Goal: Information Seeking & Learning: Learn about a topic

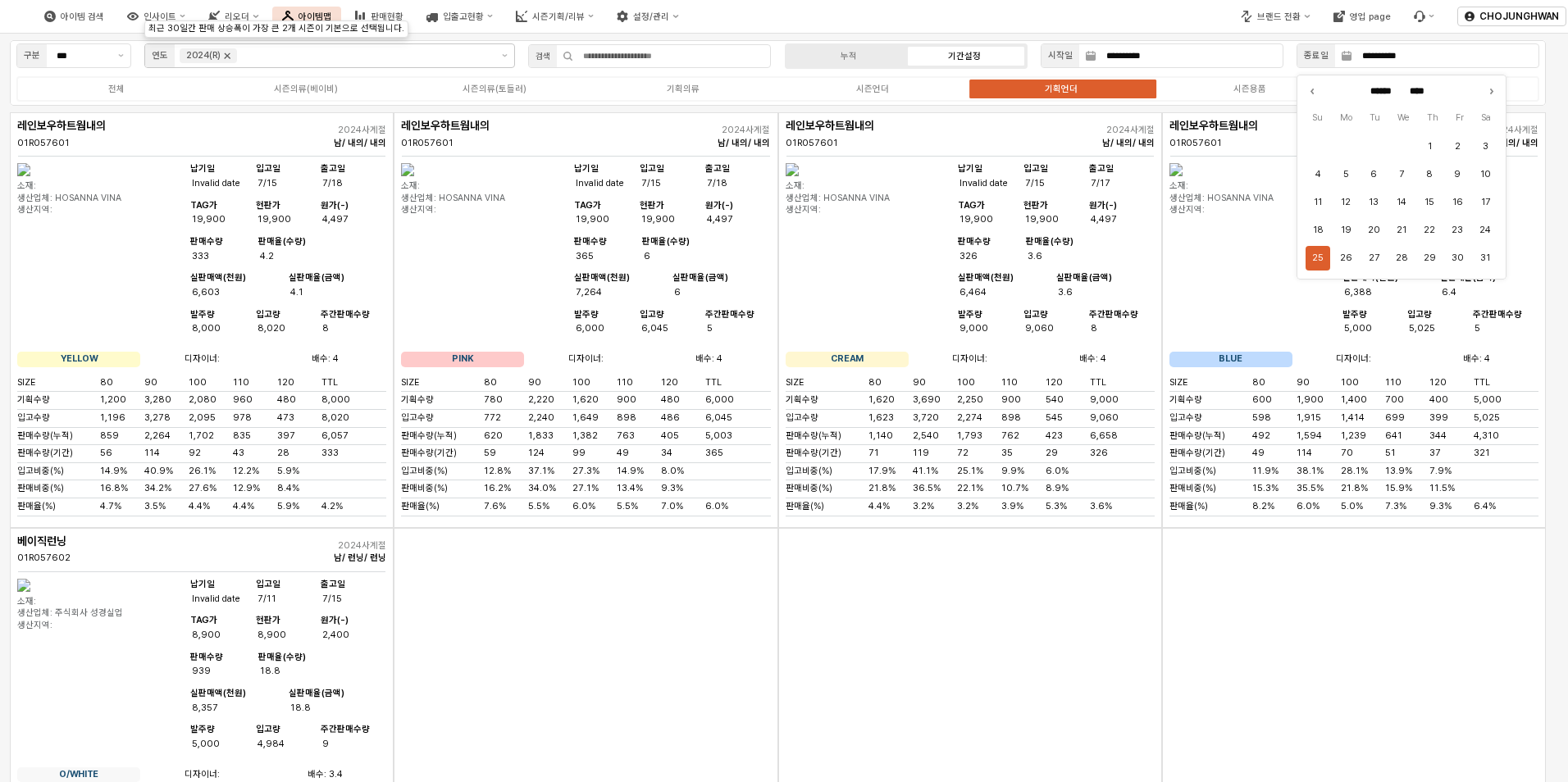
click at [231, 57] on icon "Remove 2024(R)" at bounding box center [227, 56] width 13 height 13
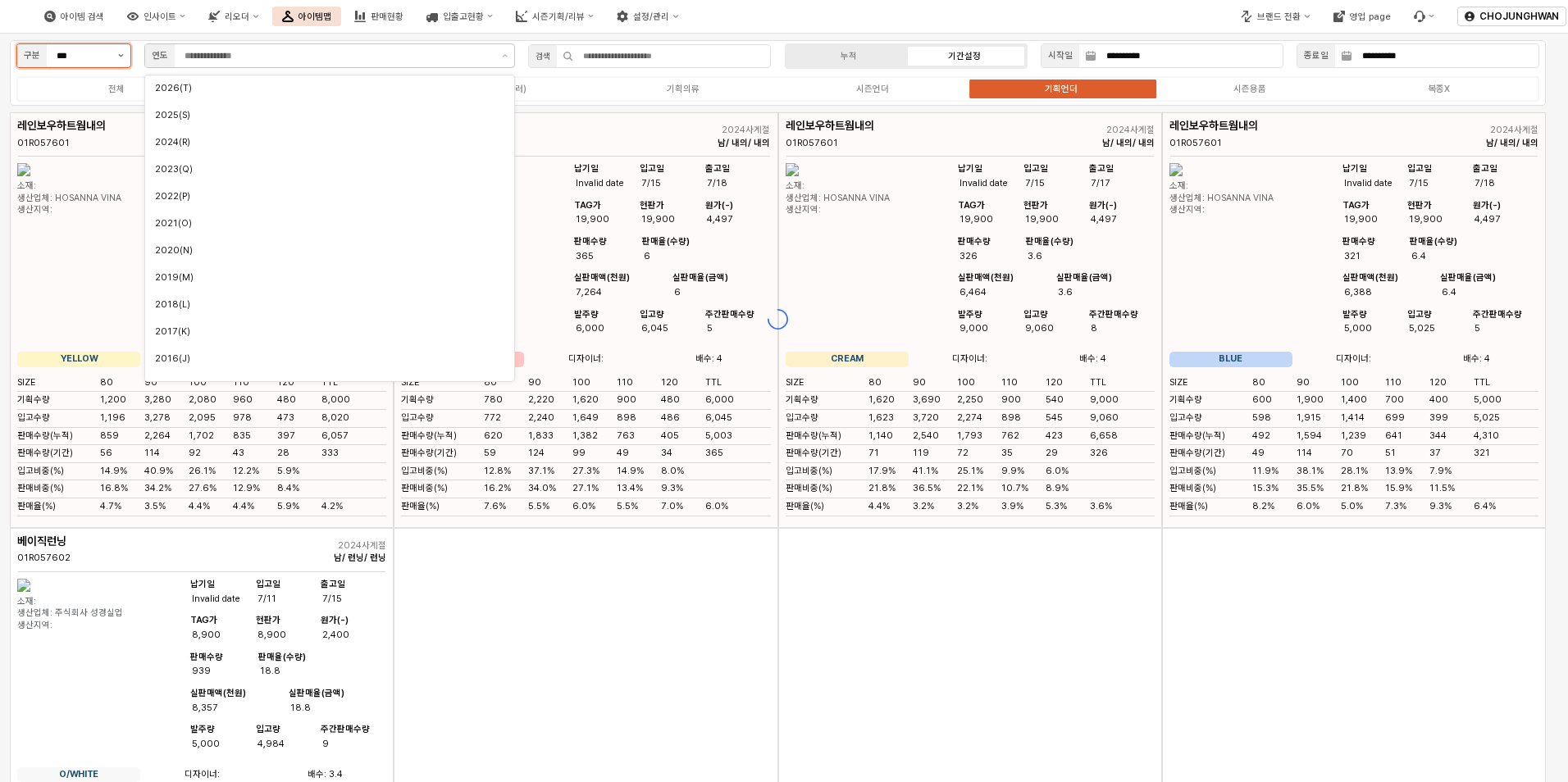
click at [121, 62] on button "제안 사항 표시" at bounding box center [121, 56] width 19 height 23
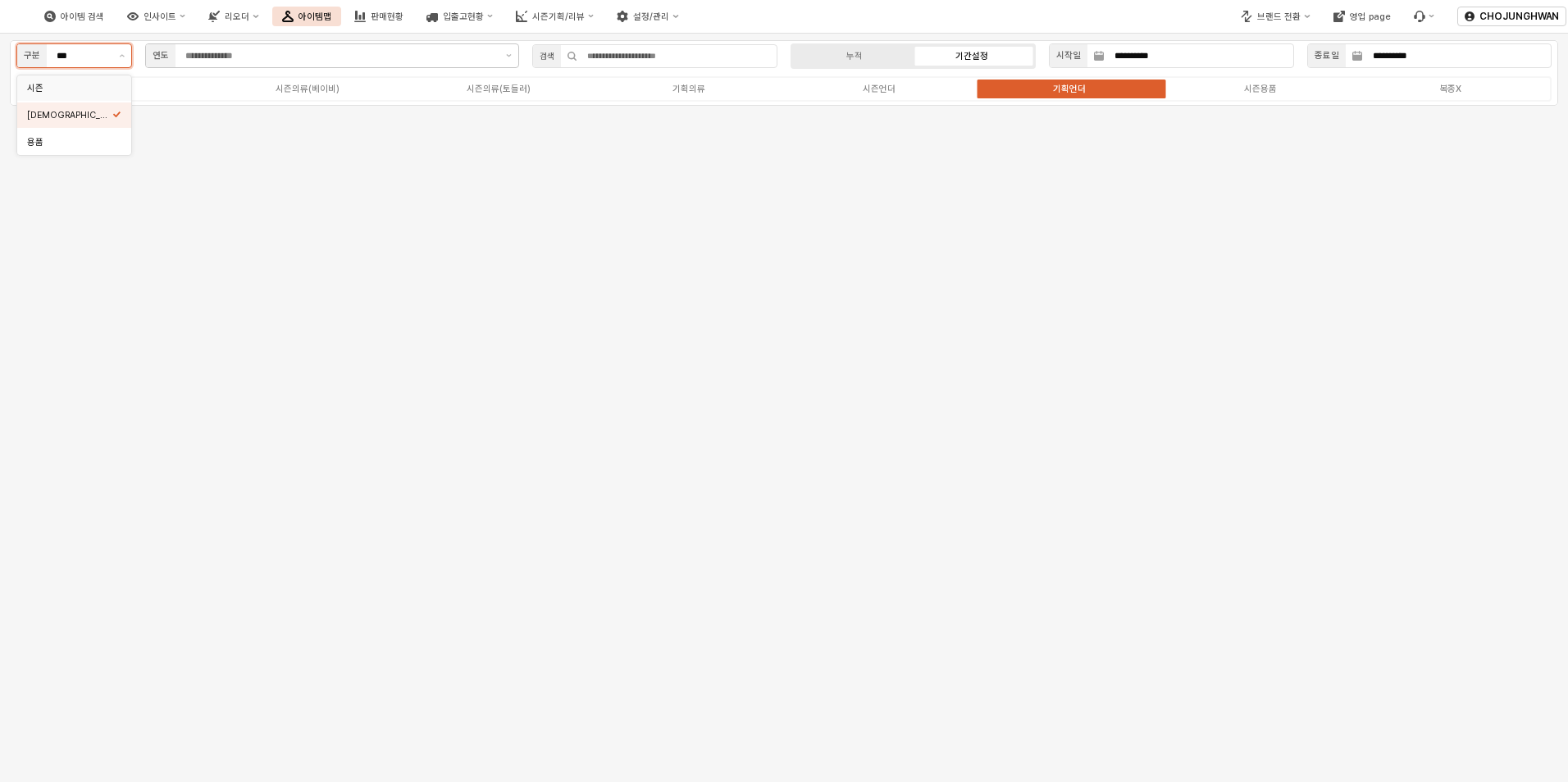
click at [107, 87] on div "시즌" at bounding box center [70, 88] width 86 height 12
type input "**"
click at [263, 58] on icon "Remove 25FA" at bounding box center [266, 56] width 6 height 6
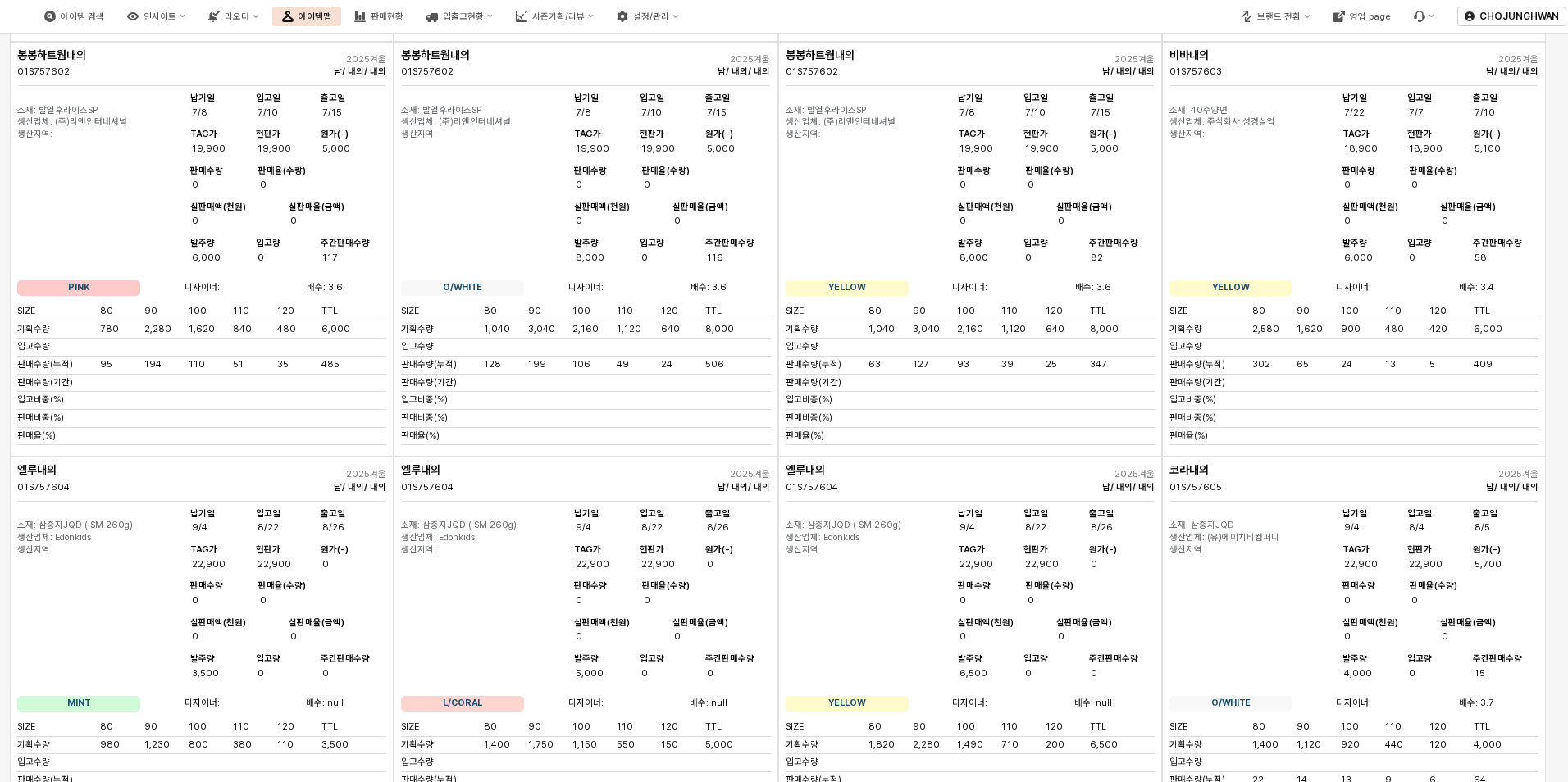
scroll to position [1148, 0]
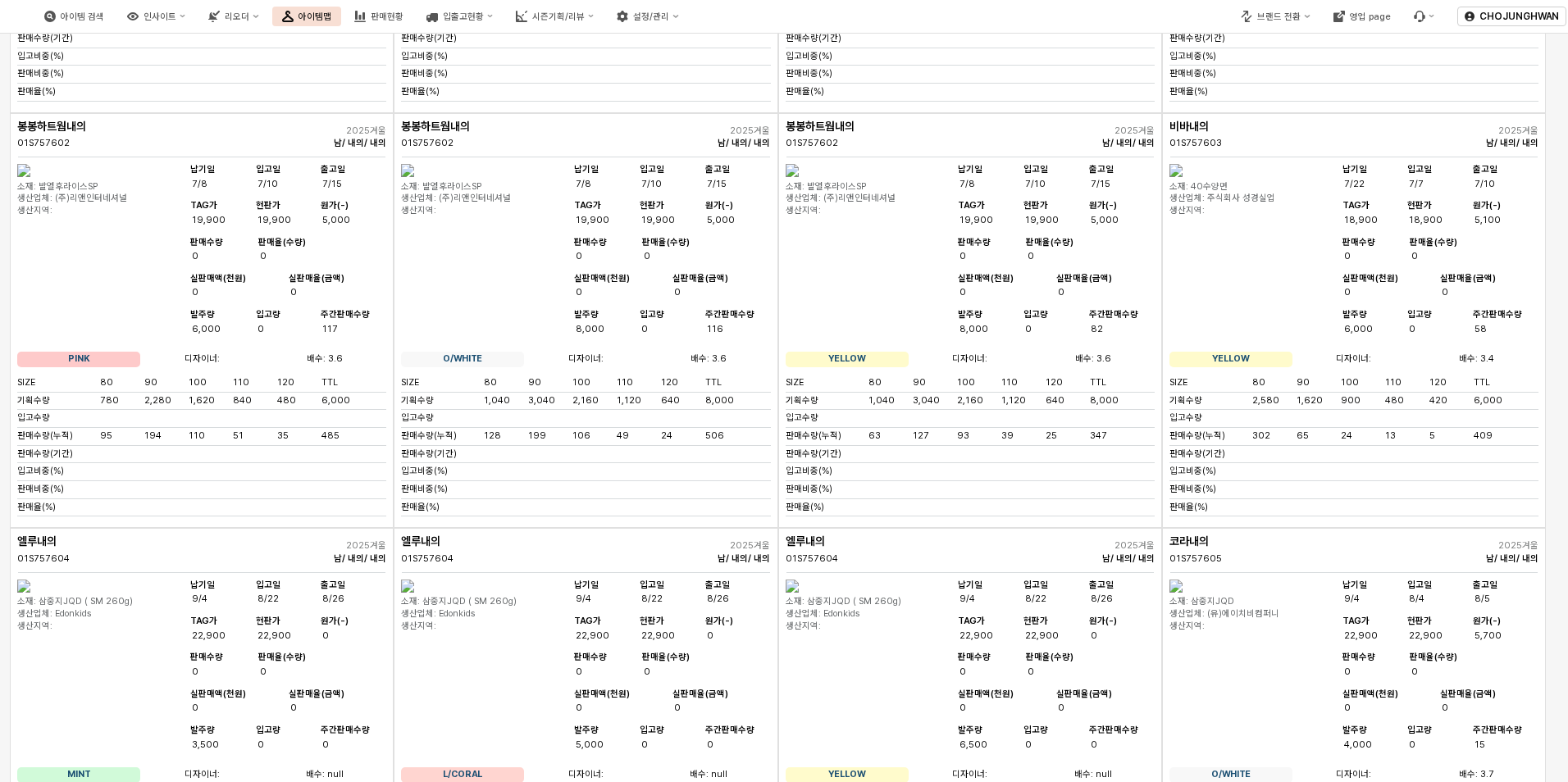
scroll to position [1240, 0]
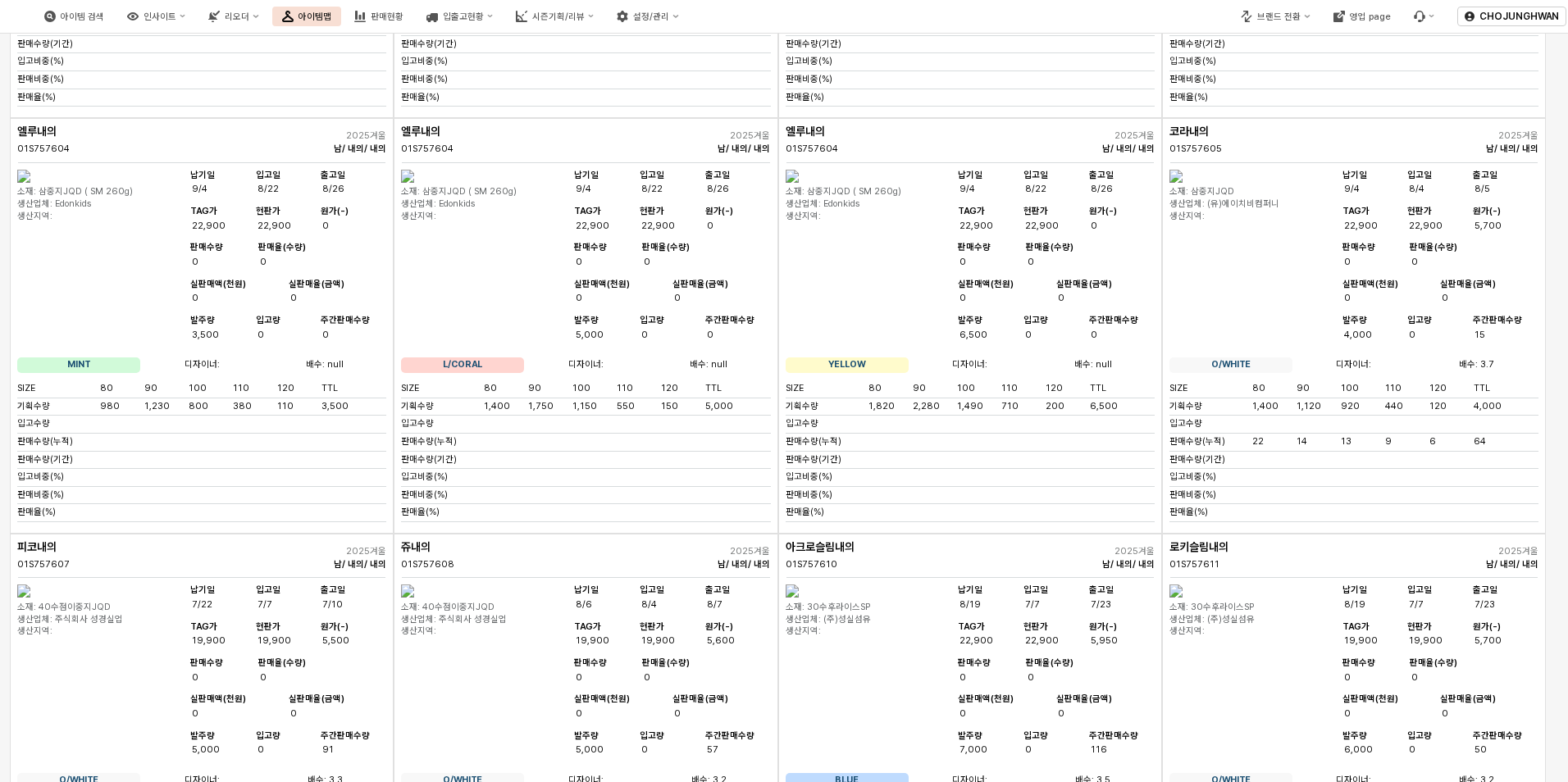
click at [1182, 183] on img "App Frame" at bounding box center [1176, 176] width 13 height 13
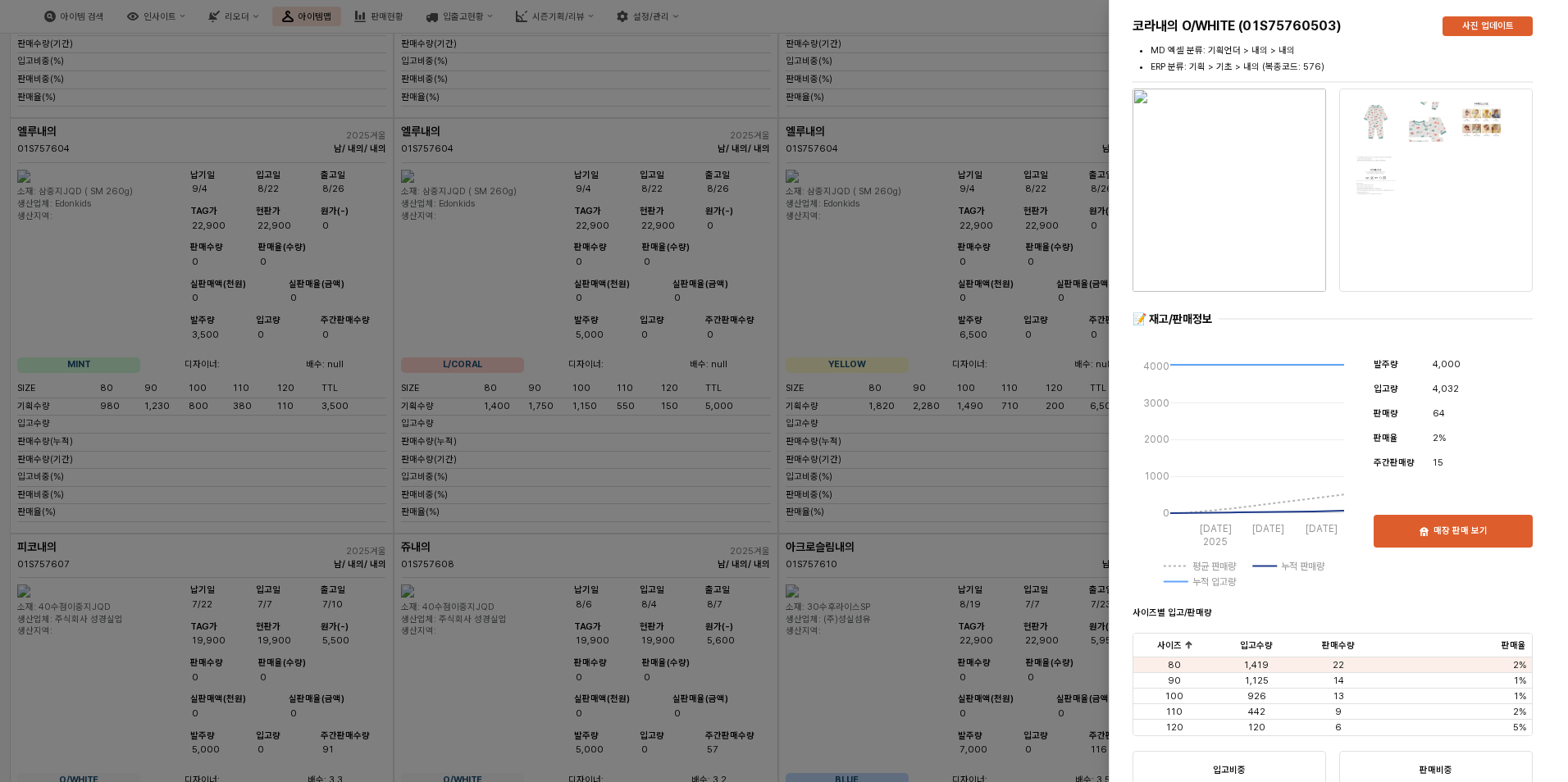
click at [1032, 521] on div at bounding box center [784, 391] width 1568 height 782
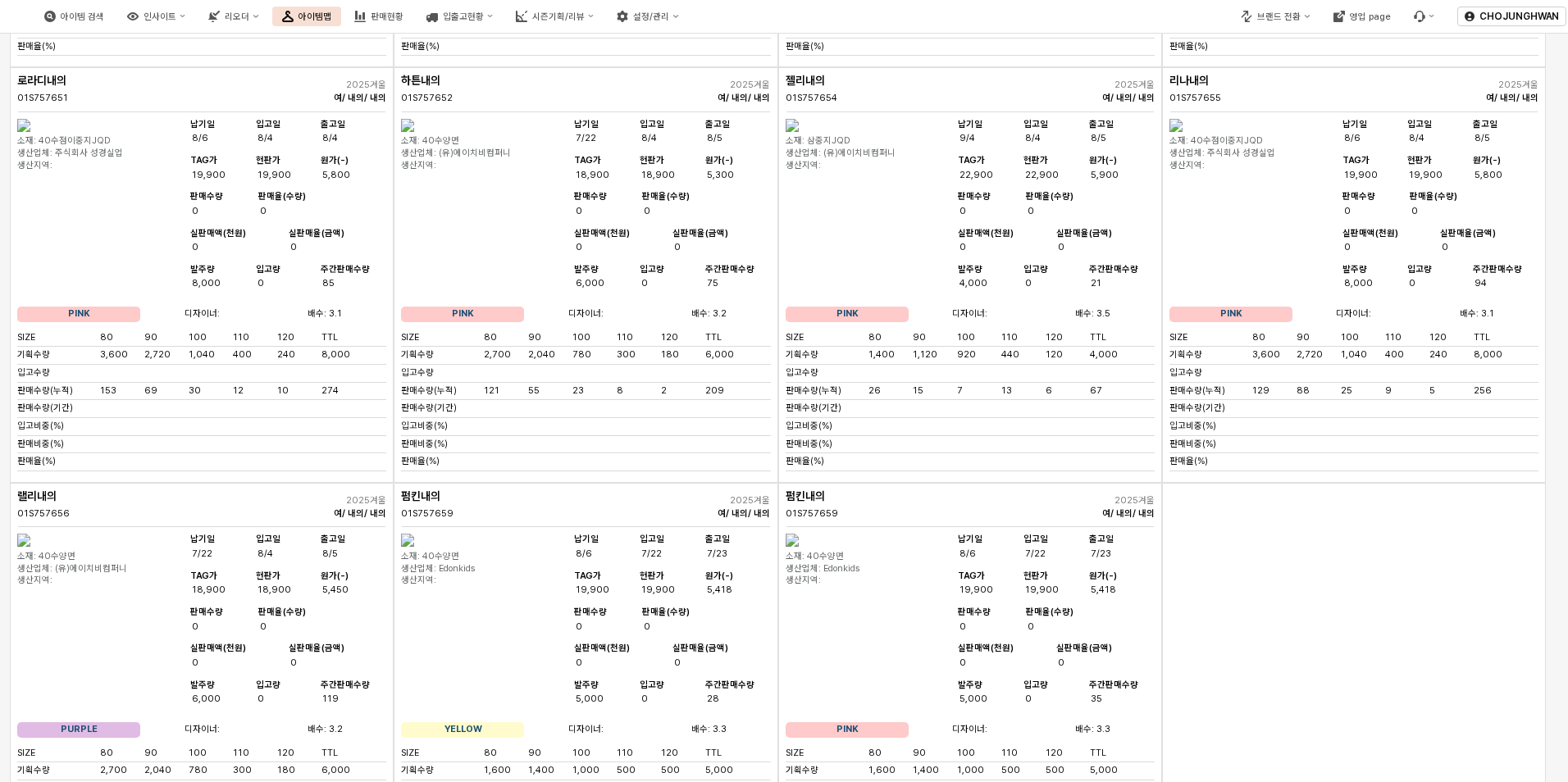
scroll to position [3371, 0]
click at [799, 129] on img "App Frame" at bounding box center [792, 123] width 13 height 13
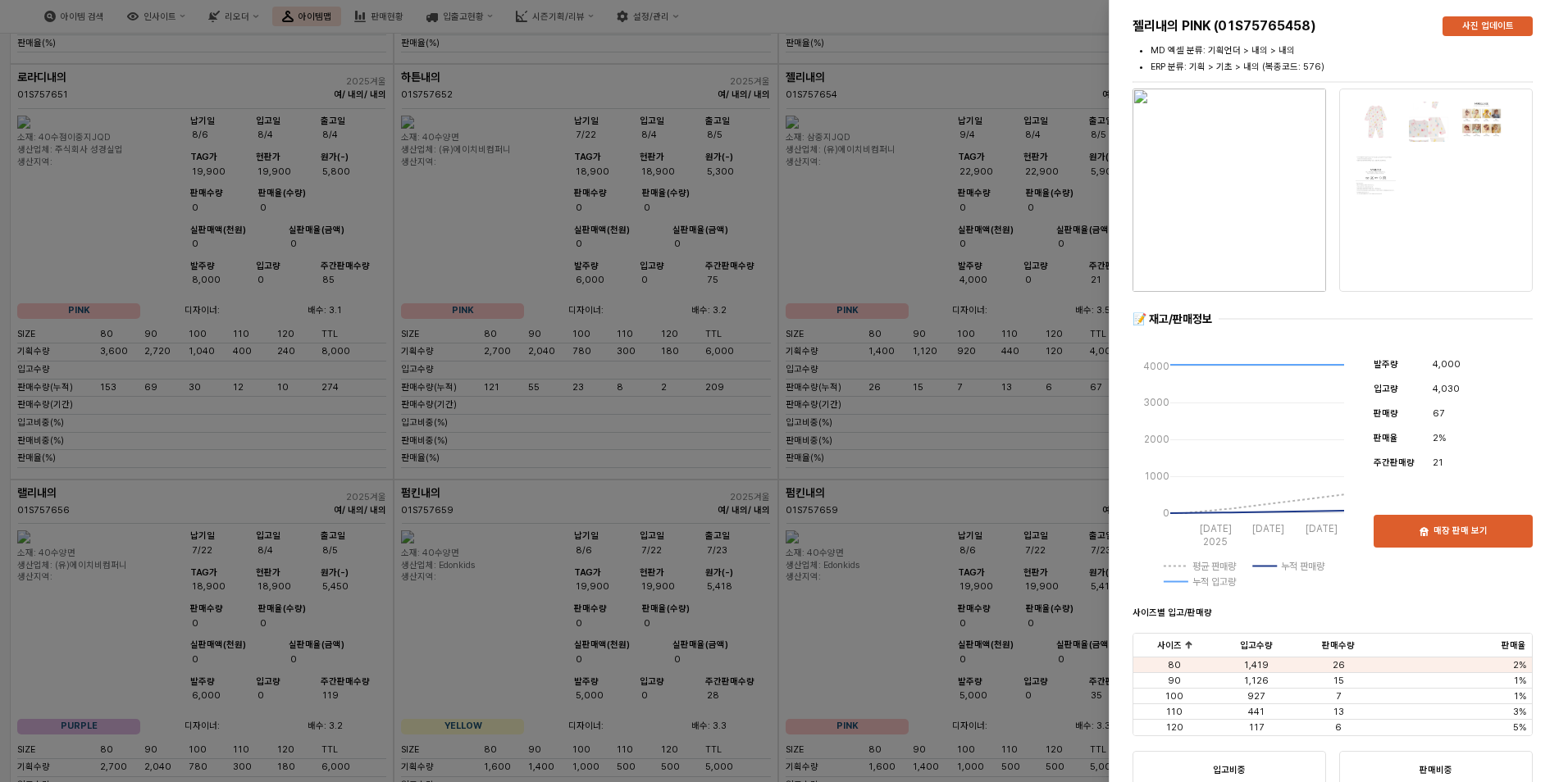
click at [923, 670] on div at bounding box center [784, 391] width 1568 height 782
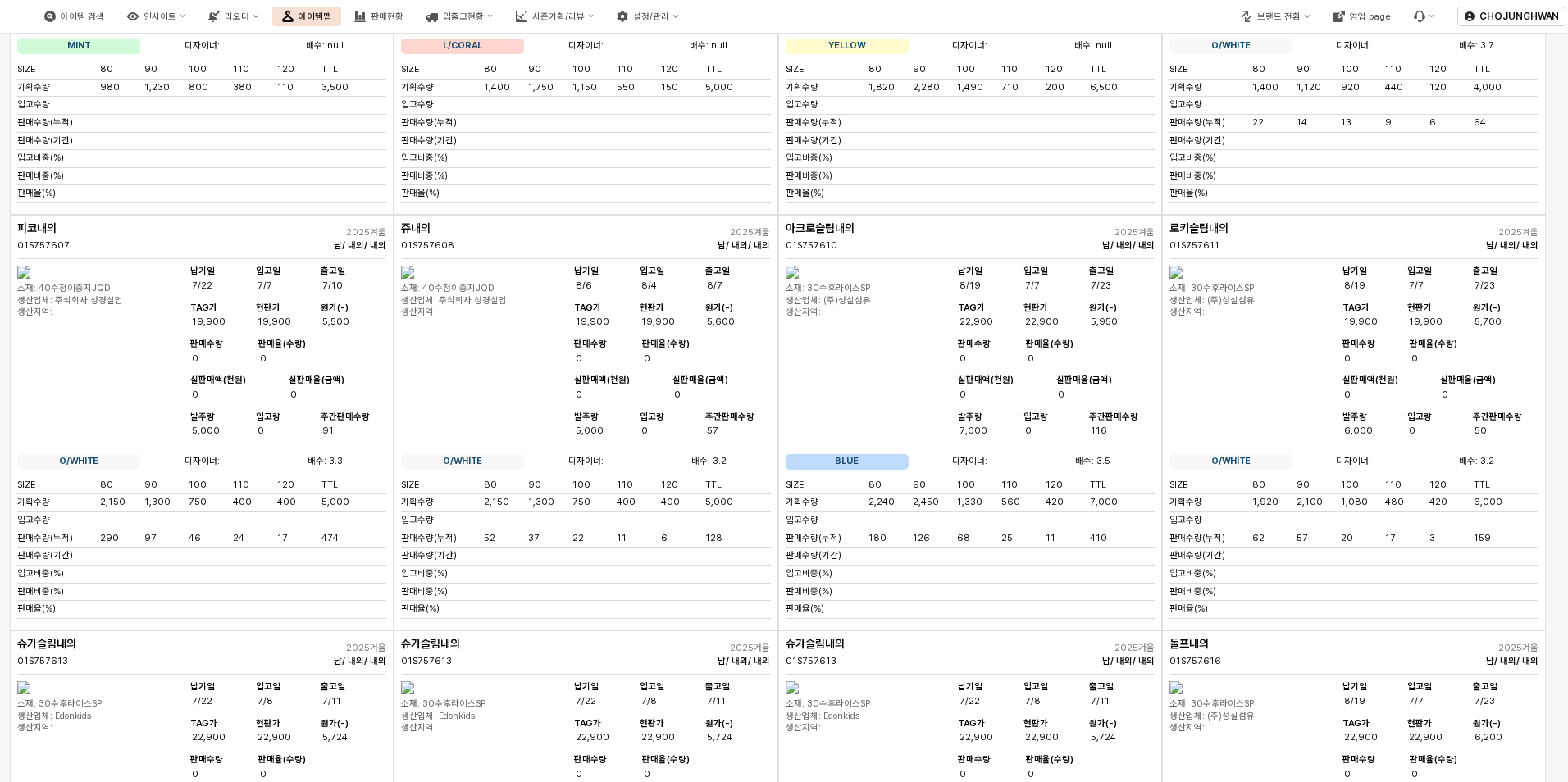
scroll to position [1568, 0]
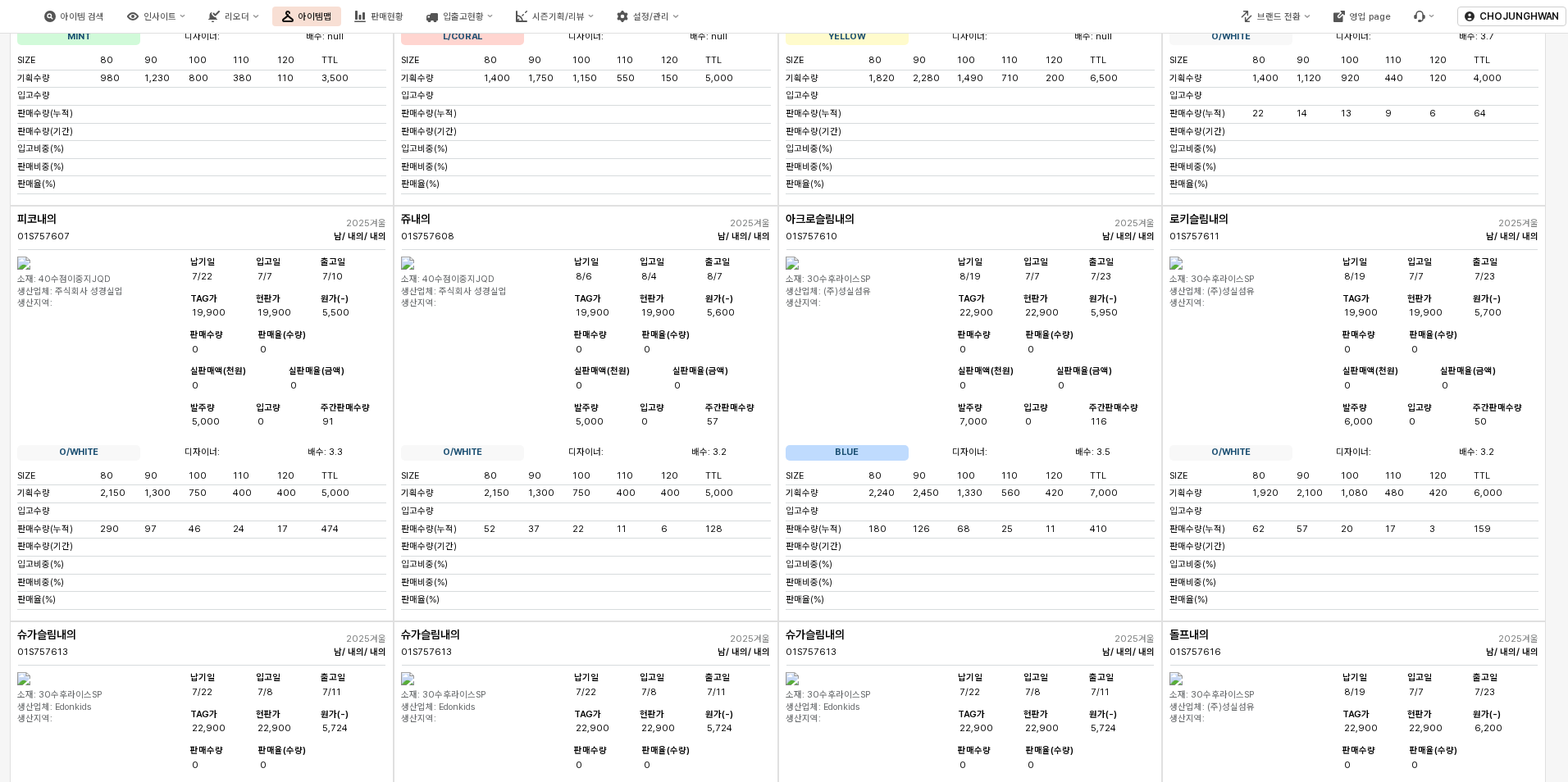
click at [30, 270] on img "App Frame" at bounding box center [24, 263] width 13 height 13
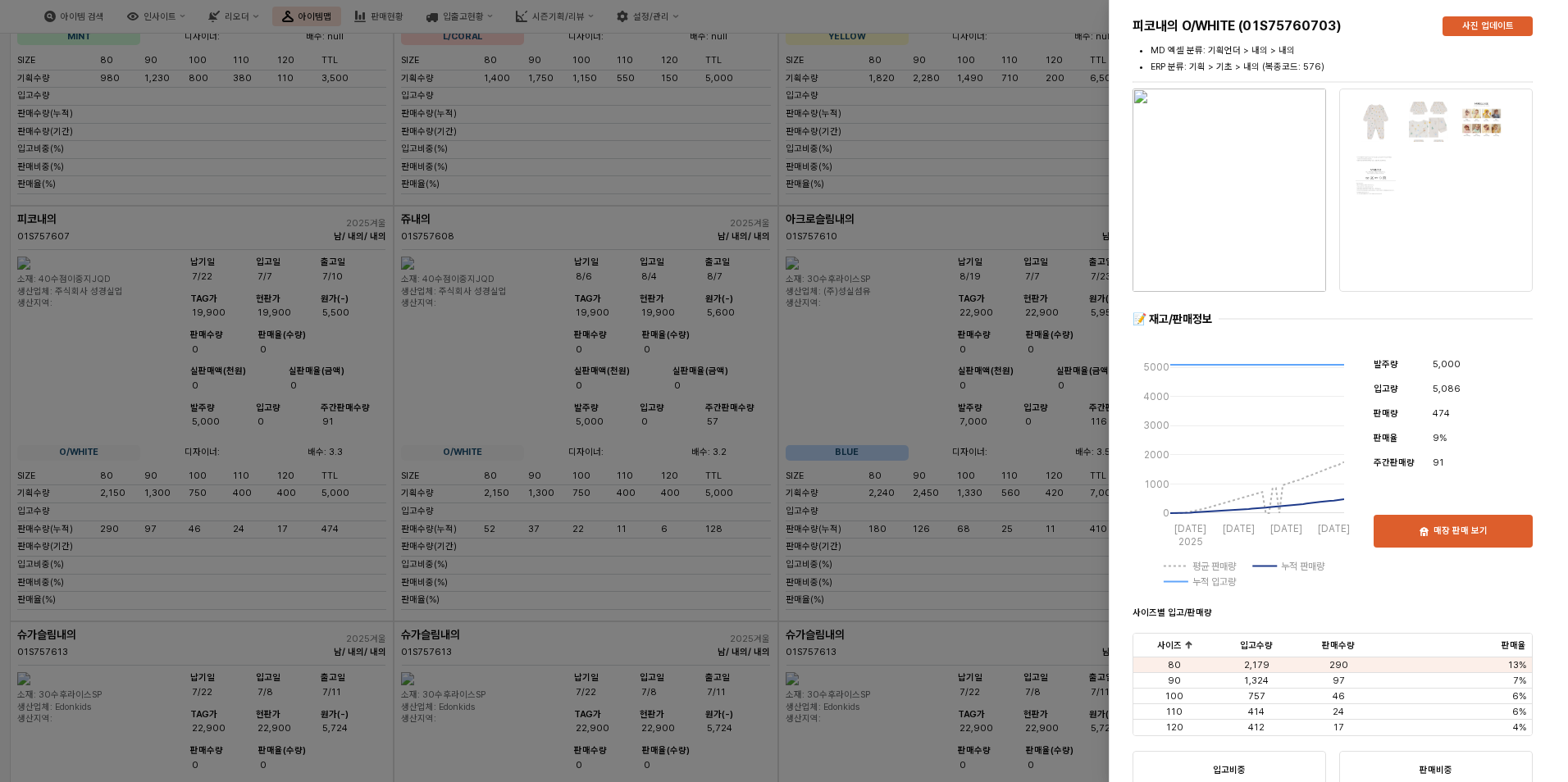
click at [424, 457] on div at bounding box center [784, 391] width 1568 height 782
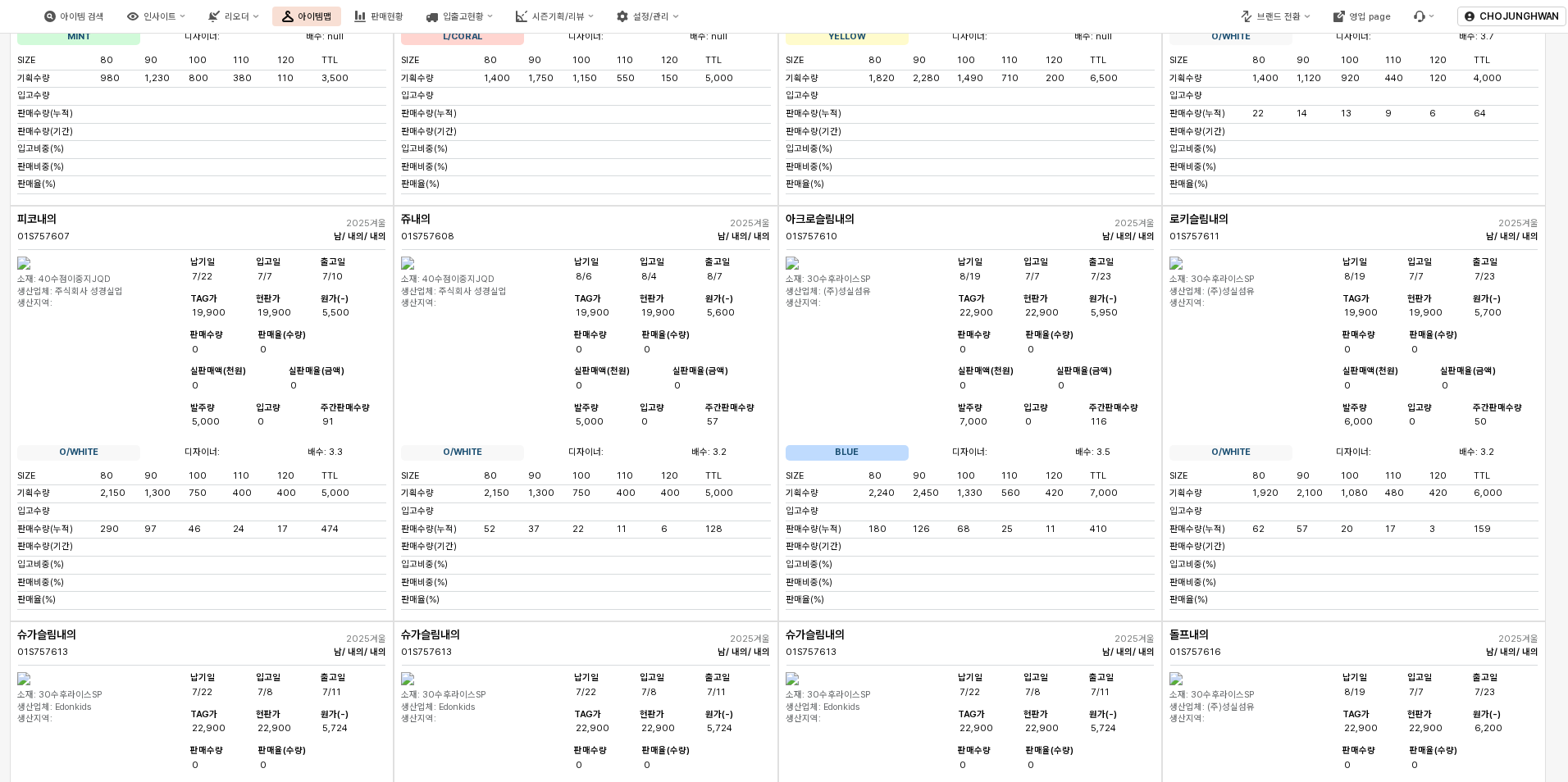
click at [414, 270] on img "App Frame" at bounding box center [407, 263] width 13 height 13
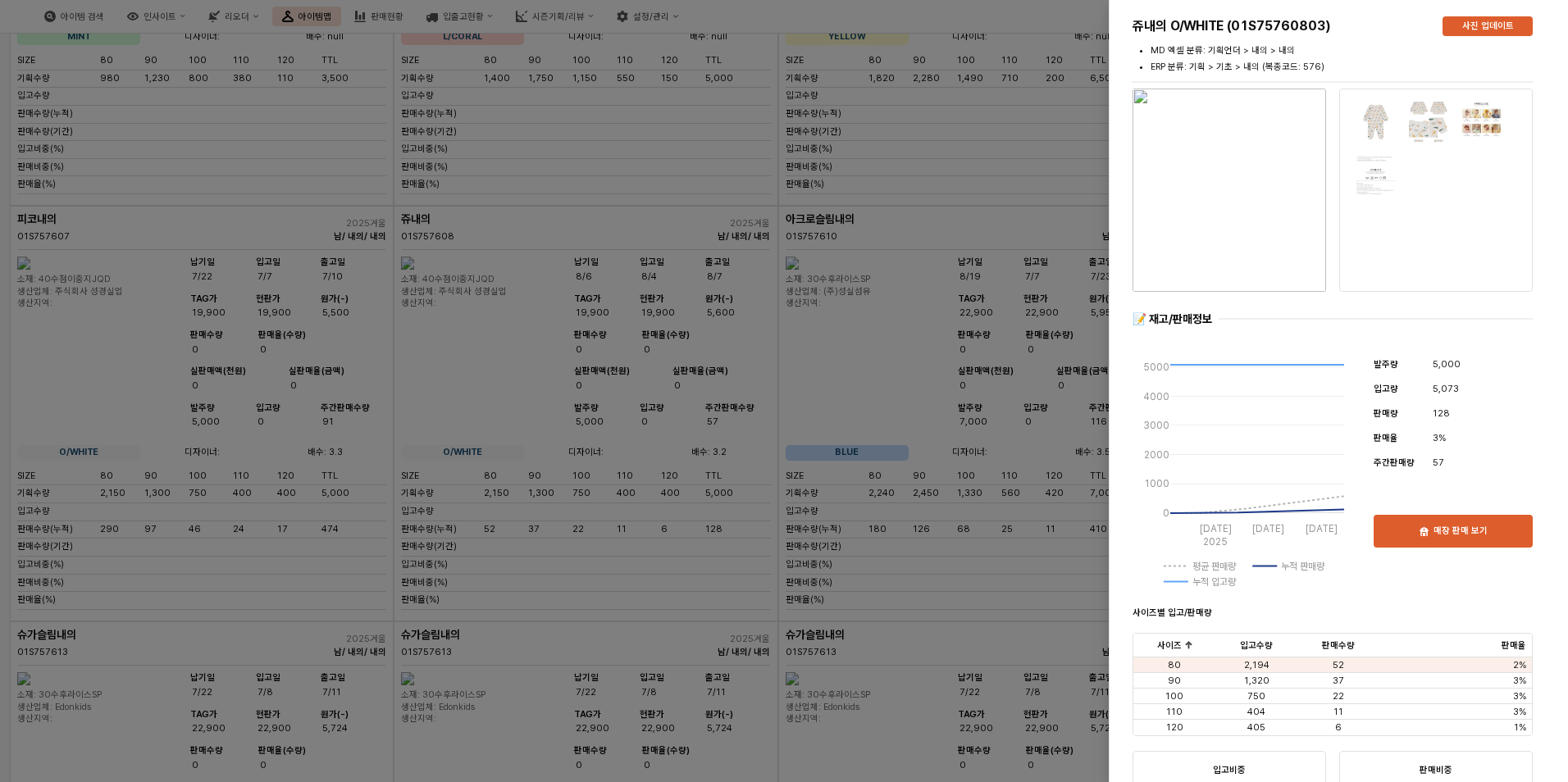
click at [925, 298] on div at bounding box center [784, 391] width 1568 height 782
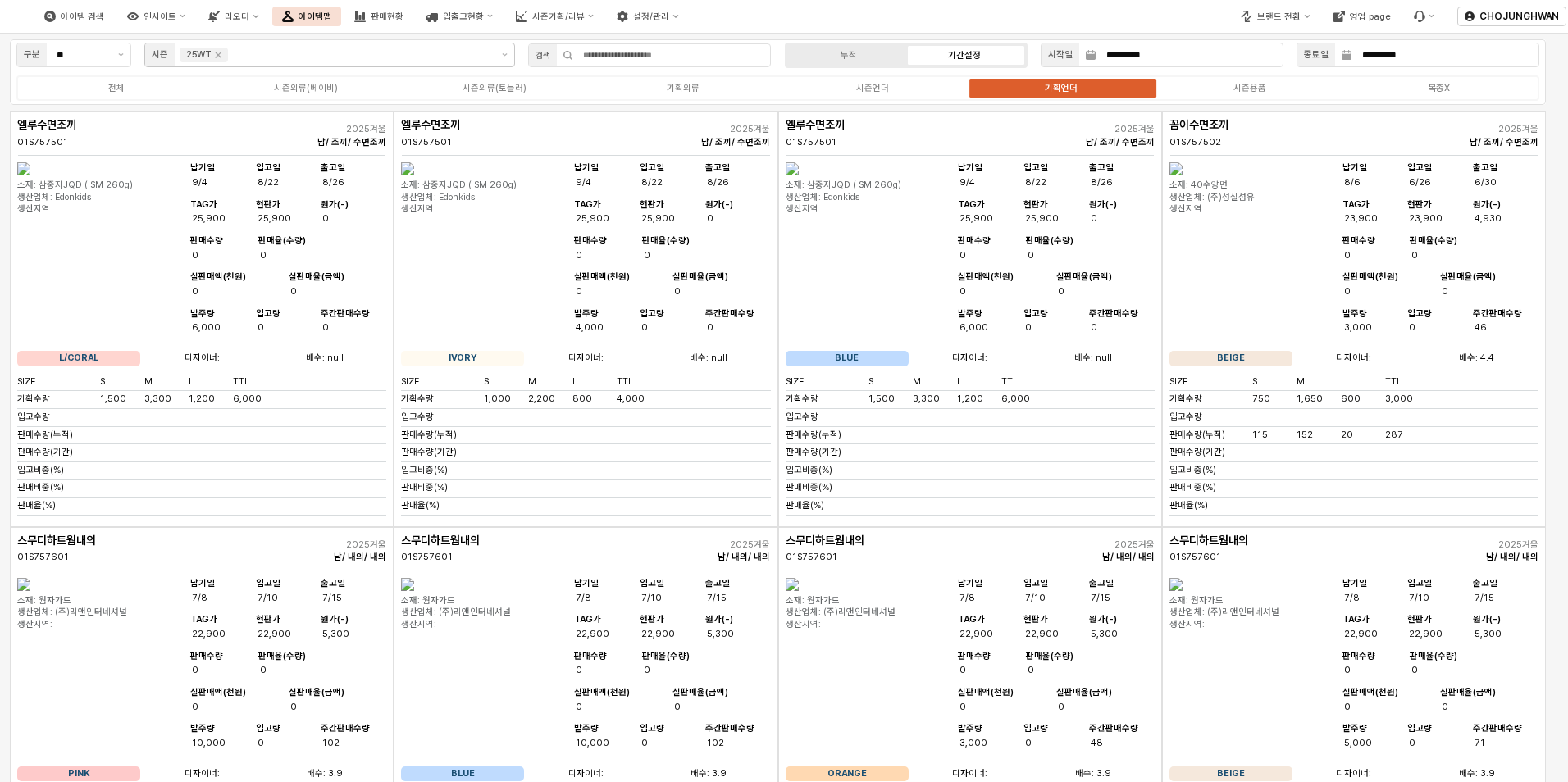
scroll to position [0, 0]
click at [876, 95] on label "시즌언더" at bounding box center [872, 89] width 188 height 14
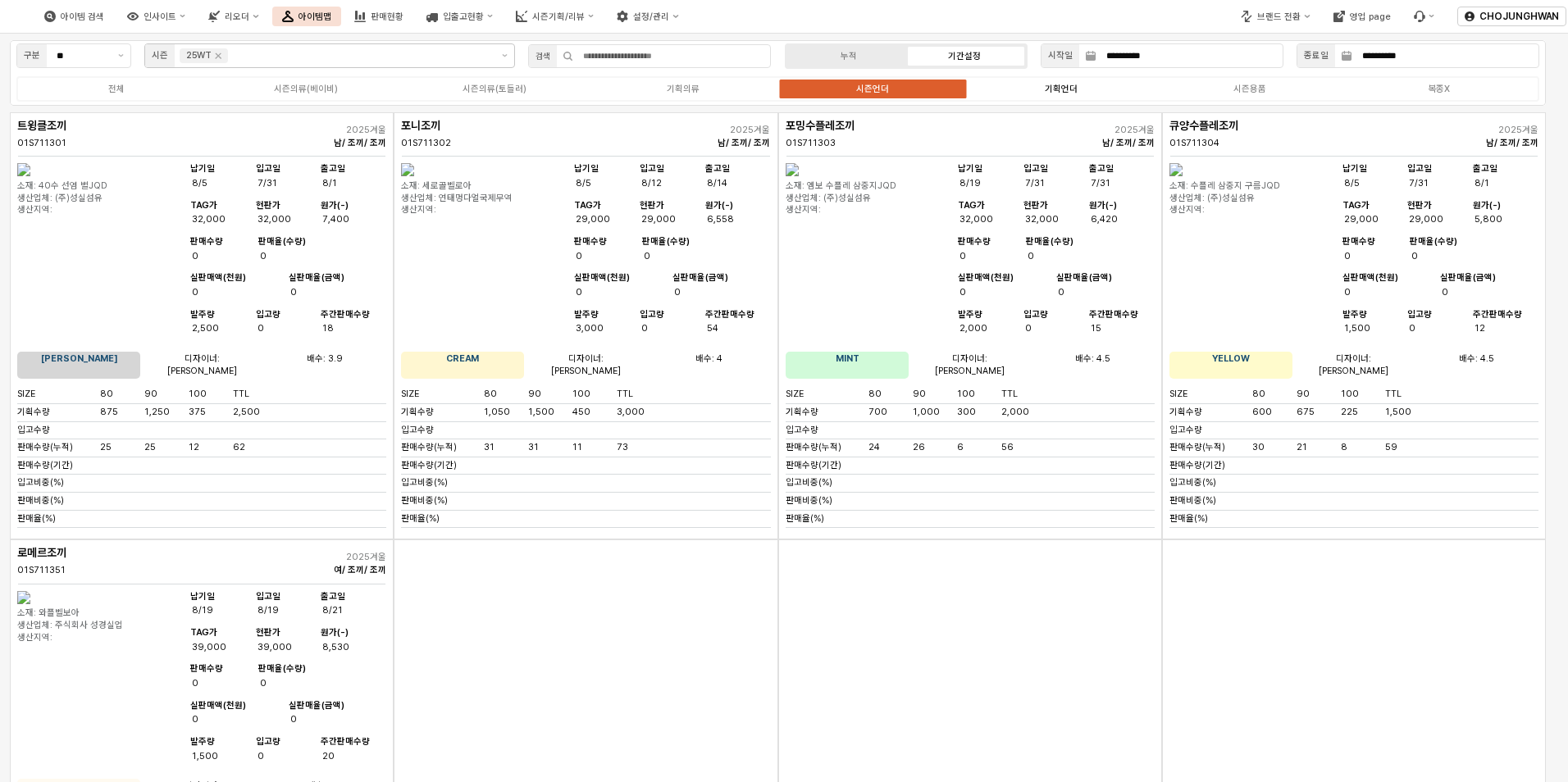
click at [1059, 92] on div "기획언더" at bounding box center [1061, 89] width 33 height 11
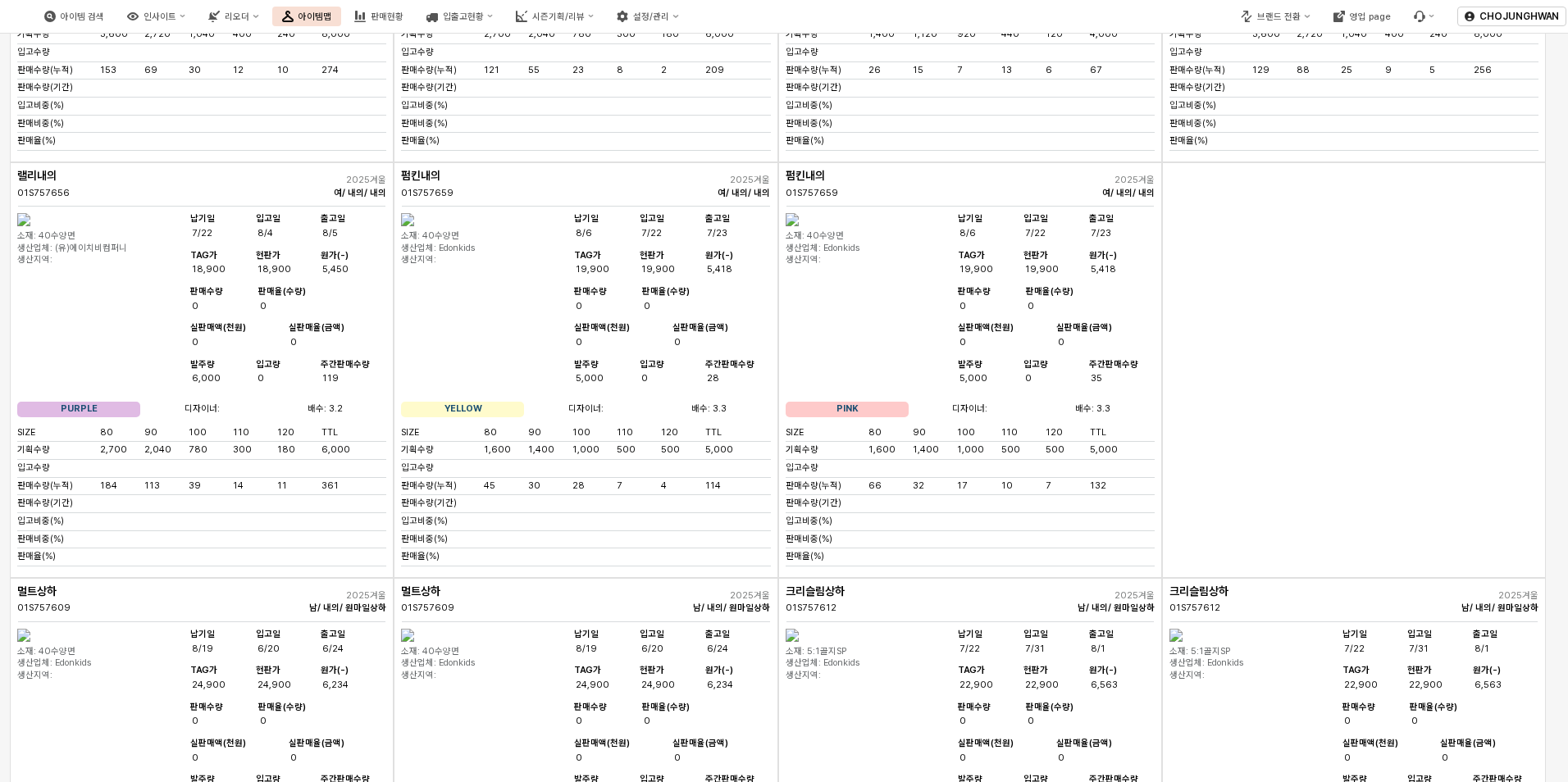
scroll to position [3524, 0]
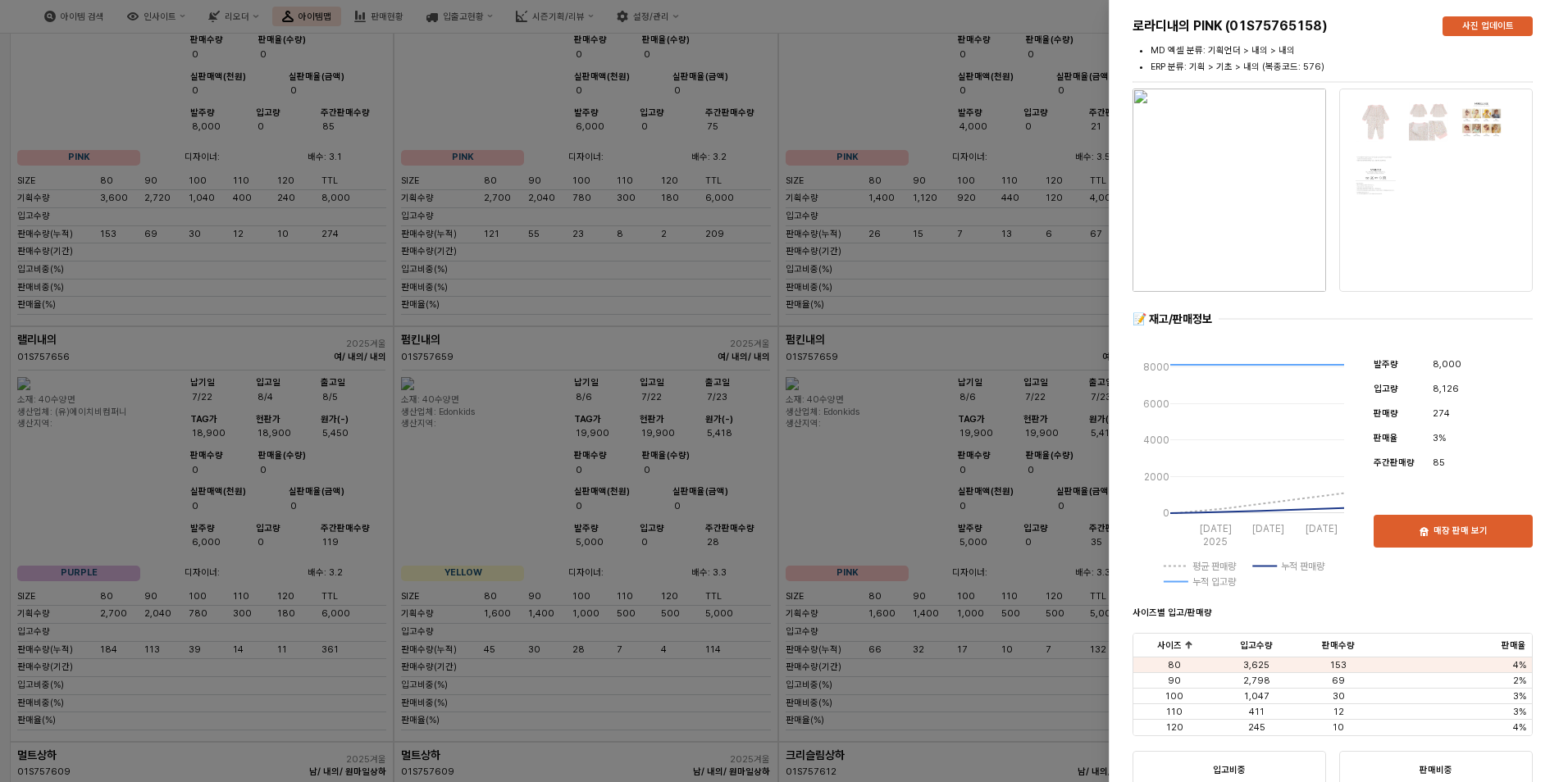
click at [916, 526] on div at bounding box center [784, 391] width 1568 height 782
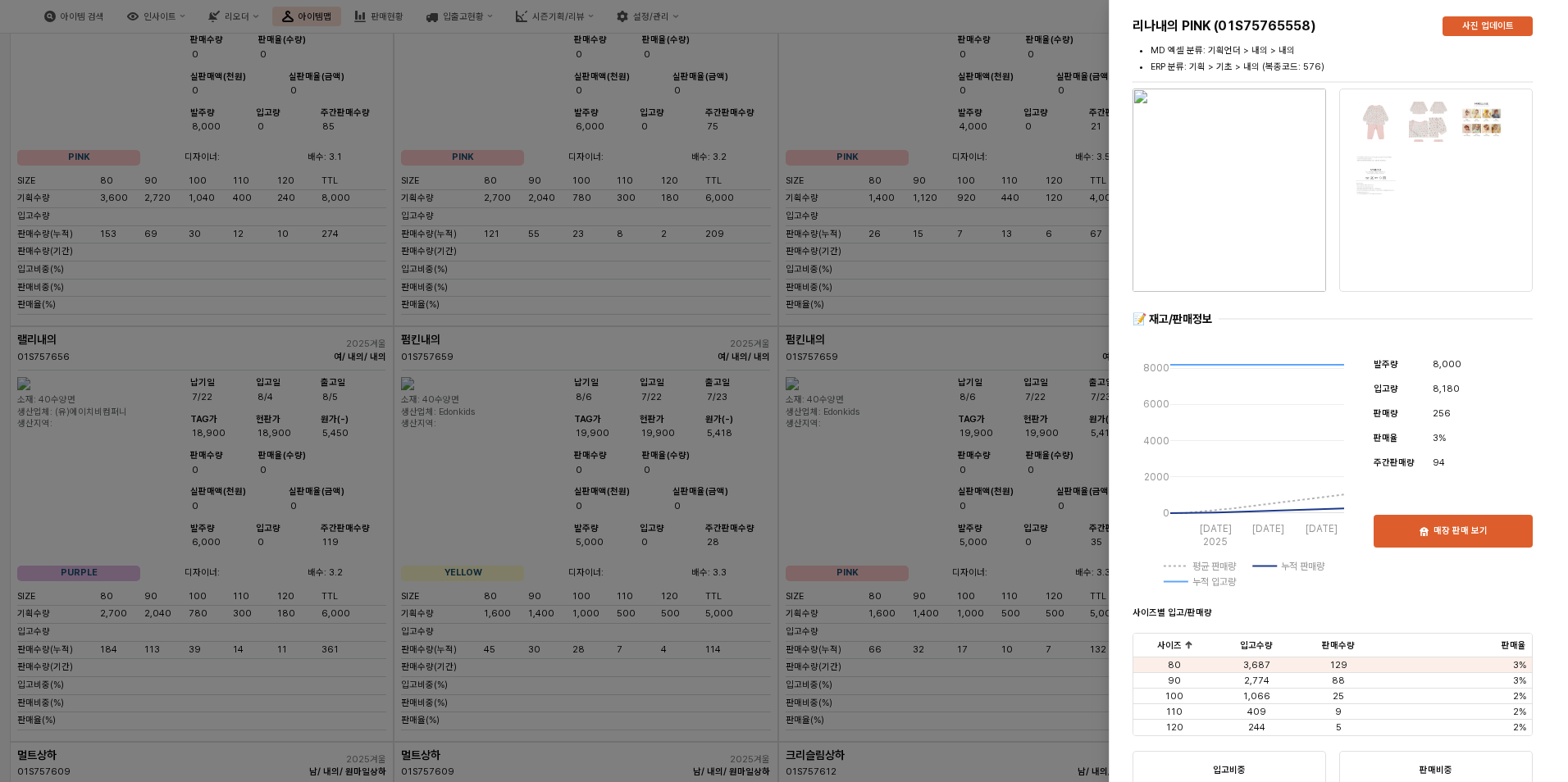
click at [935, 516] on div at bounding box center [784, 391] width 1568 height 782
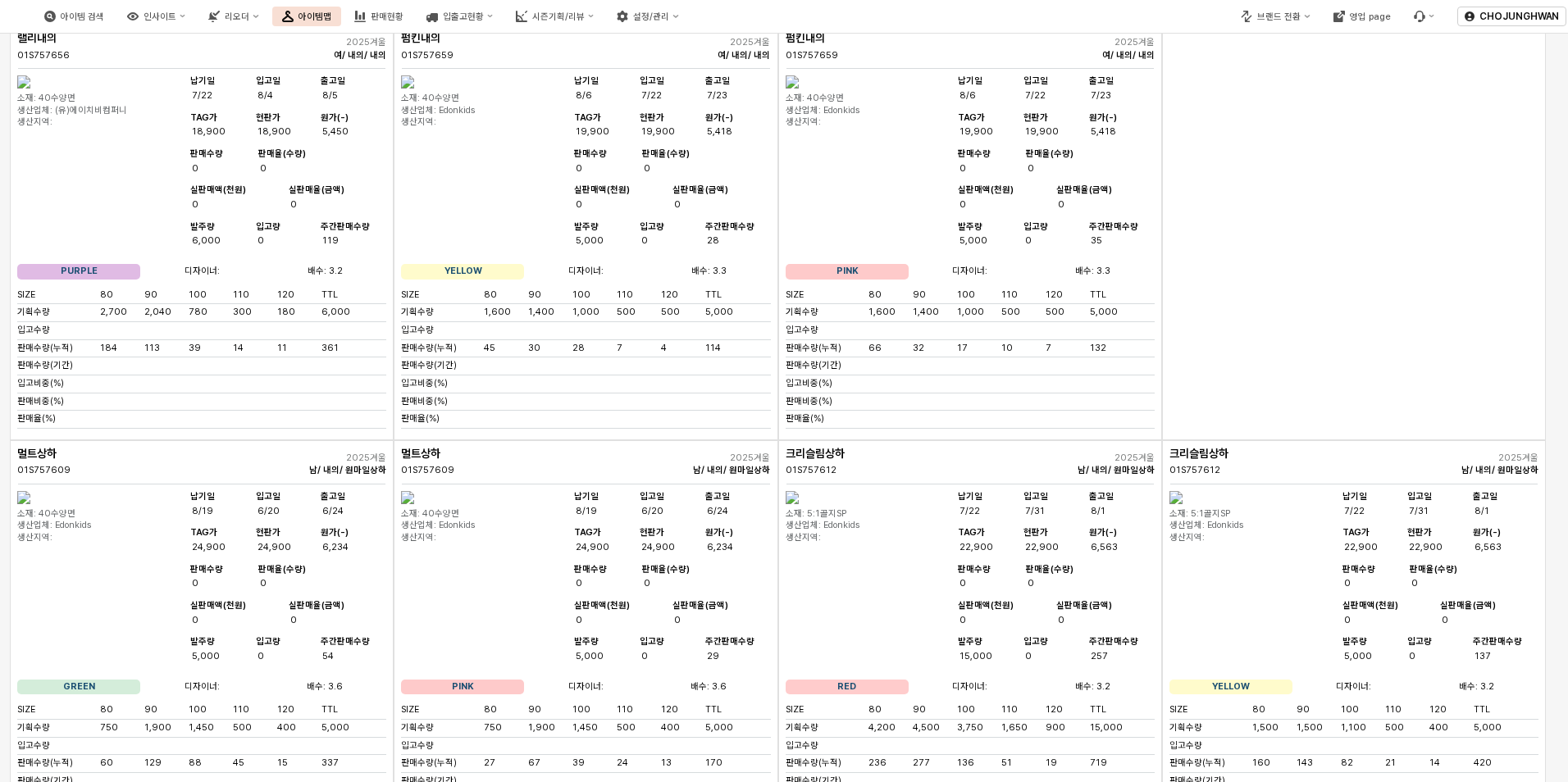
scroll to position [3852, 0]
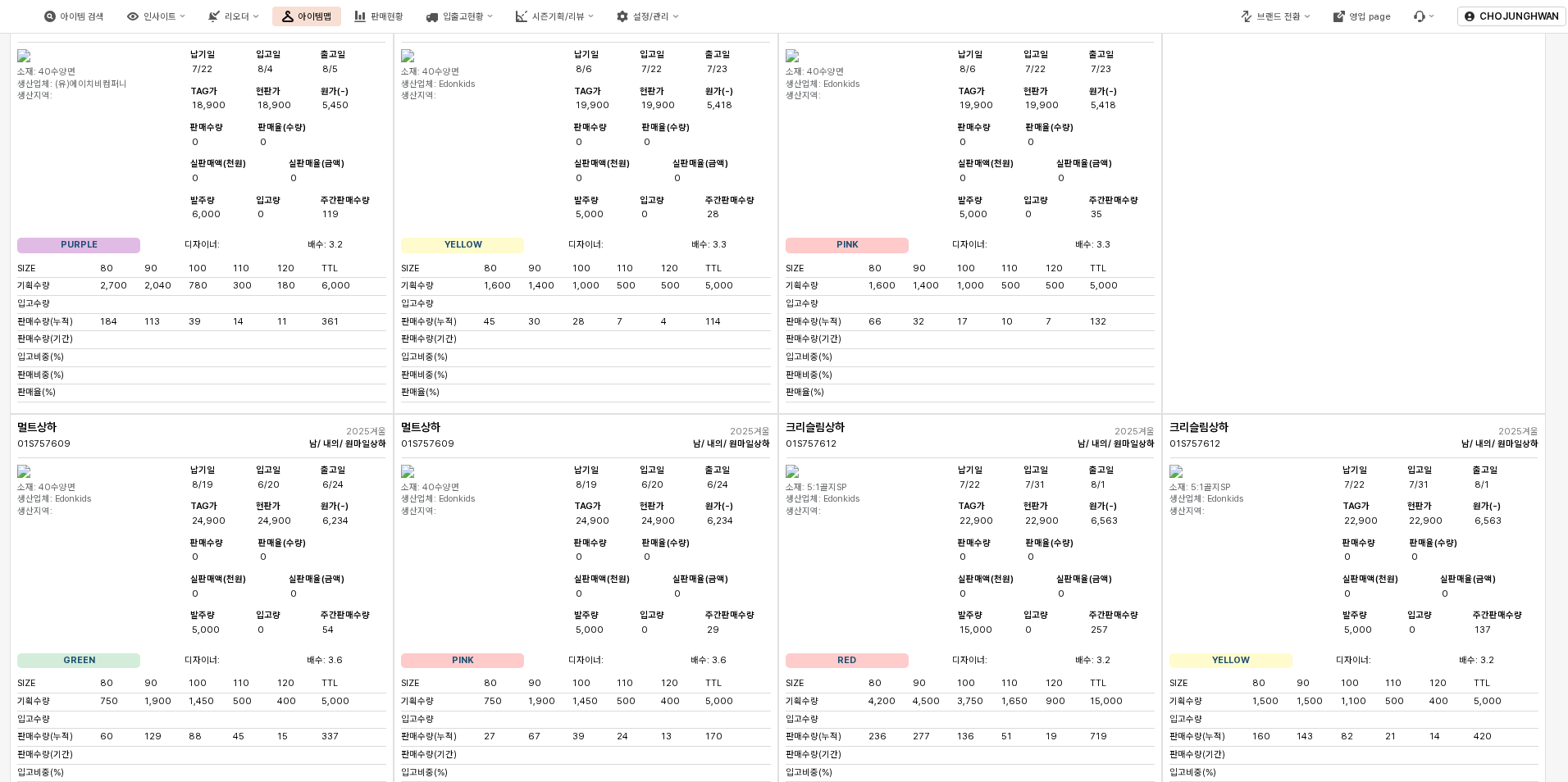
click at [1513, 414] on div "App Frame" at bounding box center [1354, 206] width 384 height 415
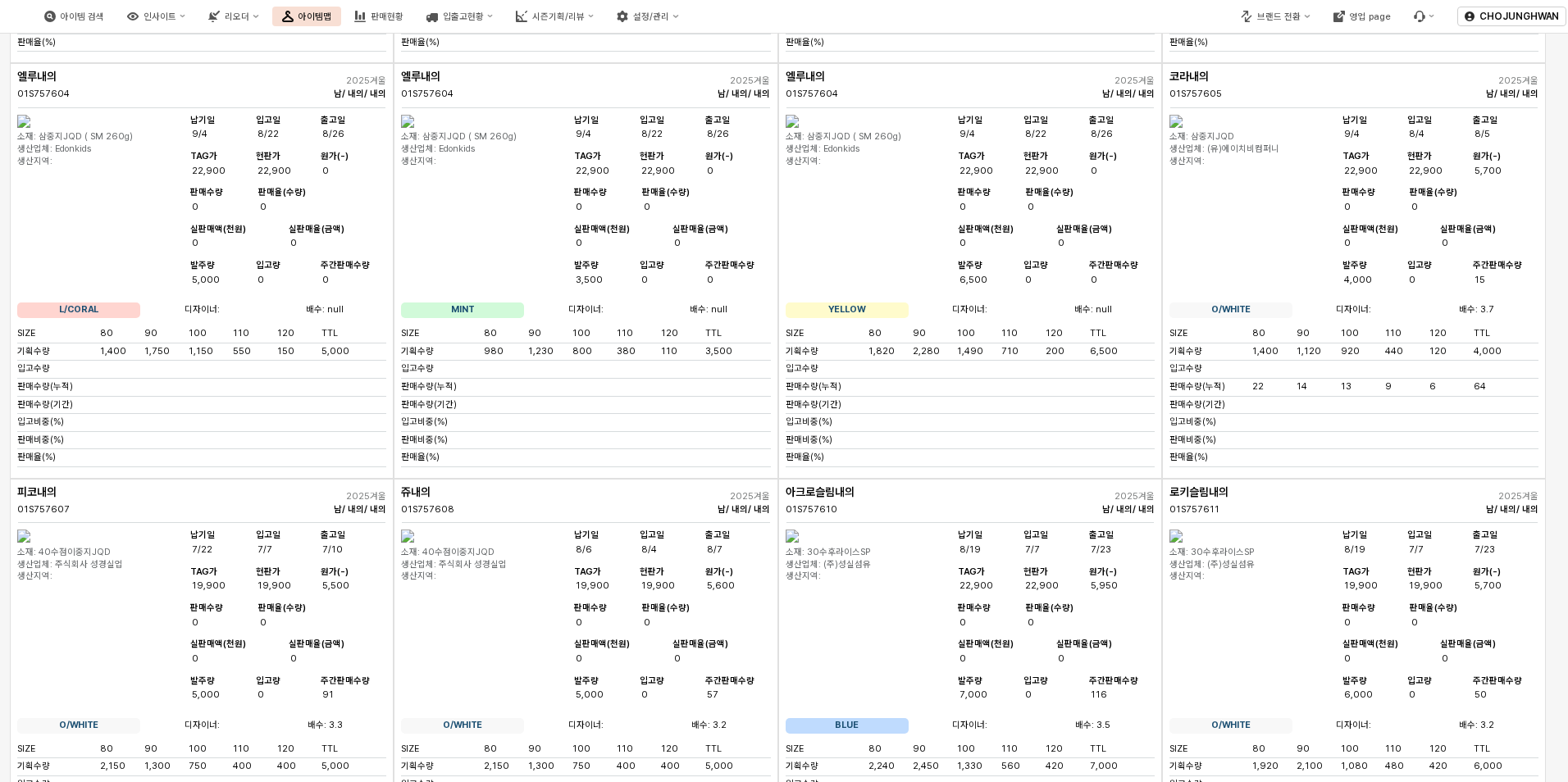
scroll to position [1525, 0]
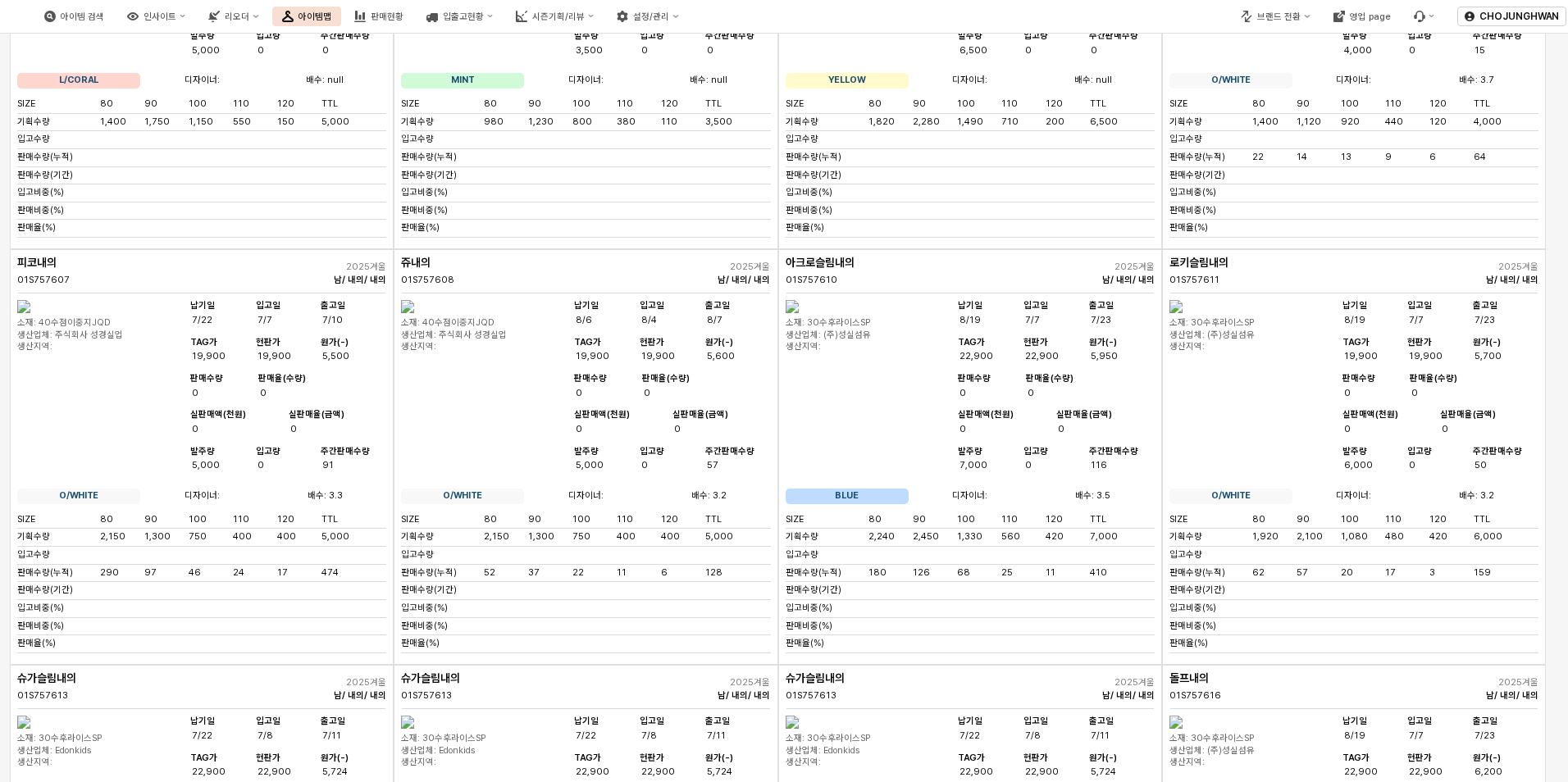
click at [30, 313] on img "App Frame" at bounding box center [24, 307] width 13 height 13
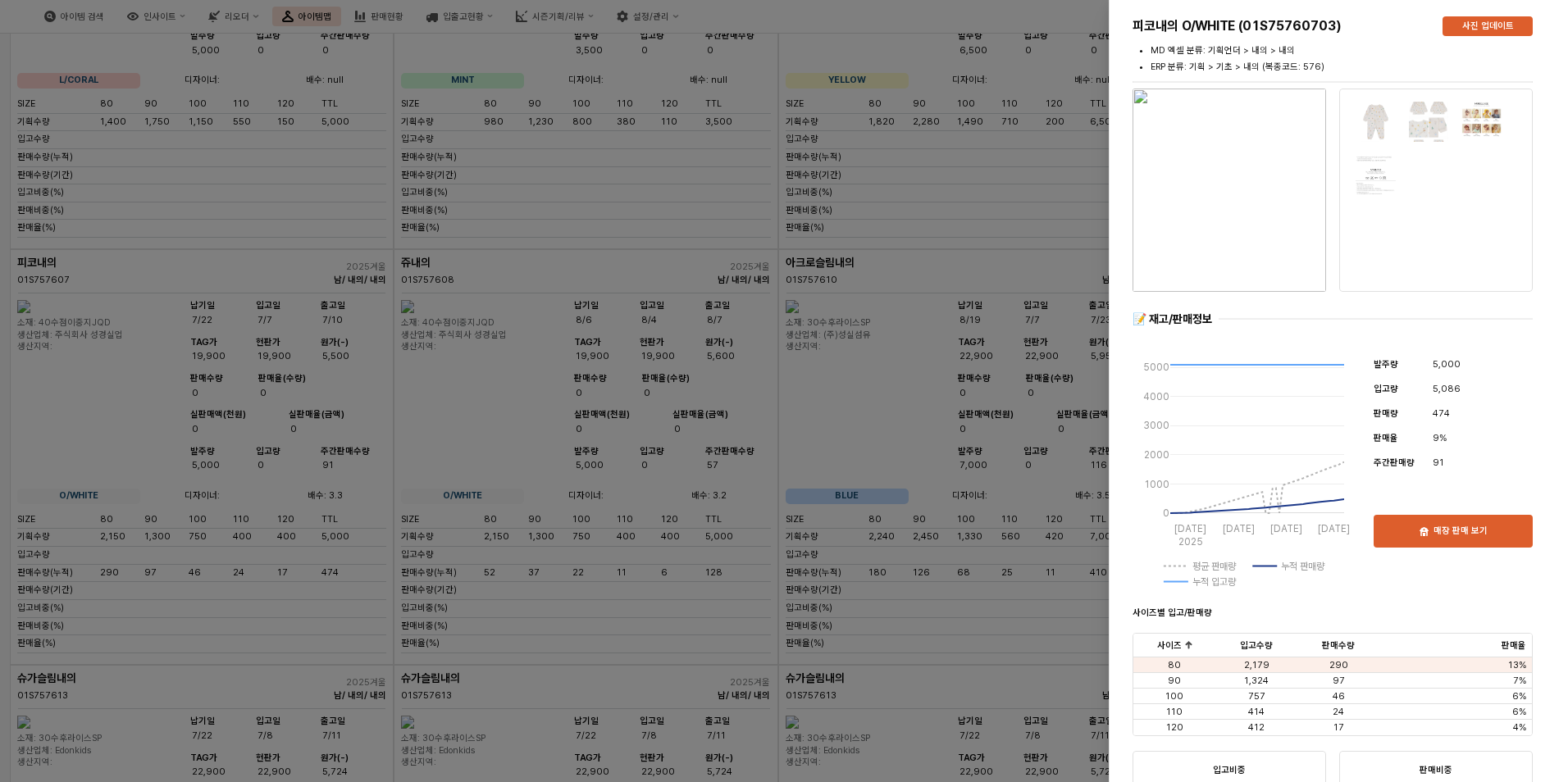
click at [499, 480] on div at bounding box center [784, 391] width 1568 height 782
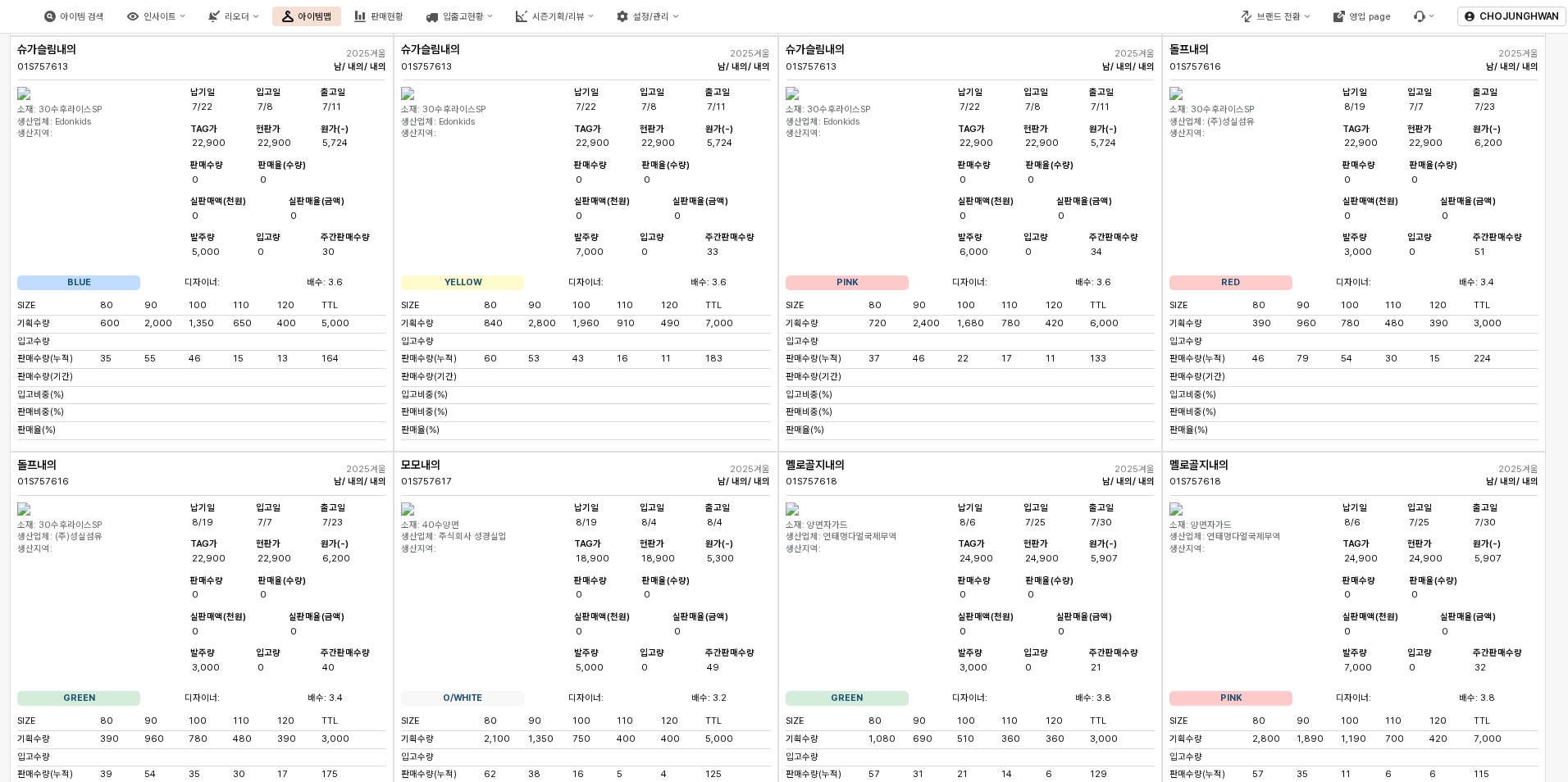
scroll to position [2181, 0]
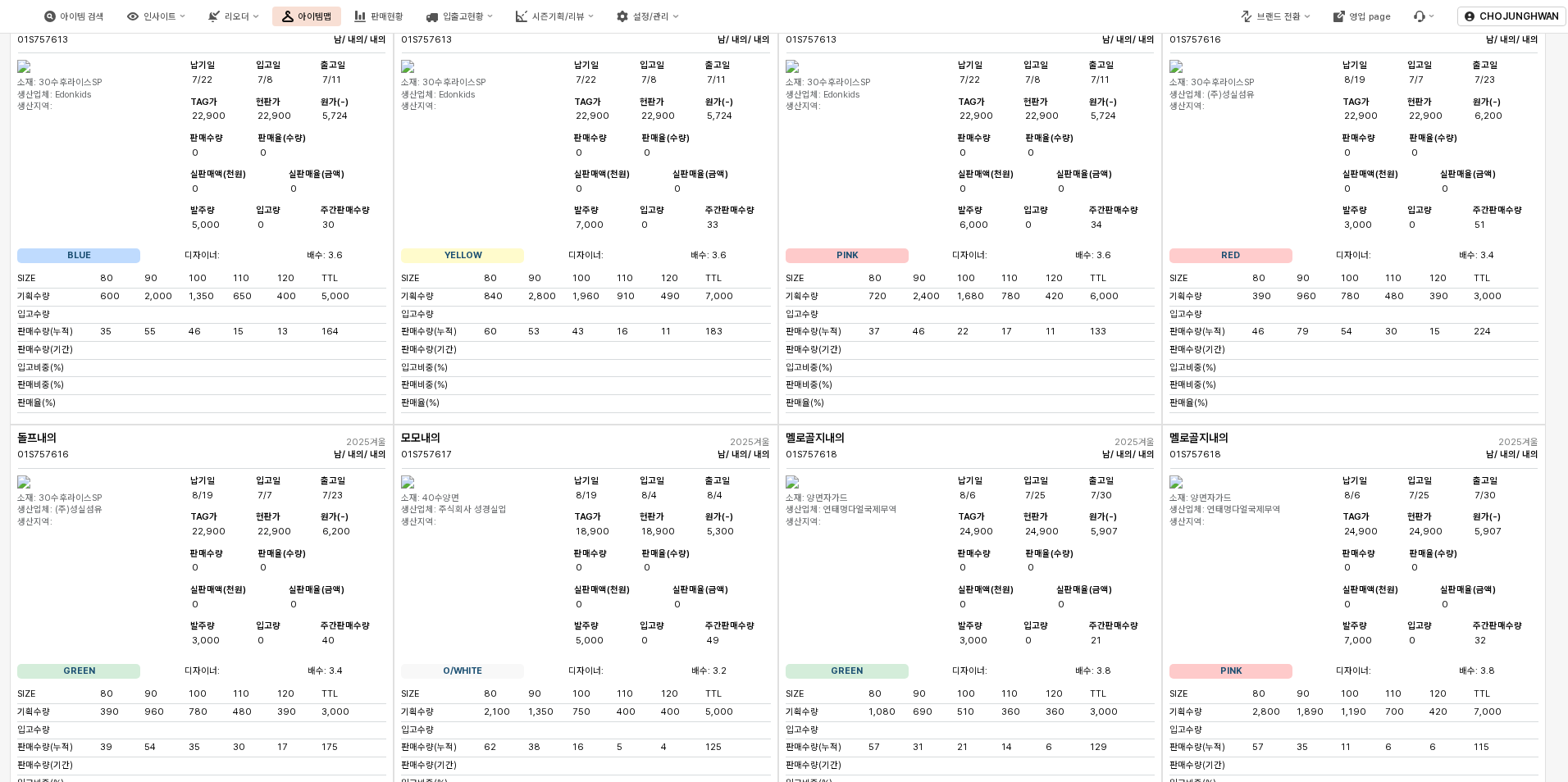
click at [1182, 73] on img "App Frame" at bounding box center [1176, 67] width 13 height 13
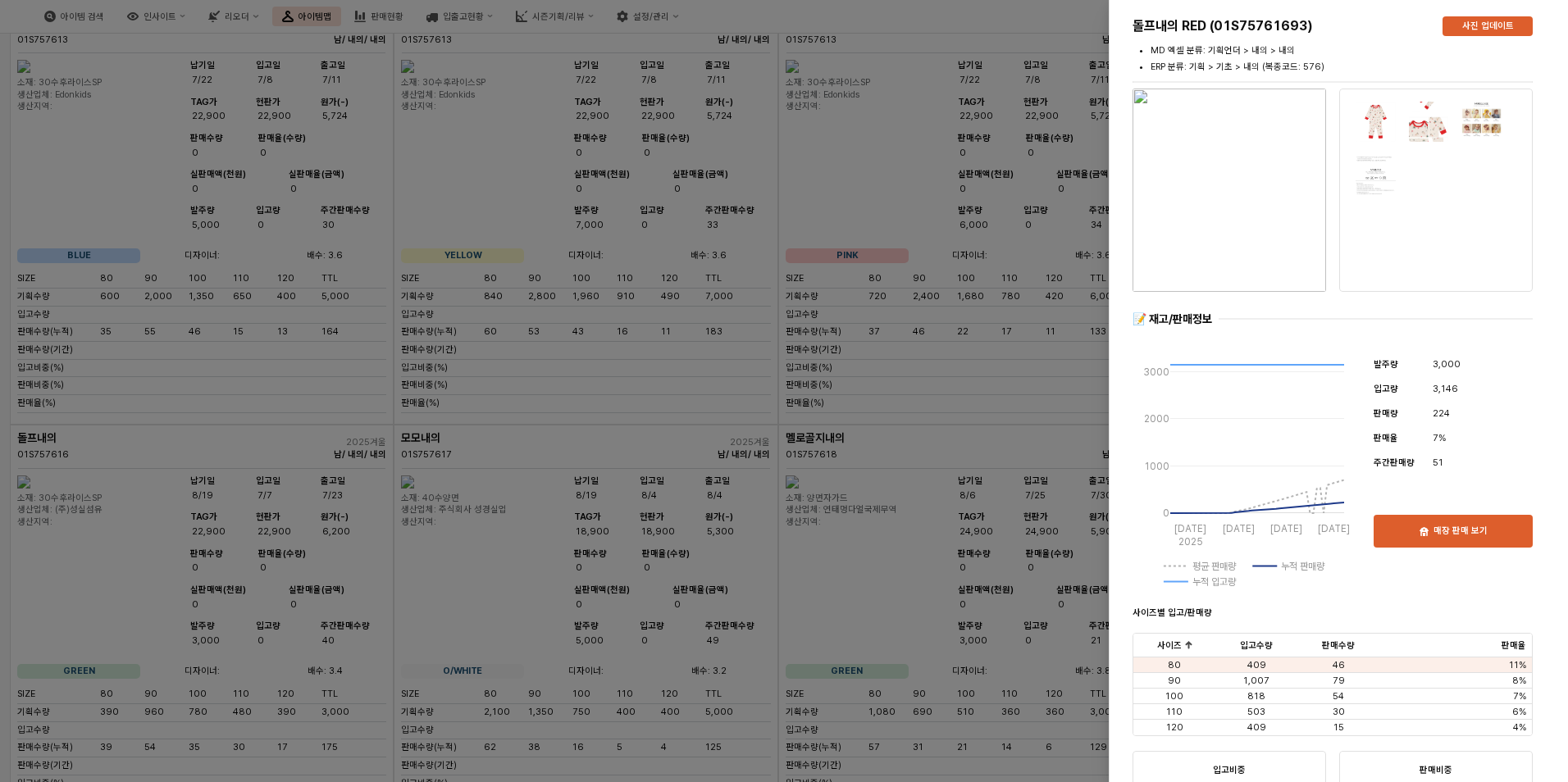
click at [917, 553] on div at bounding box center [784, 391] width 1568 height 782
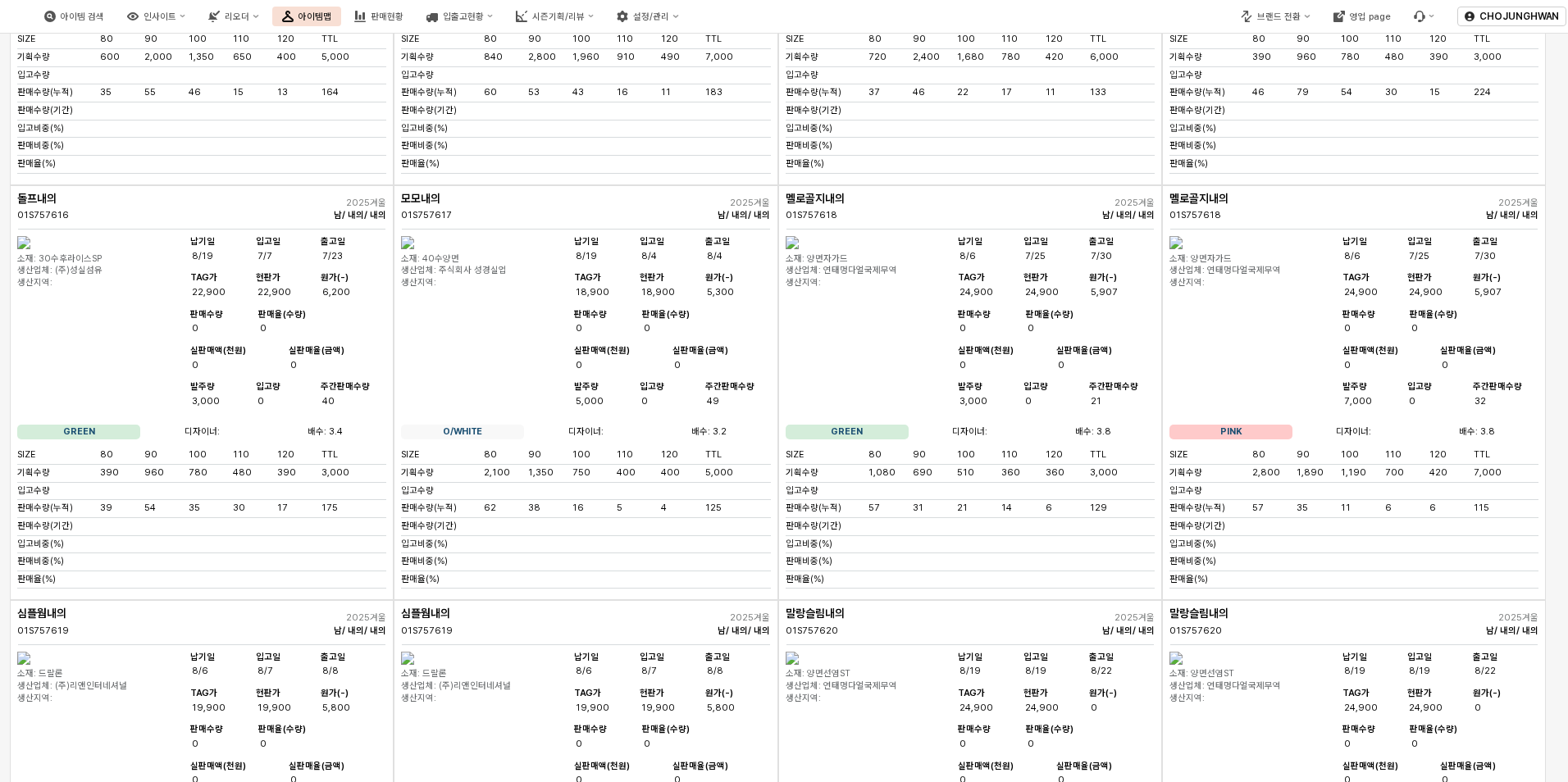
scroll to position [2427, 0]
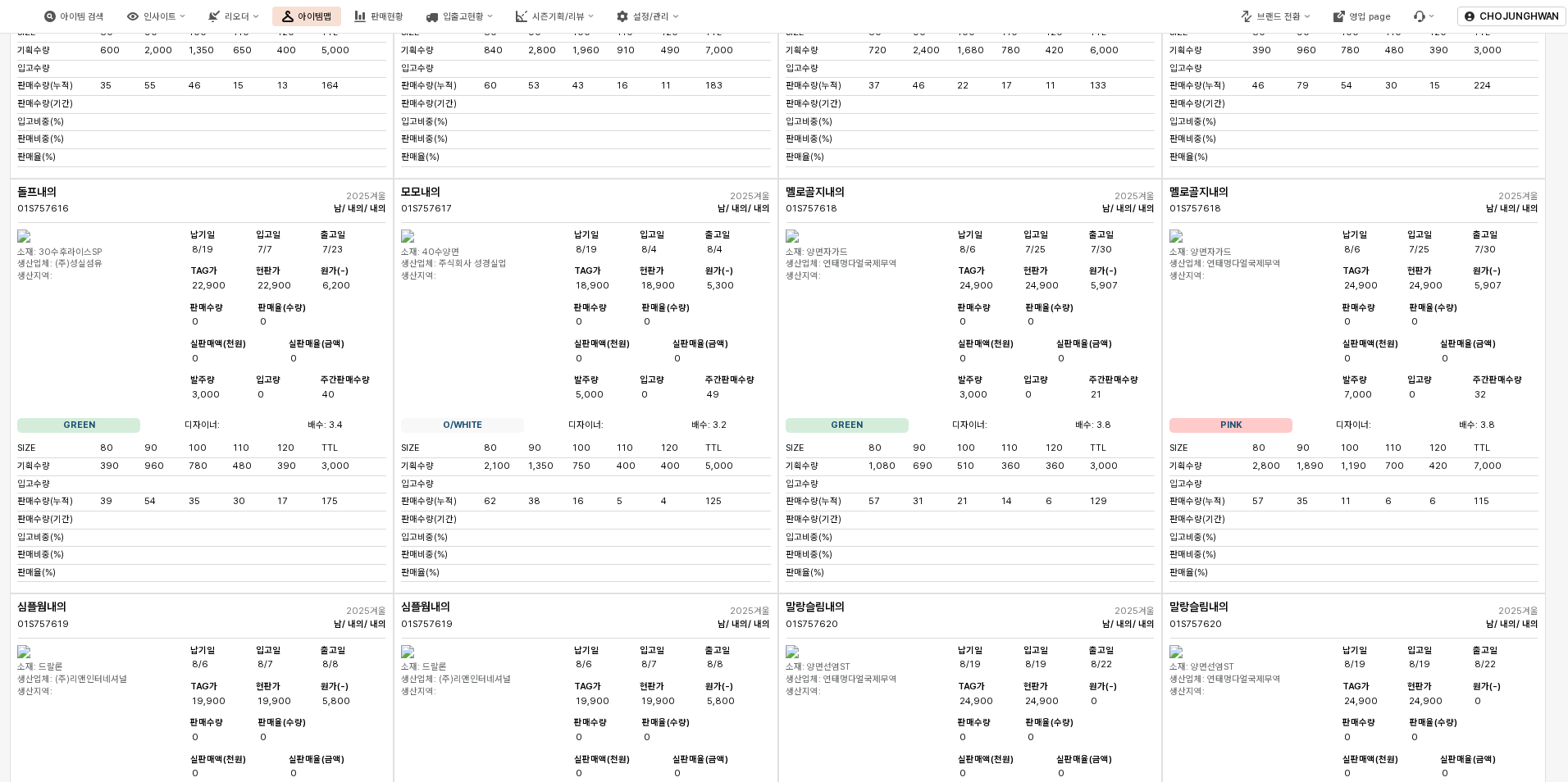
click at [30, 243] on img "App Frame" at bounding box center [24, 236] width 13 height 13
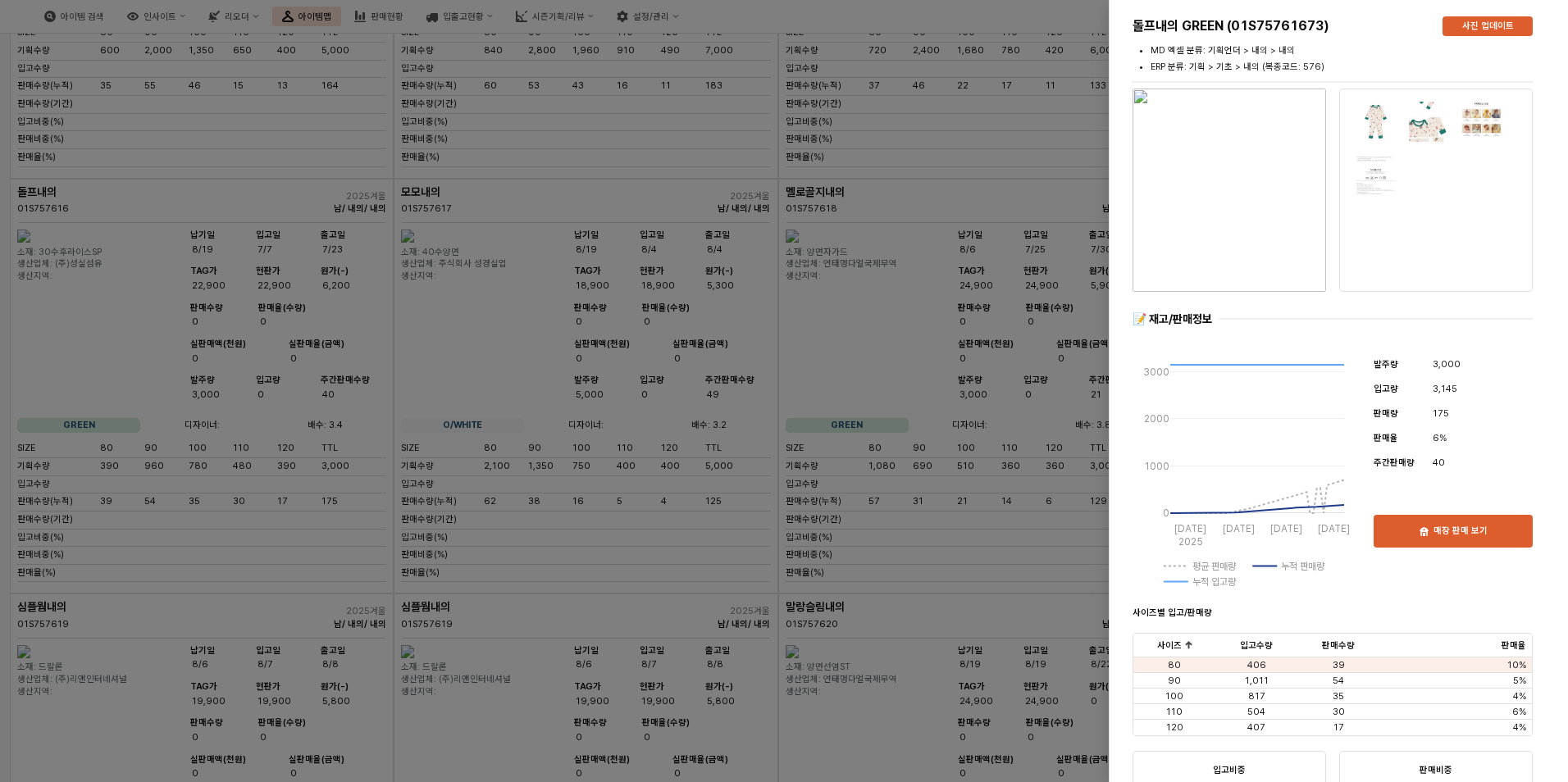
click at [626, 651] on div at bounding box center [784, 391] width 1568 height 782
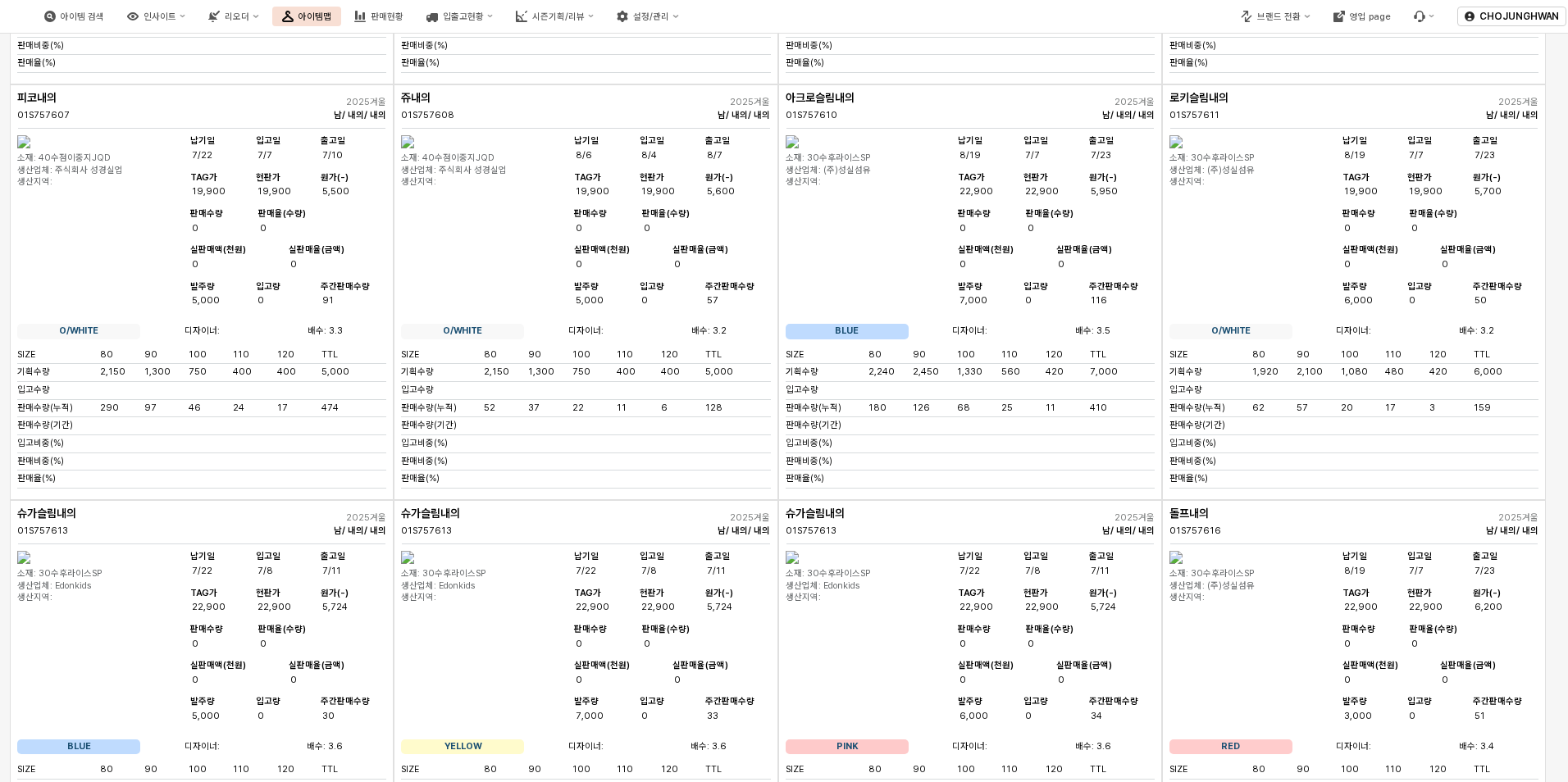
scroll to position [1688, 0]
click at [799, 149] on img "App Frame" at bounding box center [792, 142] width 13 height 13
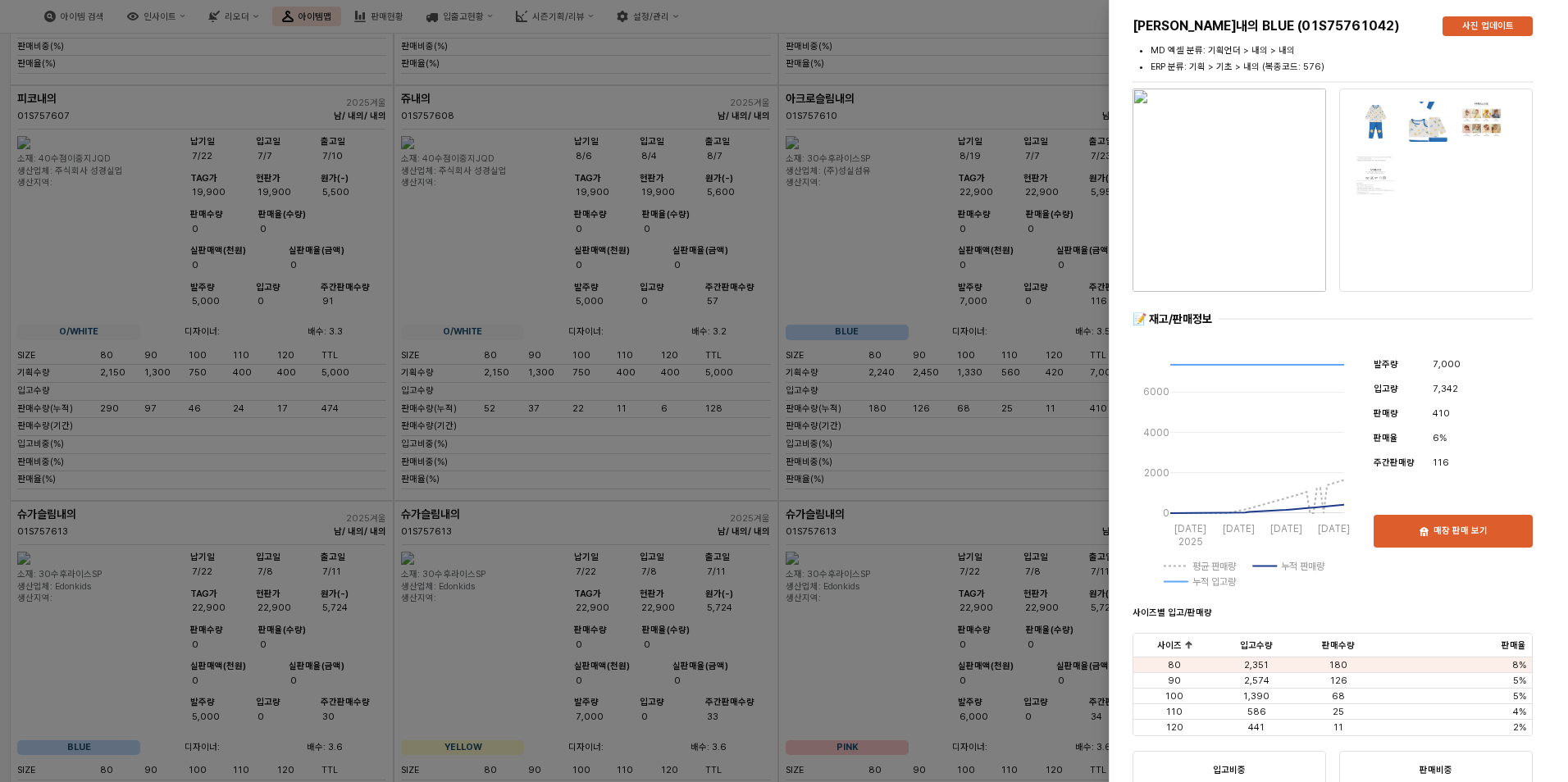
click at [884, 631] on div at bounding box center [784, 391] width 1568 height 782
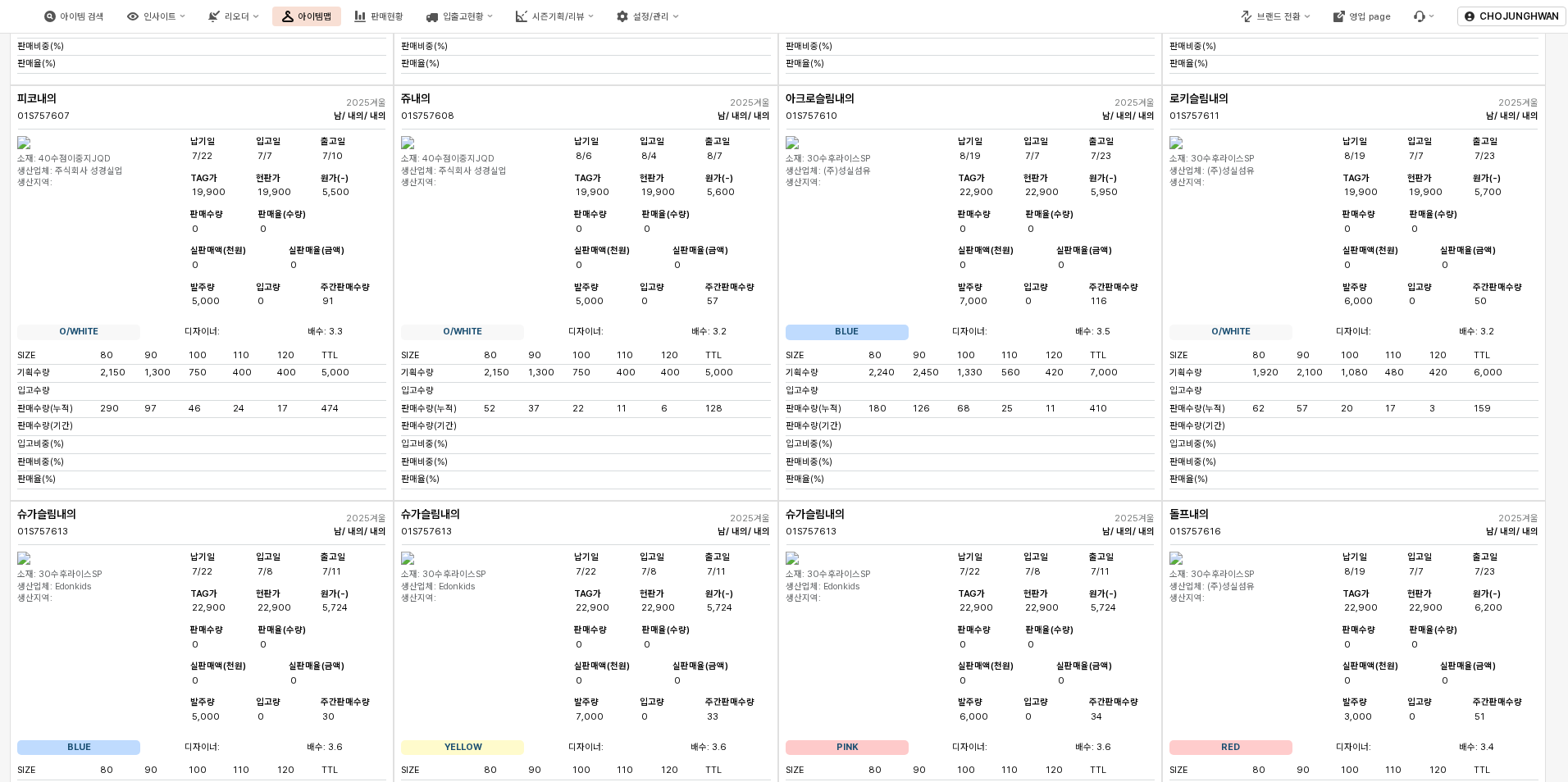
click at [1182, 149] on img "App Frame" at bounding box center [1176, 142] width 13 height 13
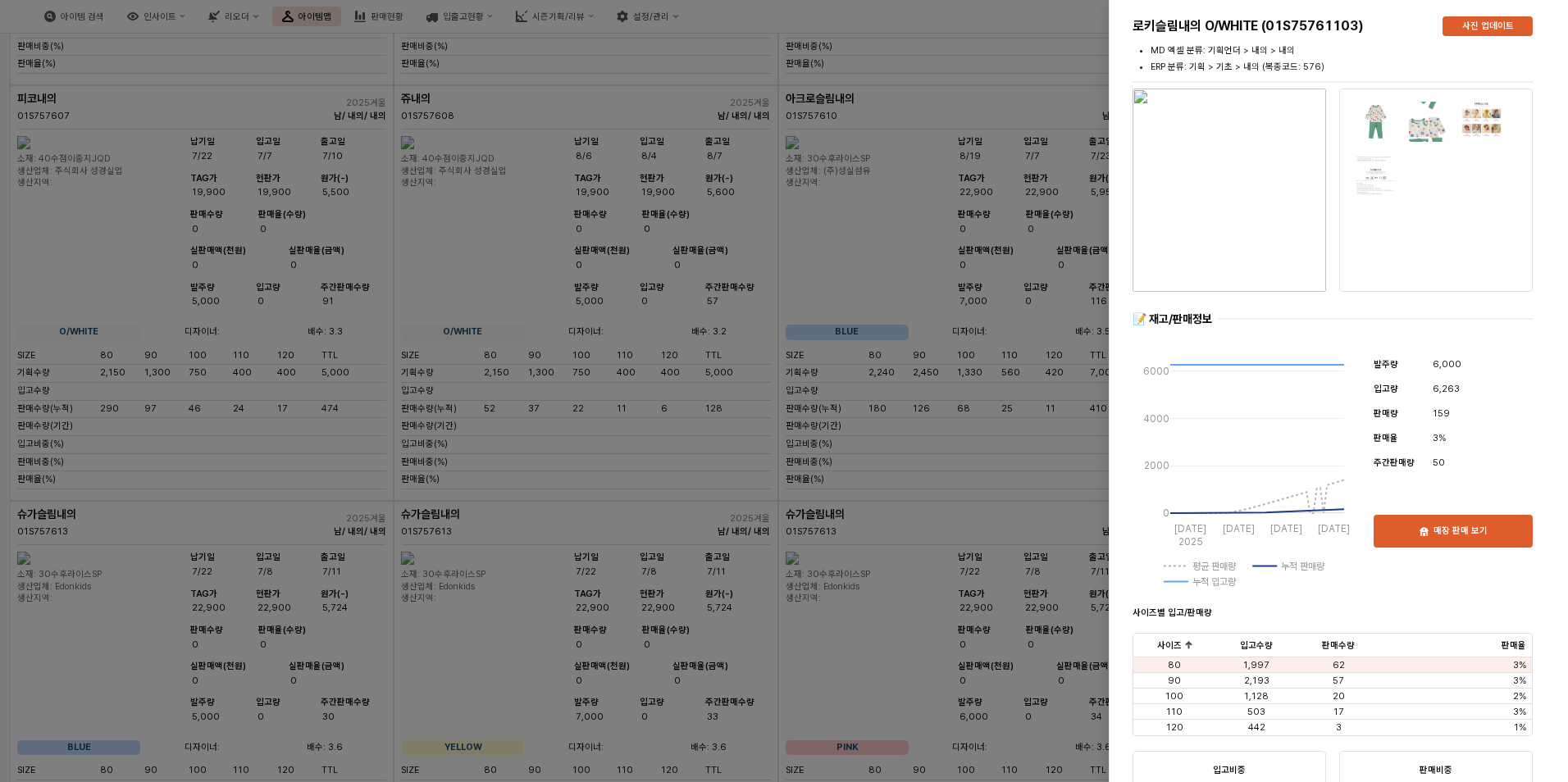
click at [929, 588] on div at bounding box center [784, 391] width 1568 height 782
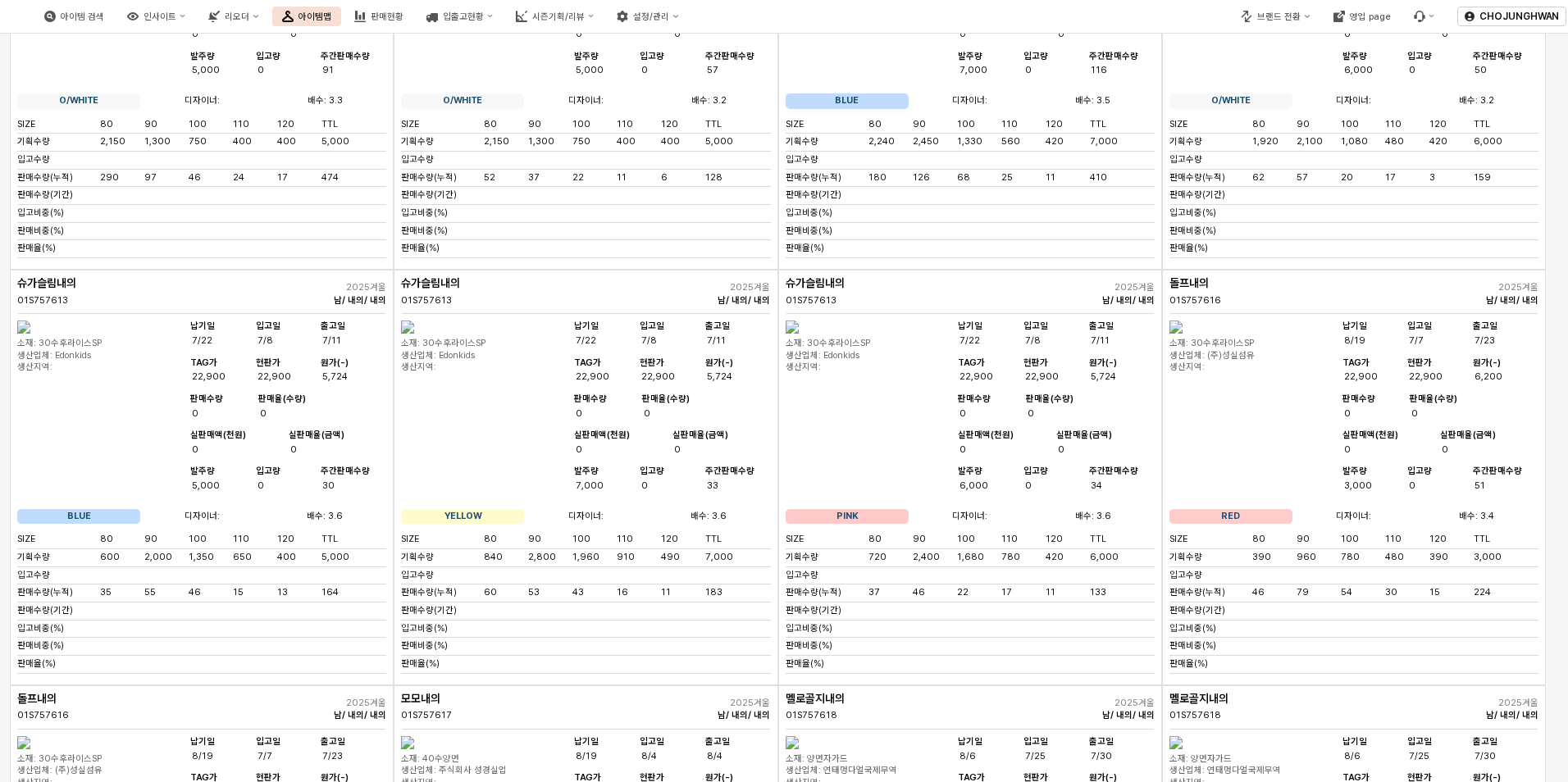
scroll to position [1935, 0]
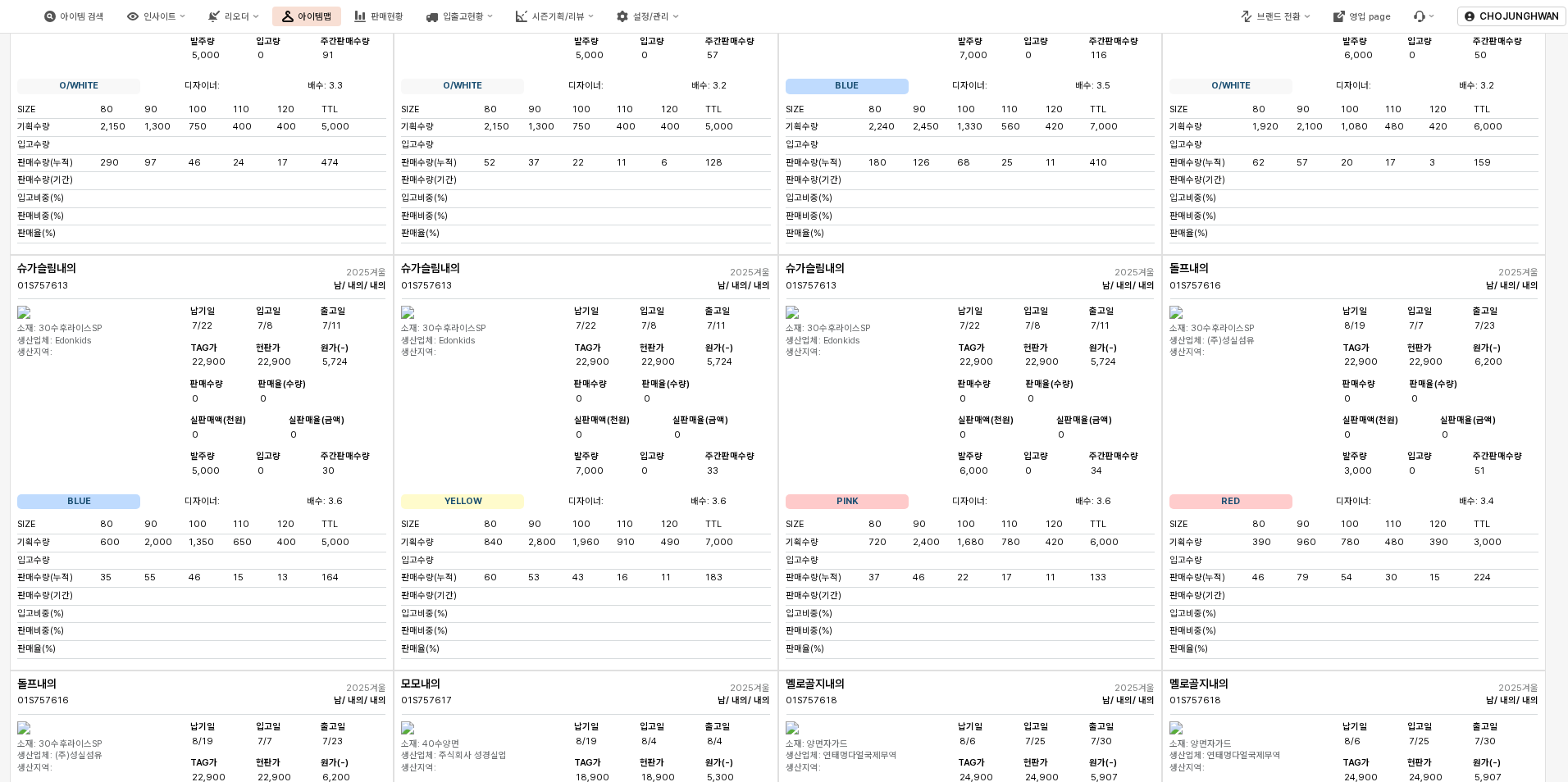
click at [799, 319] on img "App Frame" at bounding box center [792, 312] width 13 height 13
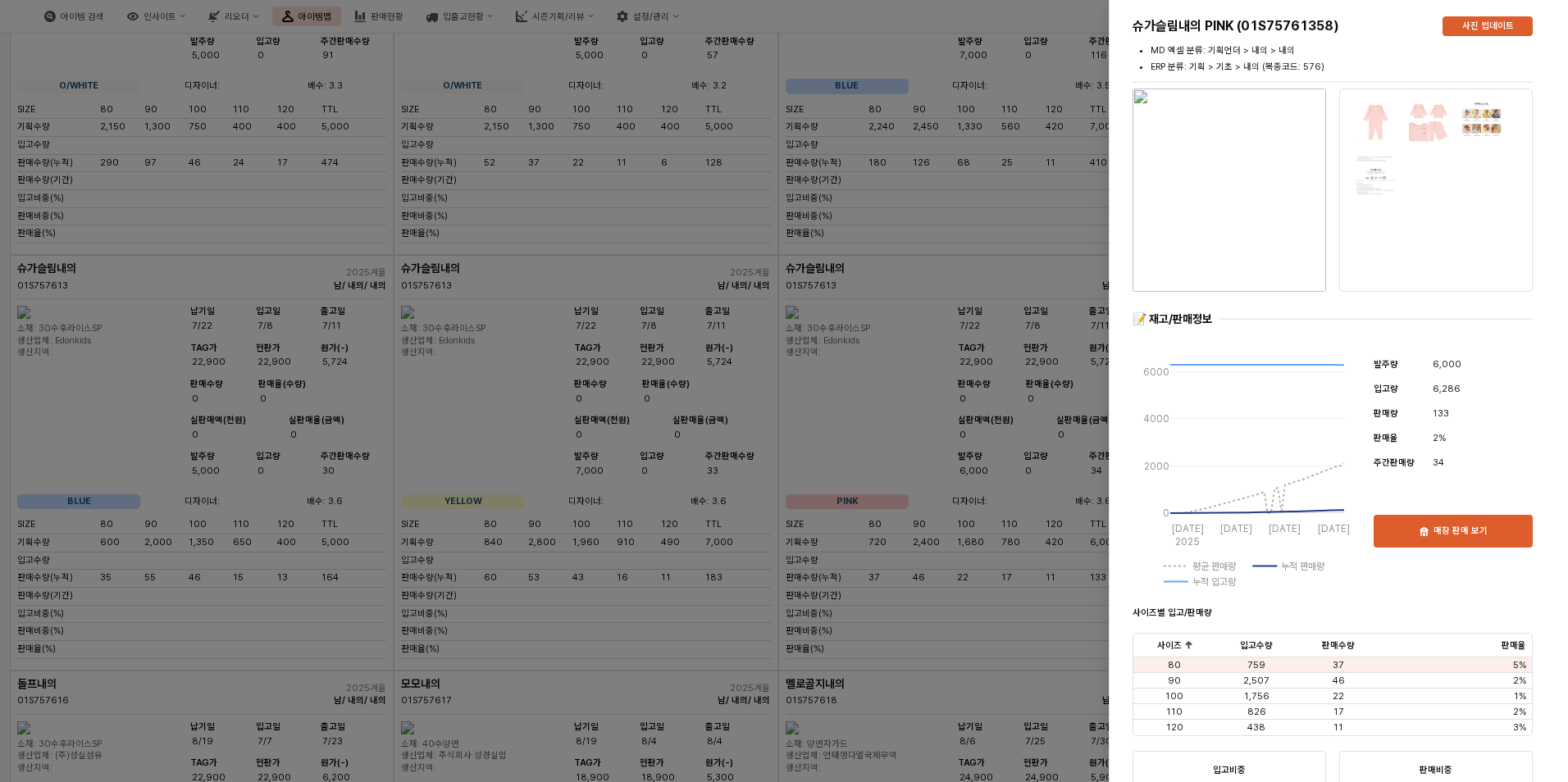
click at [703, 585] on div at bounding box center [784, 391] width 1568 height 782
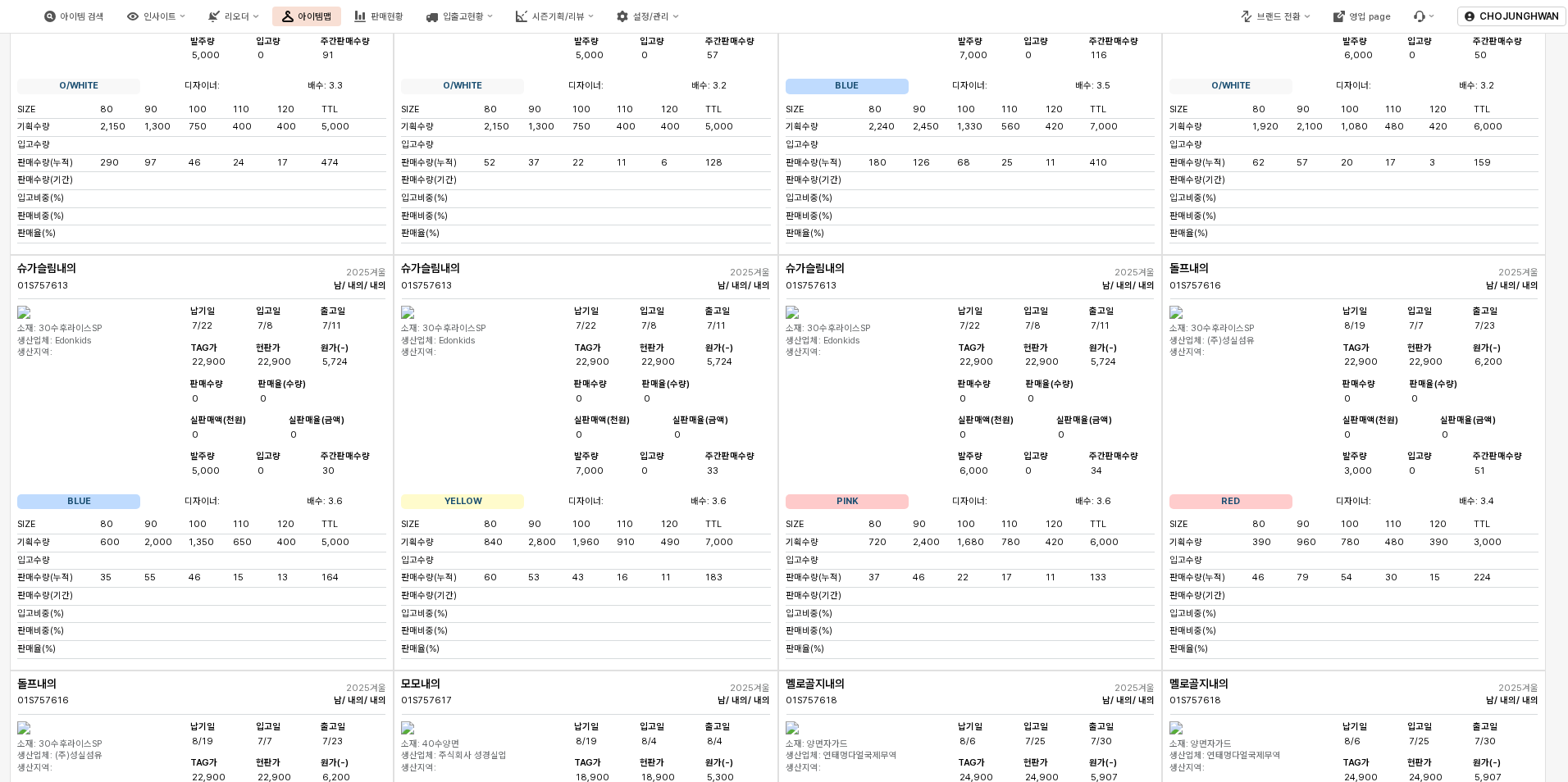
click at [30, 319] on img "App Frame" at bounding box center [24, 312] width 13 height 13
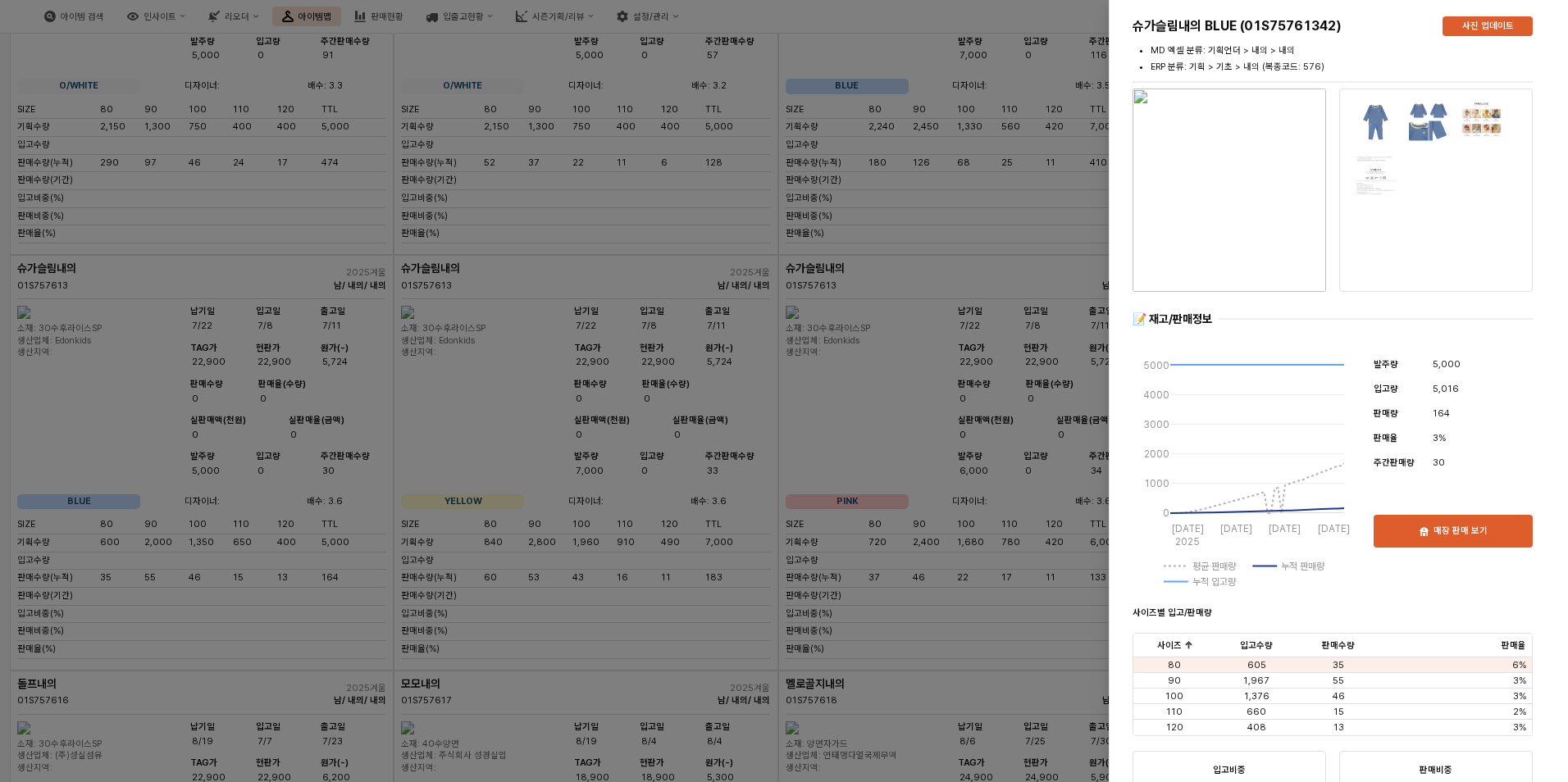
click at [559, 590] on div at bounding box center [784, 391] width 1568 height 782
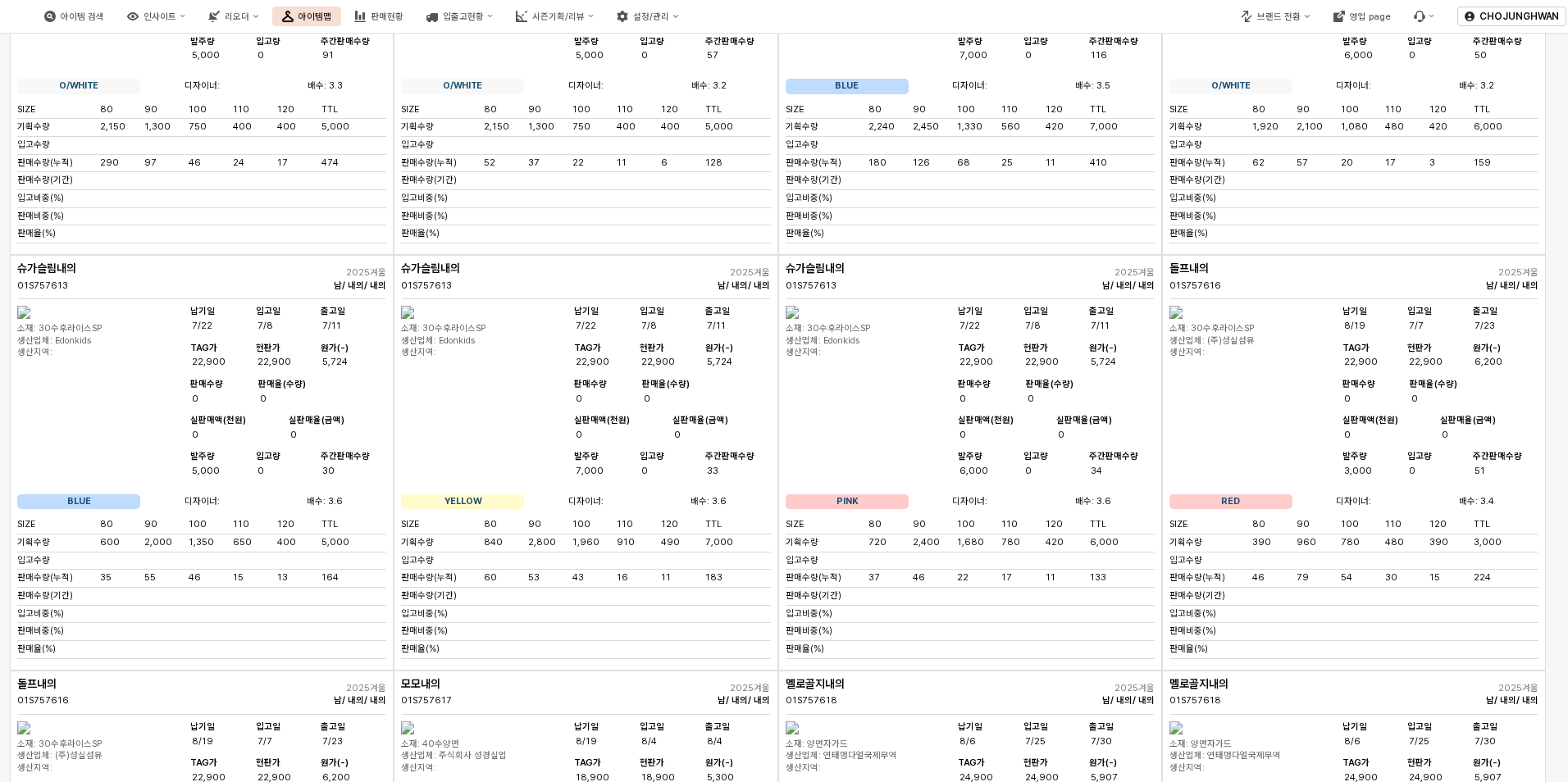
click at [414, 319] on img "App Frame" at bounding box center [407, 312] width 13 height 13
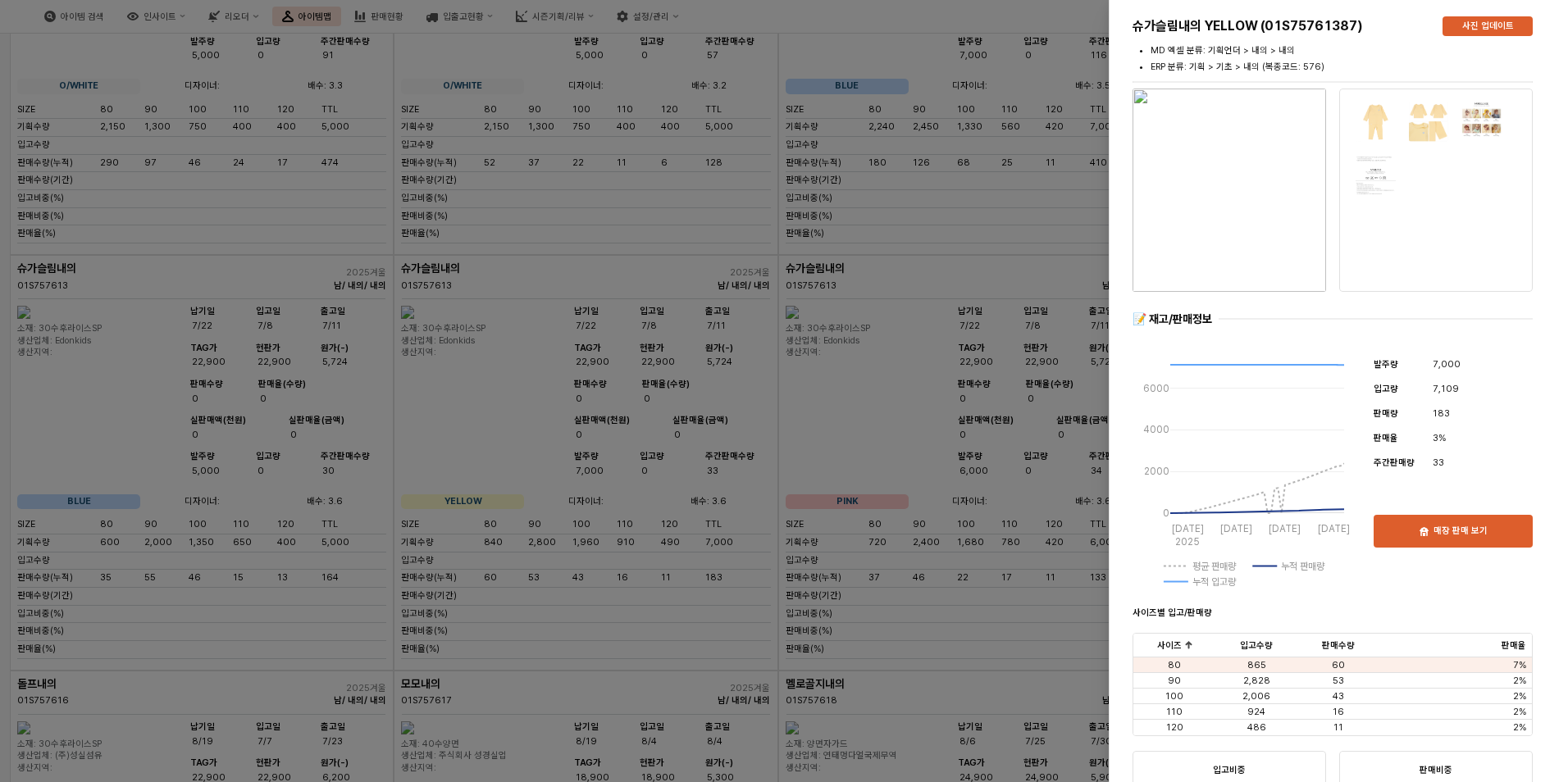
click at [997, 362] on div at bounding box center [784, 391] width 1568 height 782
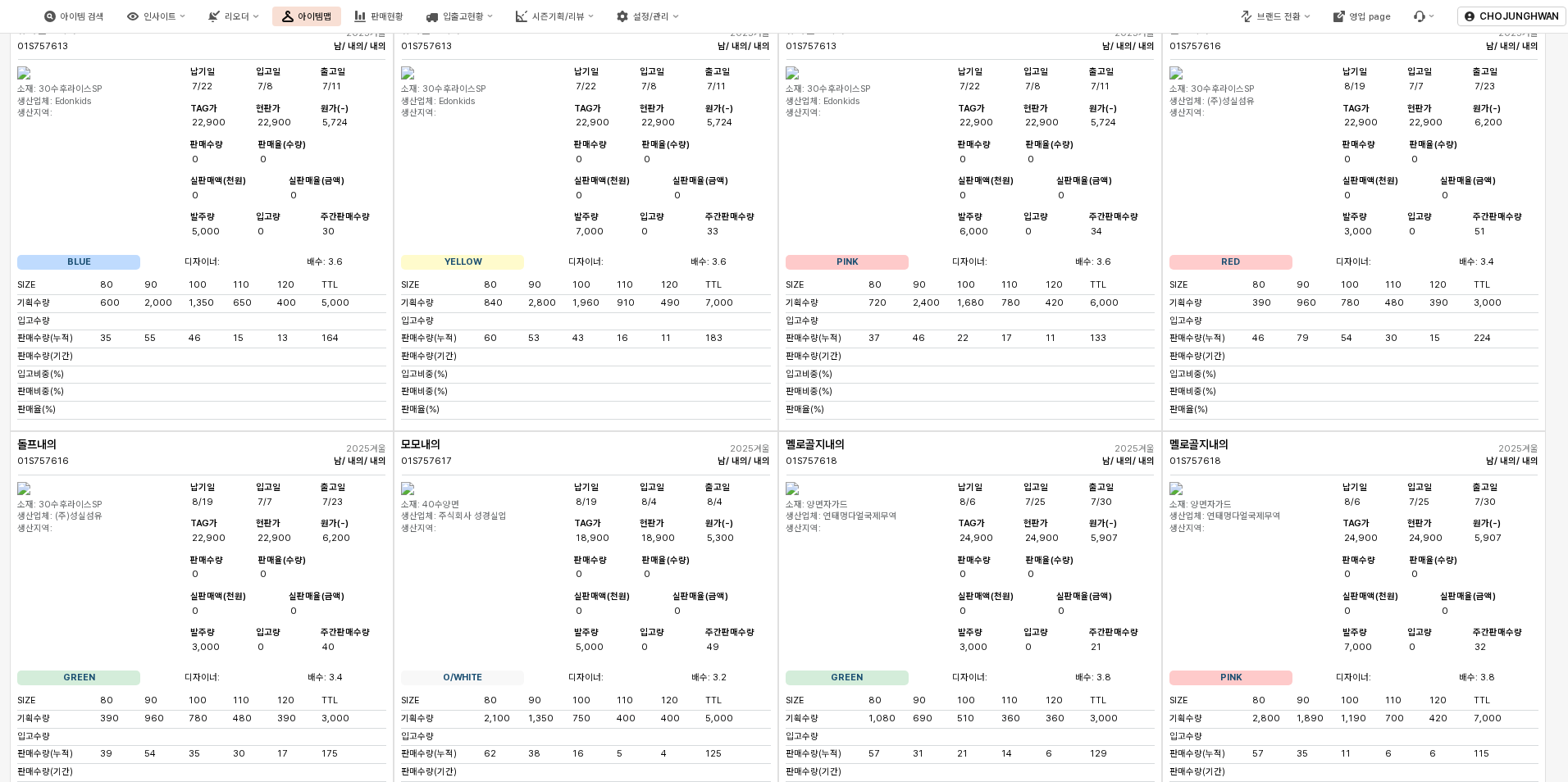
scroll to position [2344, 0]
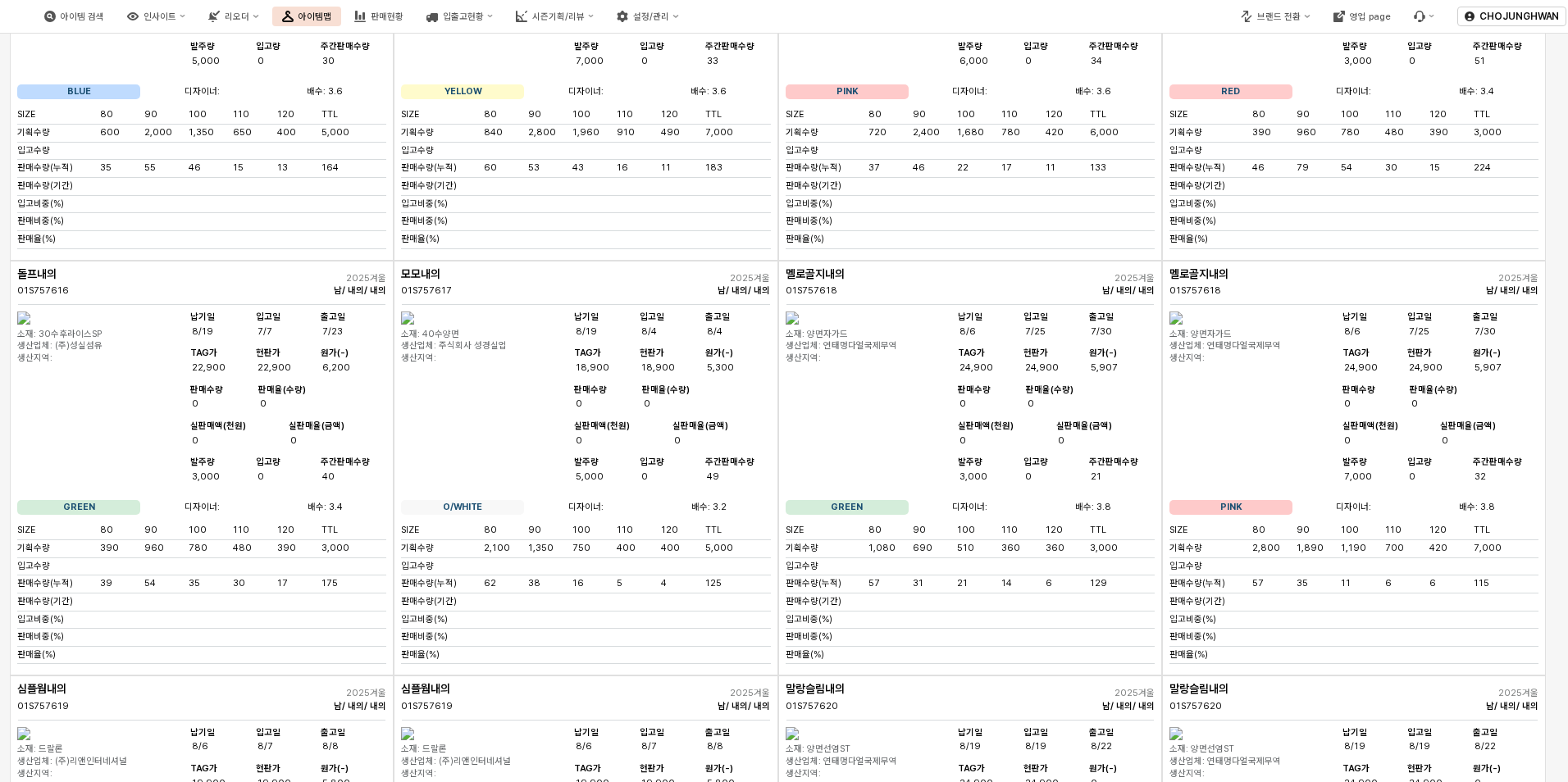
click at [799, 325] on img "App Frame" at bounding box center [792, 318] width 13 height 13
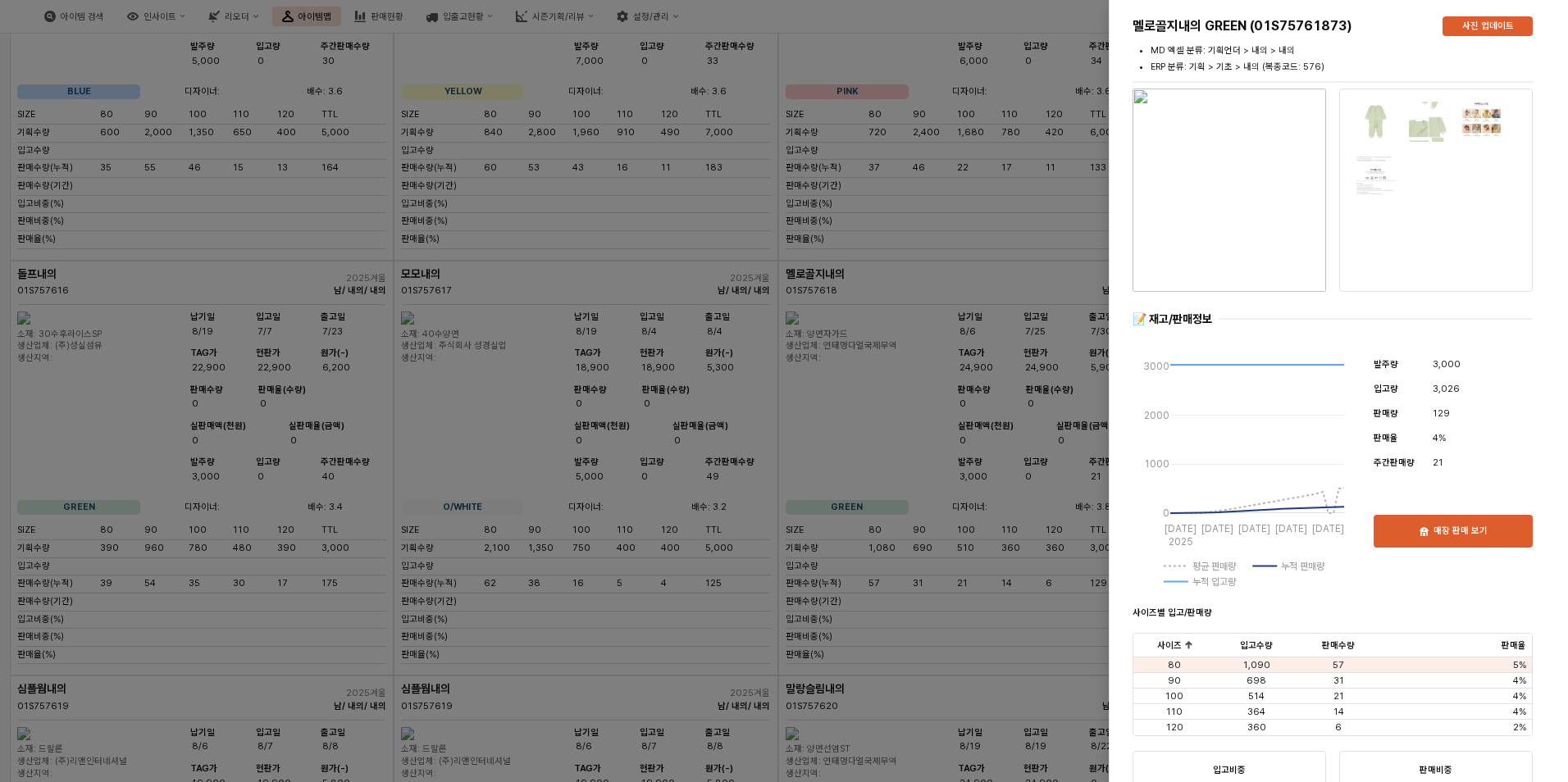
click at [920, 599] on div at bounding box center [784, 391] width 1568 height 782
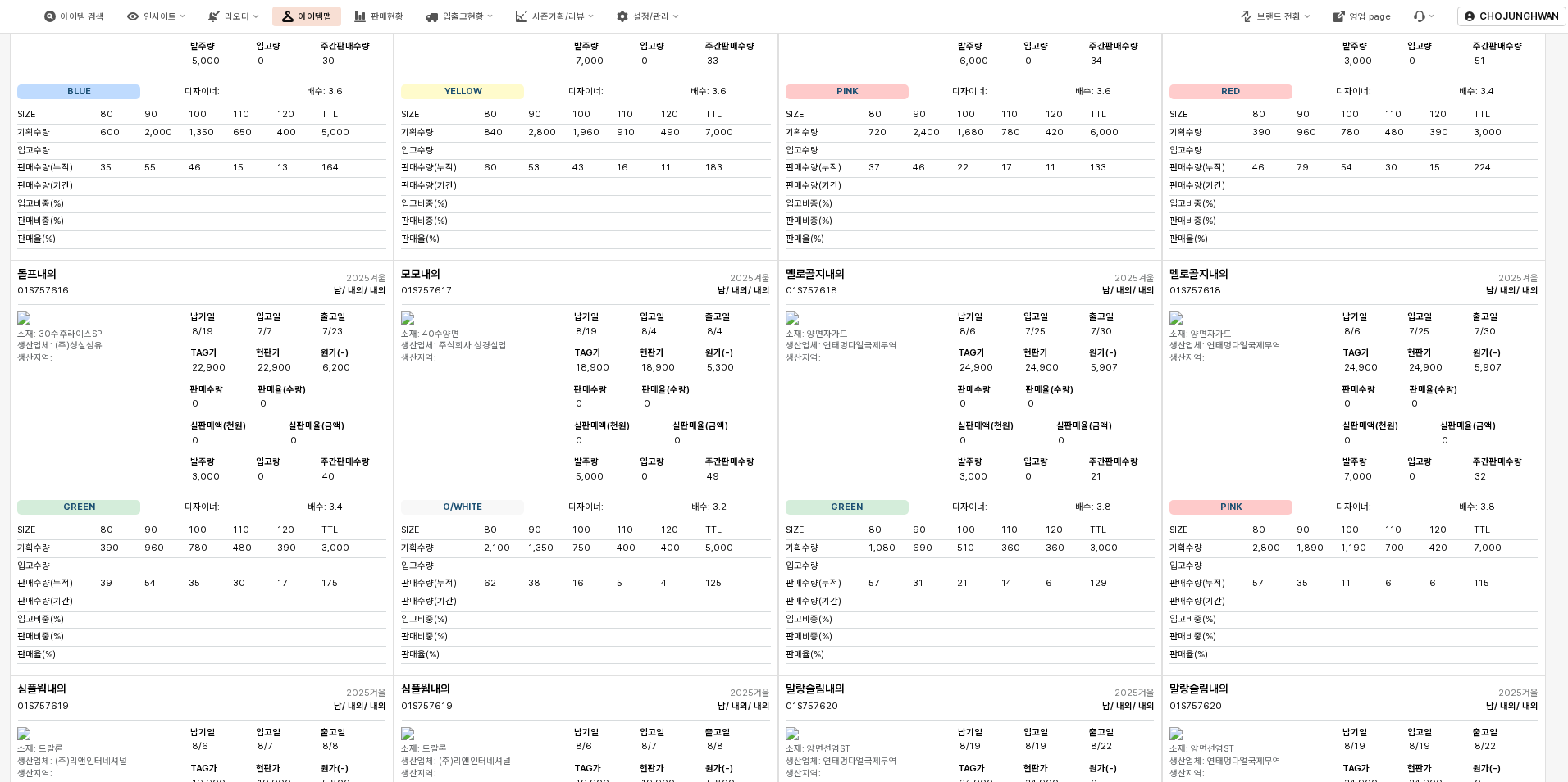
click at [1182, 325] on img "App Frame" at bounding box center [1176, 318] width 13 height 13
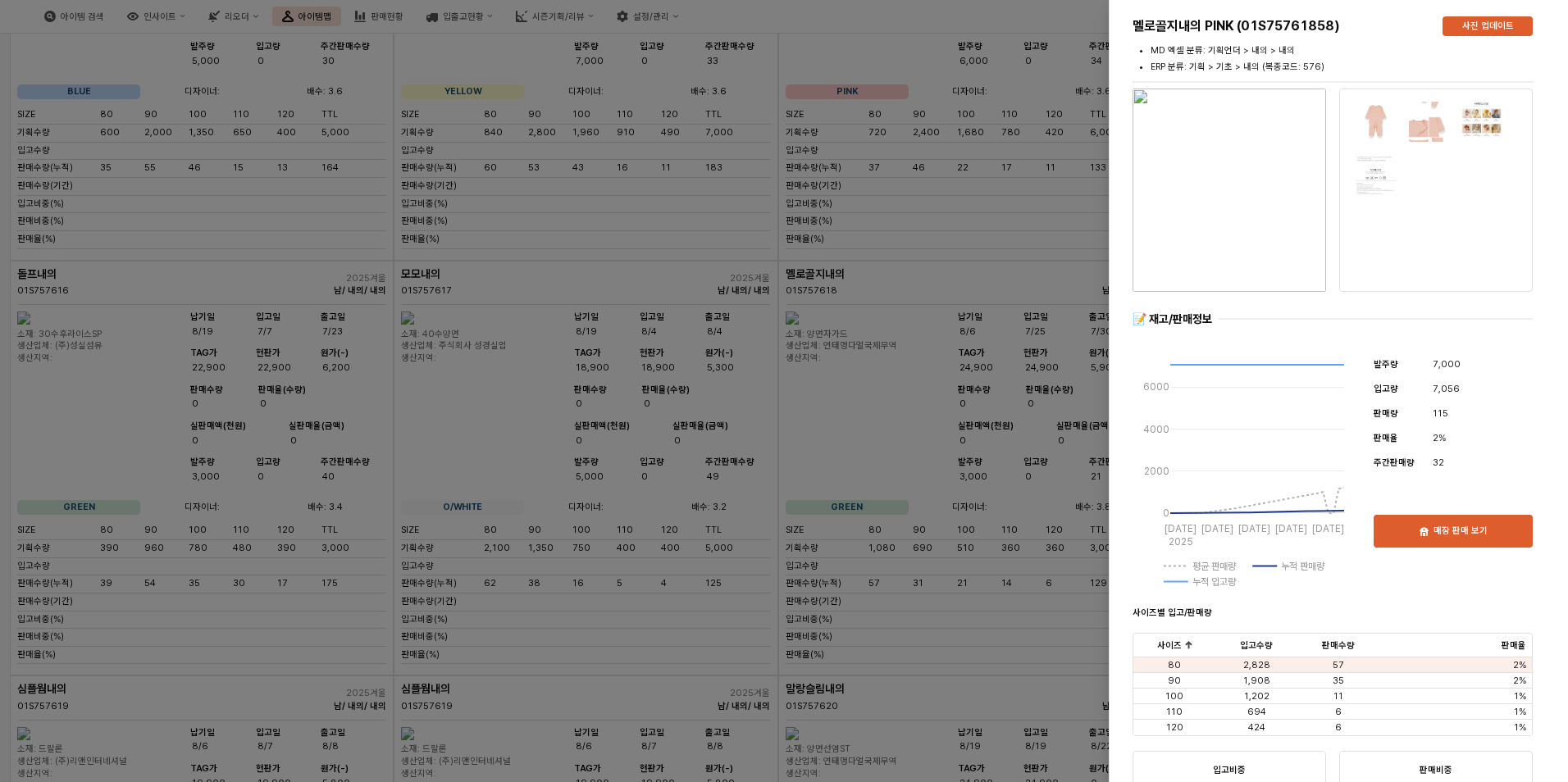
click at [958, 585] on div at bounding box center [784, 391] width 1568 height 782
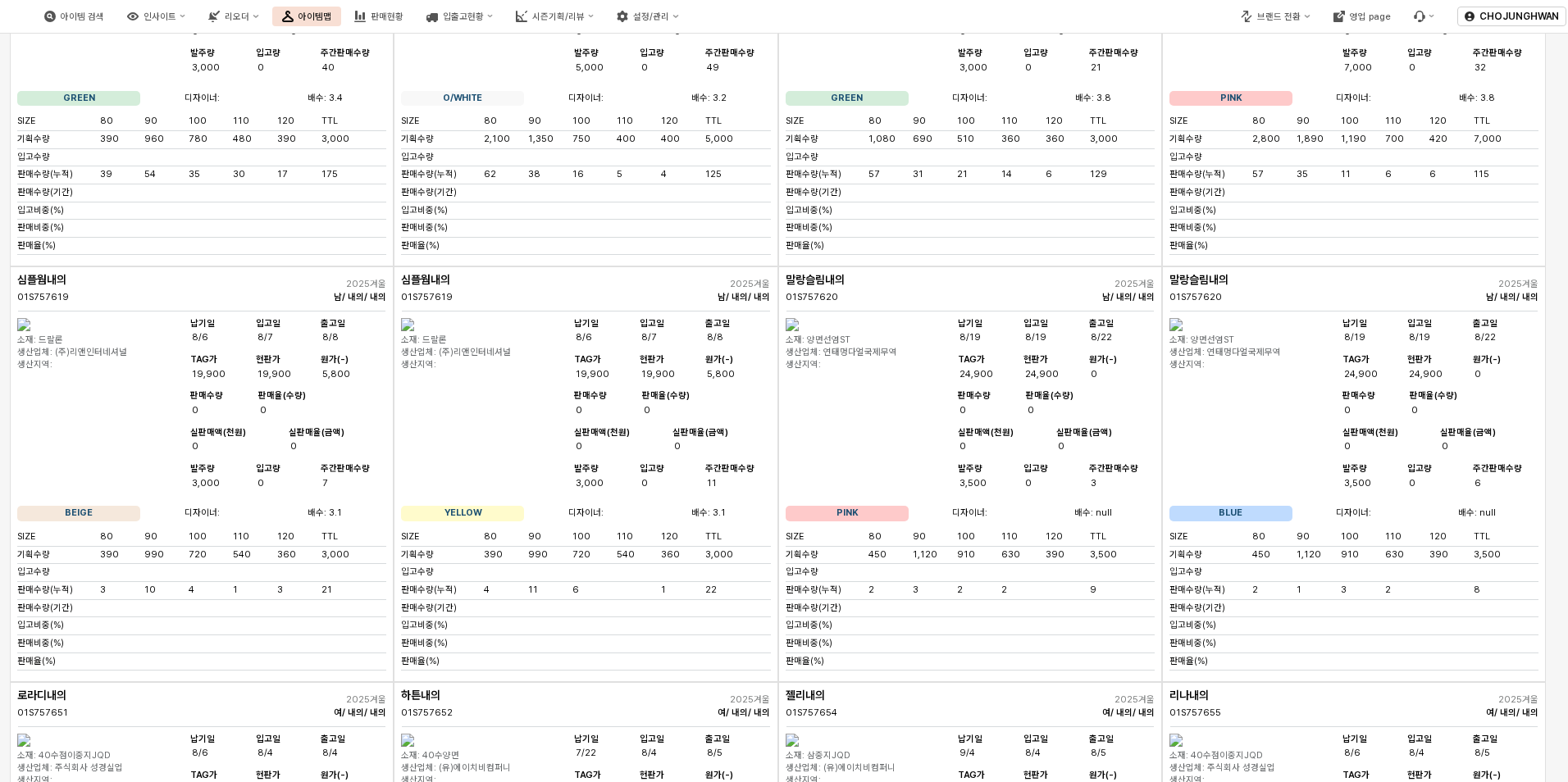
scroll to position [2754, 0]
click at [30, 331] on img "App Frame" at bounding box center [24, 324] width 13 height 13
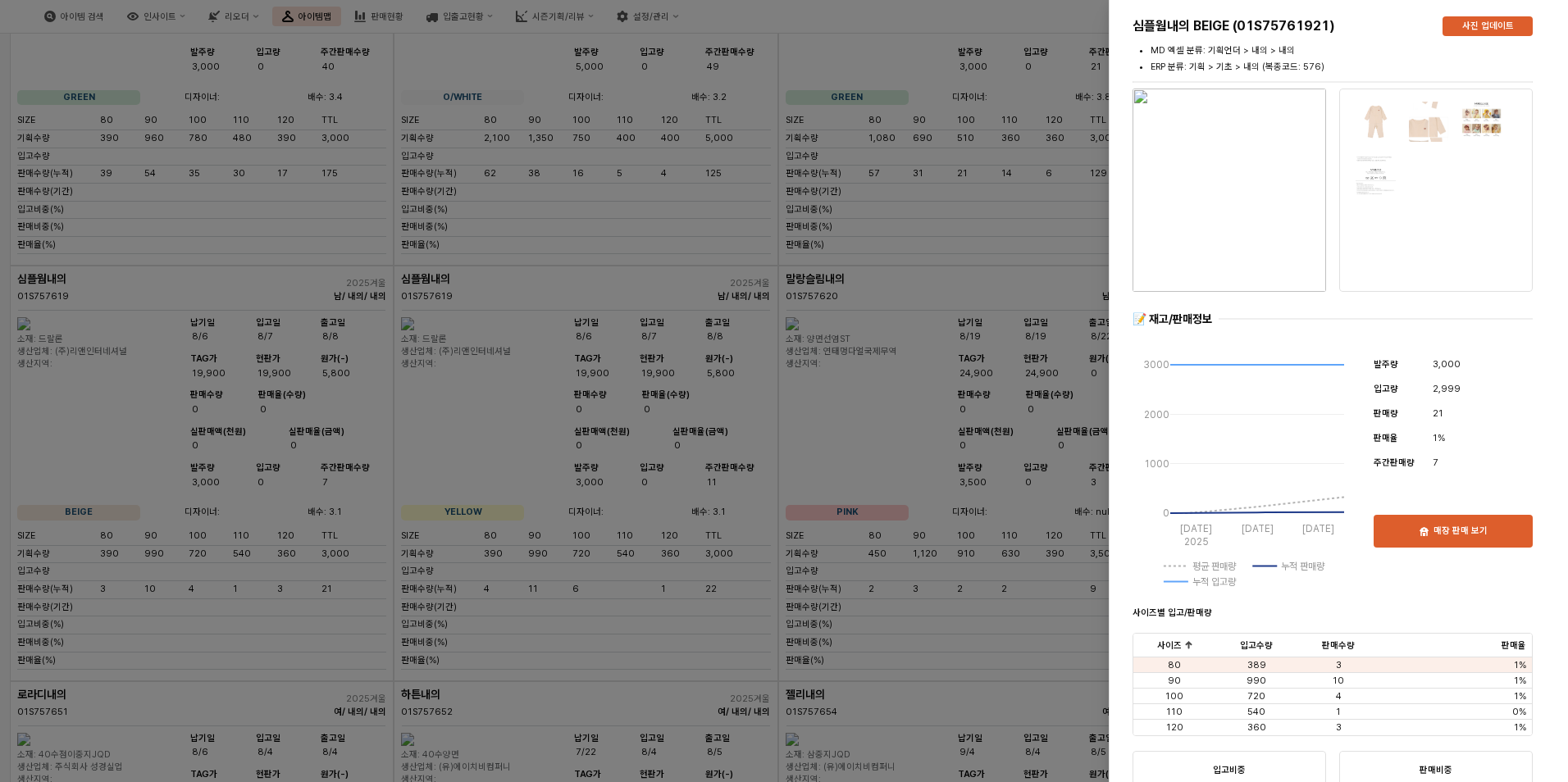
click at [951, 423] on div at bounding box center [784, 391] width 1568 height 782
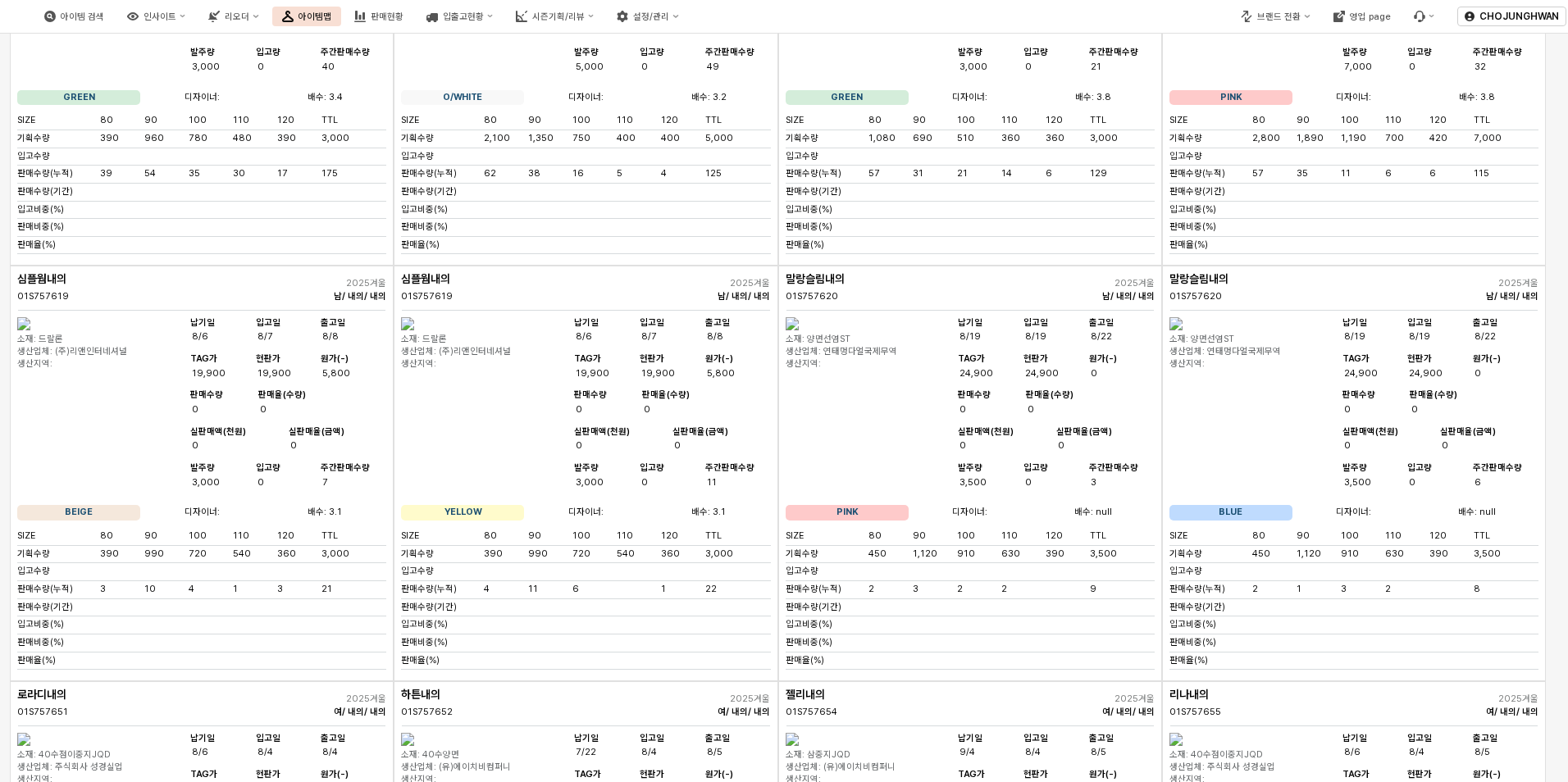
click at [414, 331] on img "App Frame" at bounding box center [407, 324] width 13 height 13
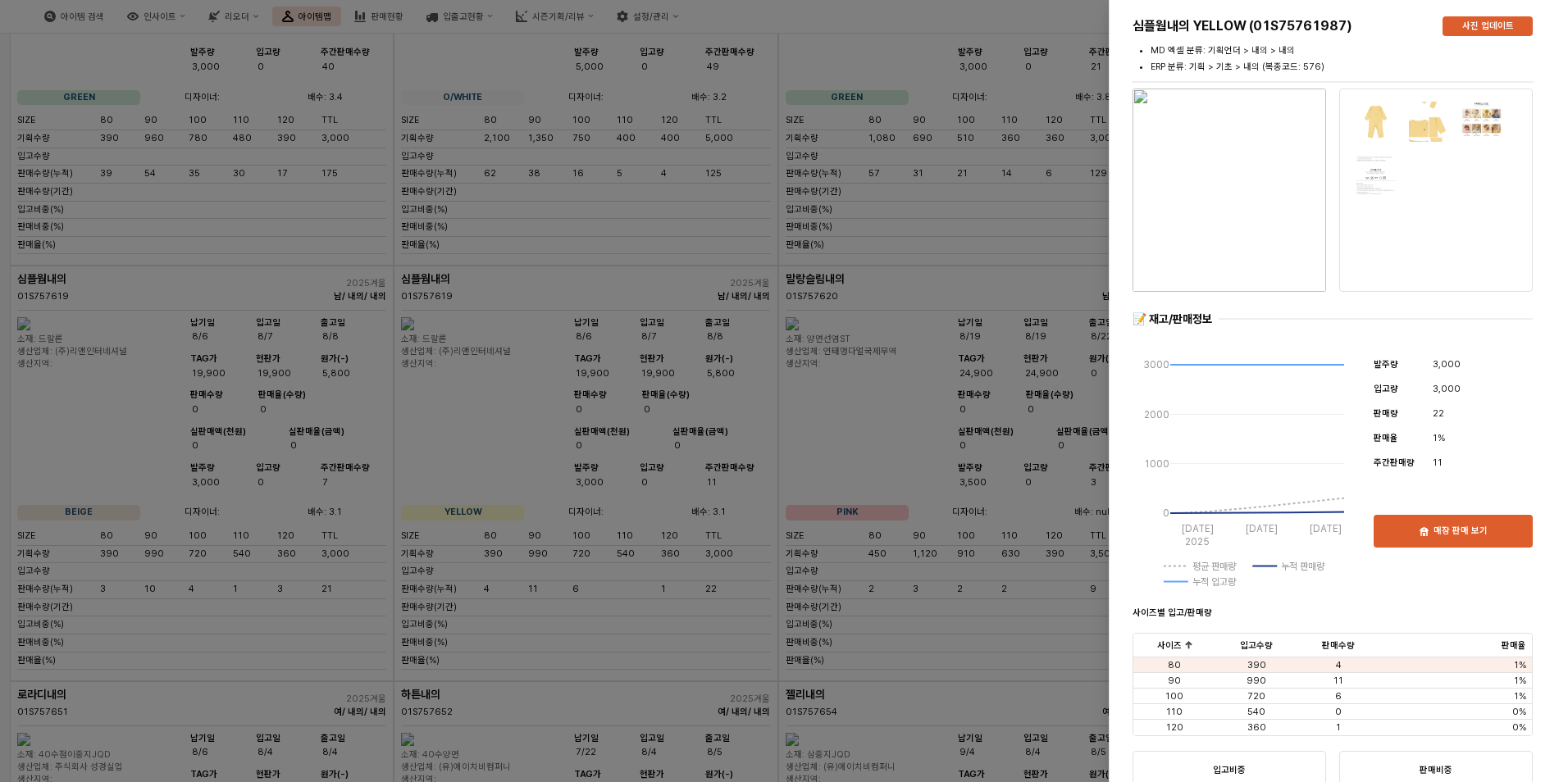
click at [949, 606] on div at bounding box center [784, 391] width 1568 height 782
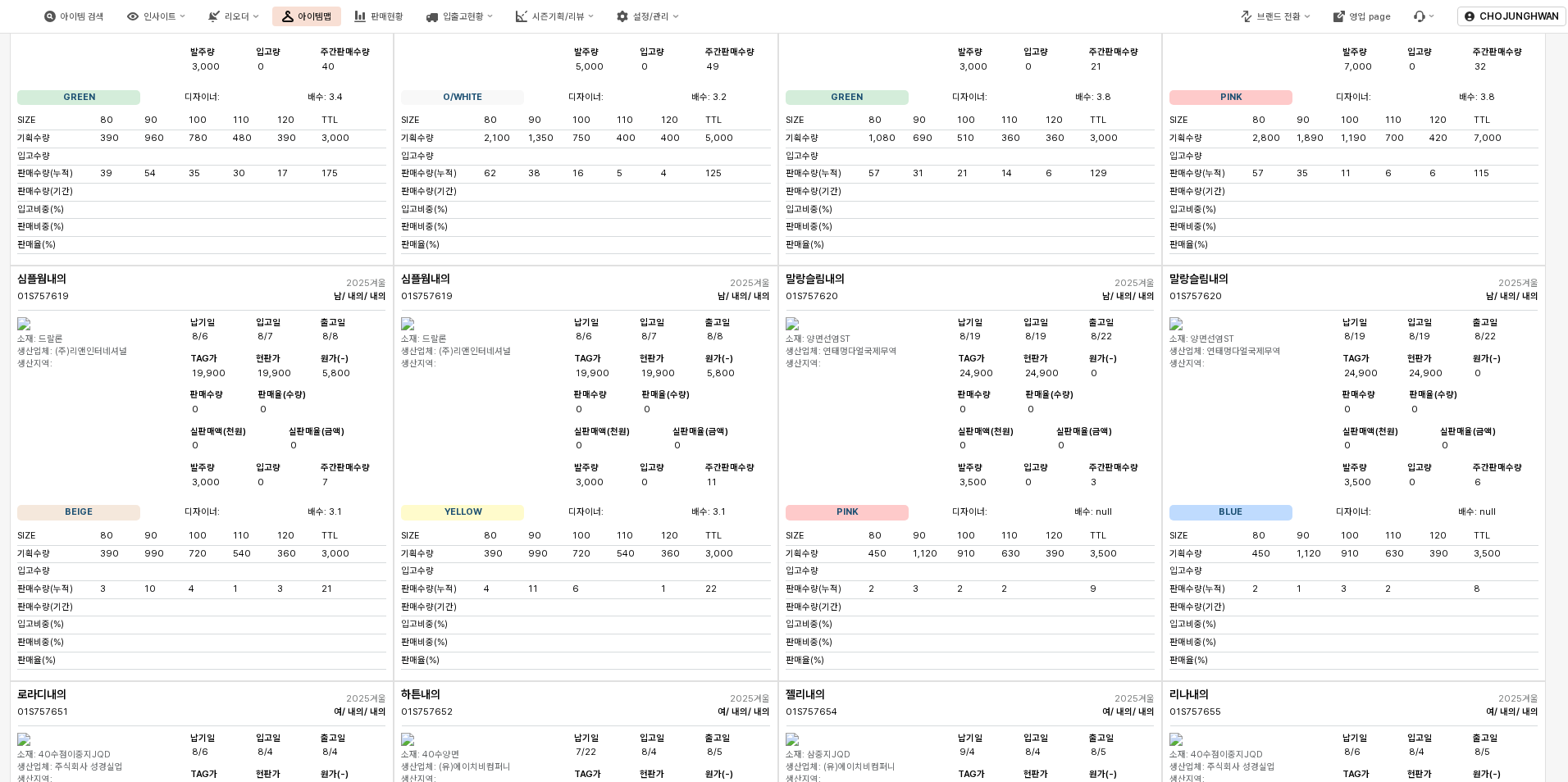
click at [1182, 331] on img "App Frame" at bounding box center [1176, 324] width 13 height 13
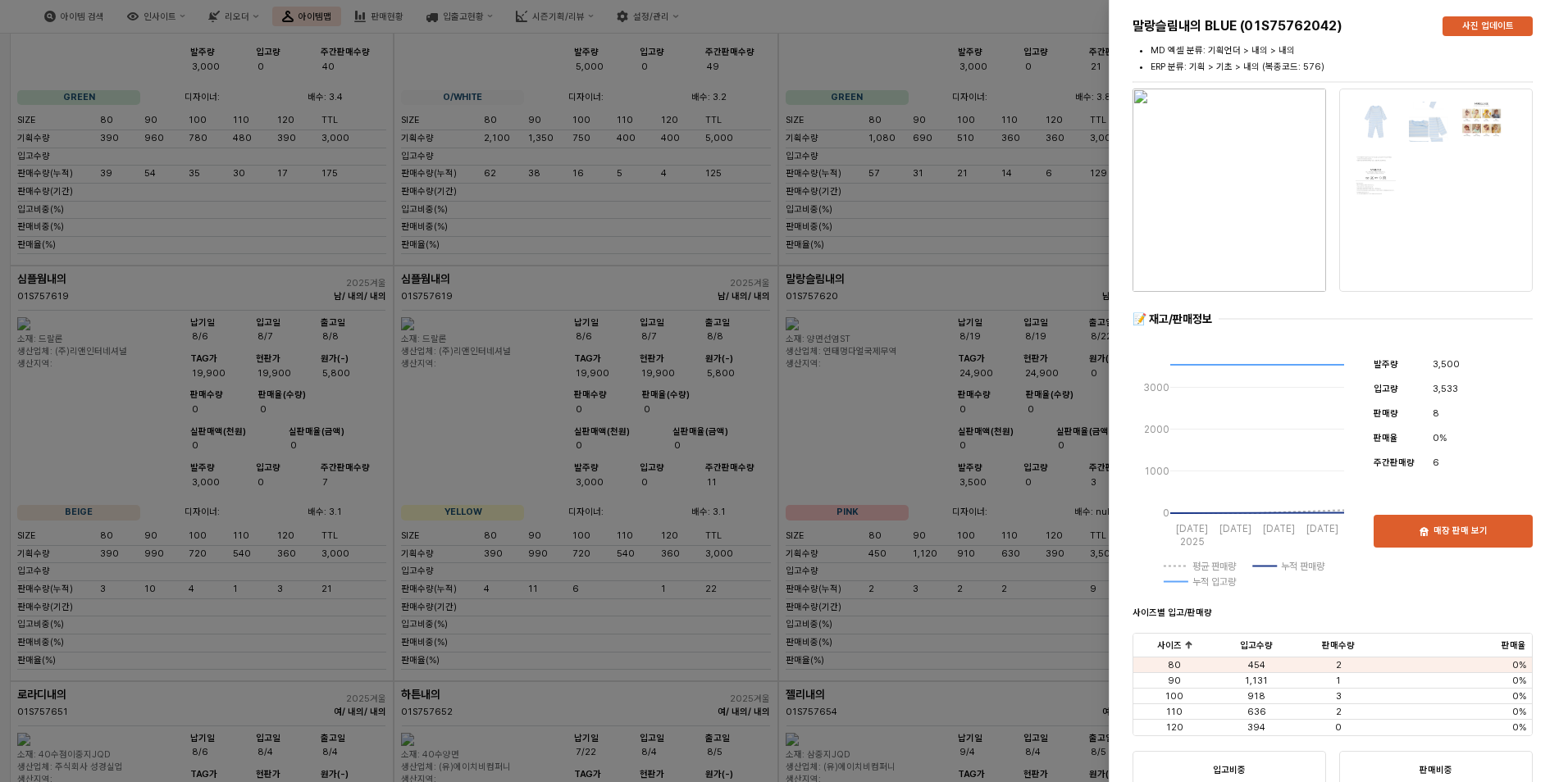
drag, startPoint x: 644, startPoint y: 423, endPoint x: 655, endPoint y: 423, distance: 11.0
click at [644, 423] on div at bounding box center [784, 391] width 1568 height 782
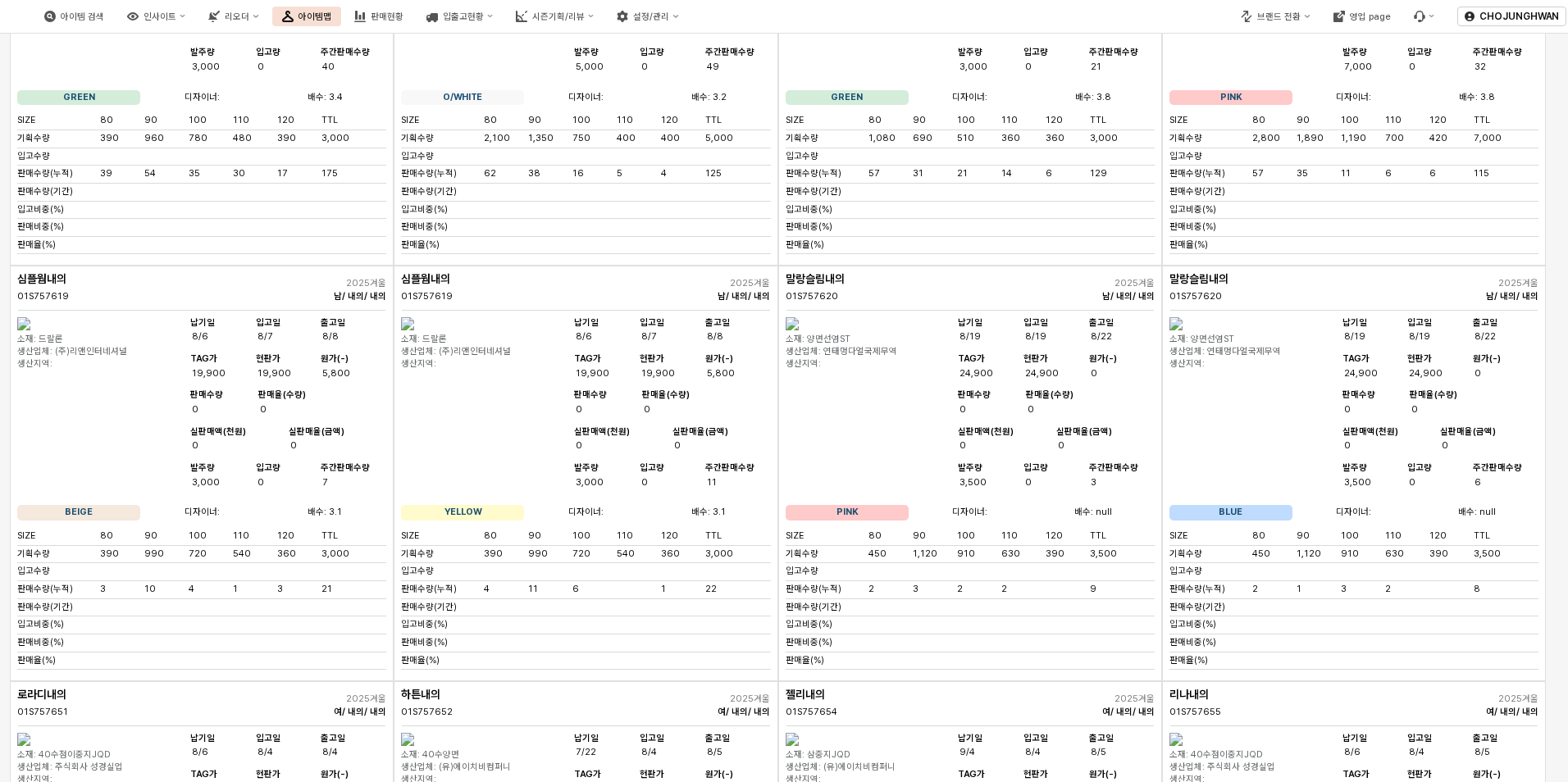
click at [799, 331] on img "App Frame" at bounding box center [792, 324] width 13 height 13
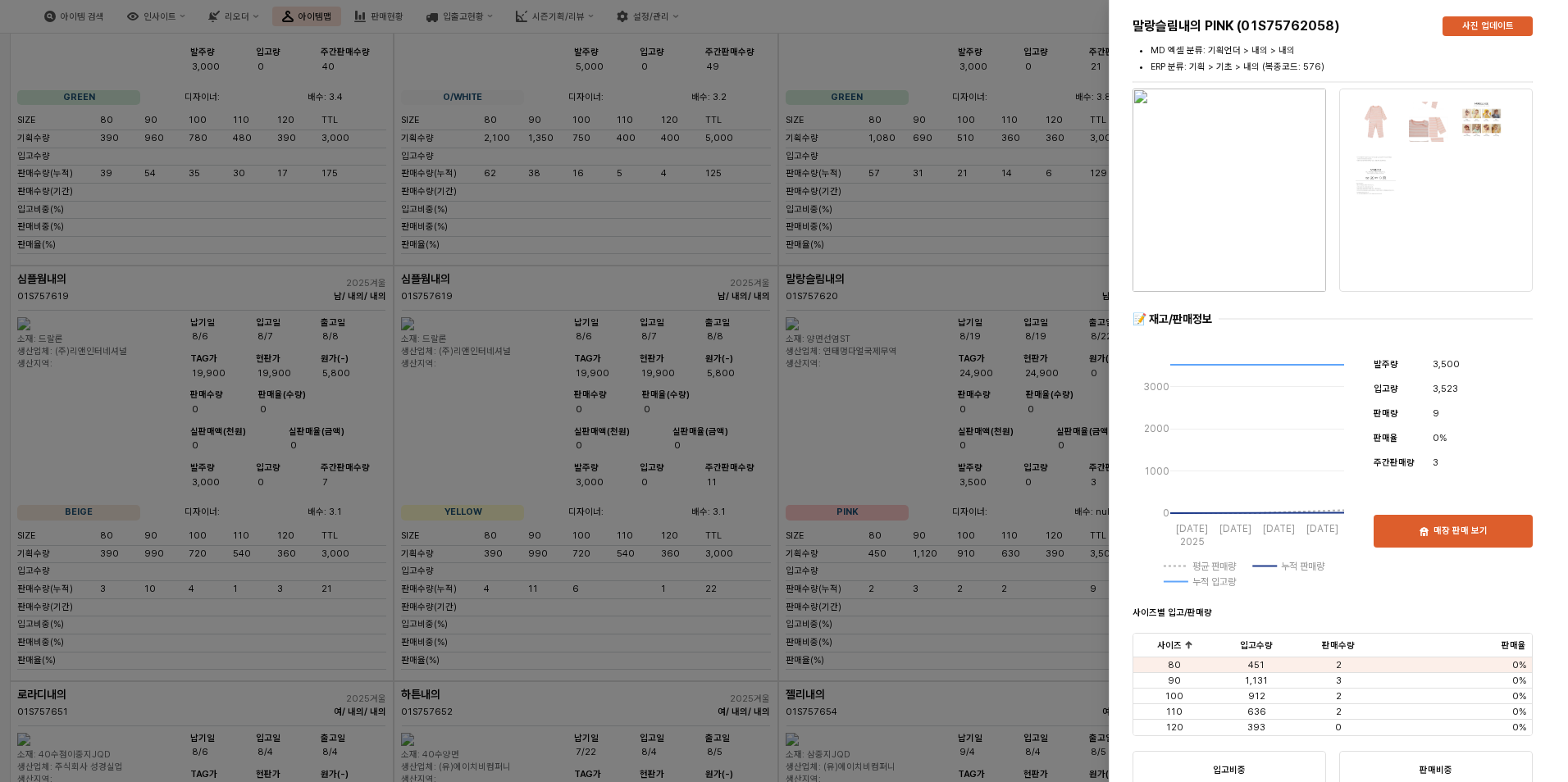
click at [1001, 436] on div at bounding box center [784, 391] width 1568 height 782
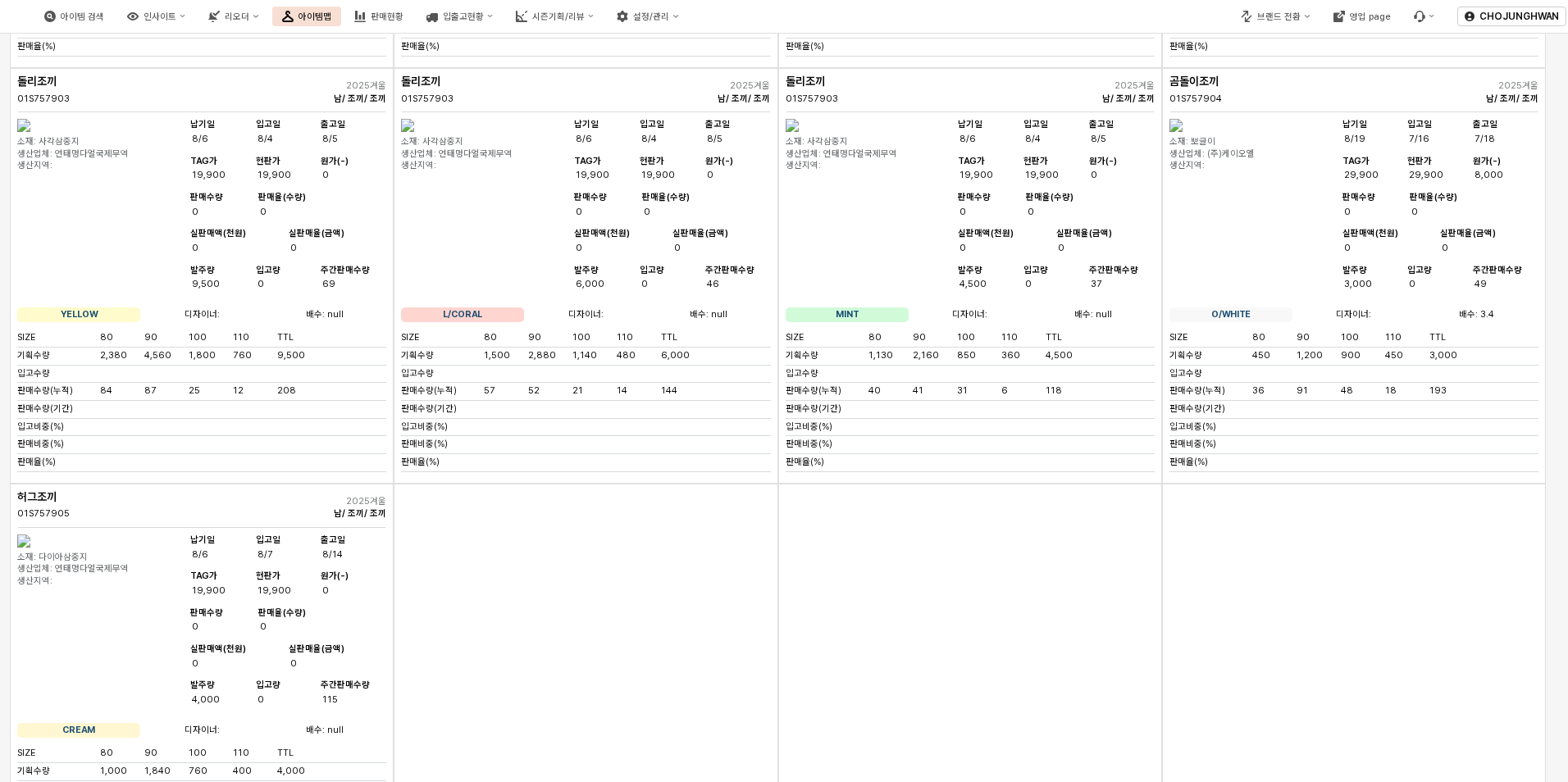
scroll to position [5681, 0]
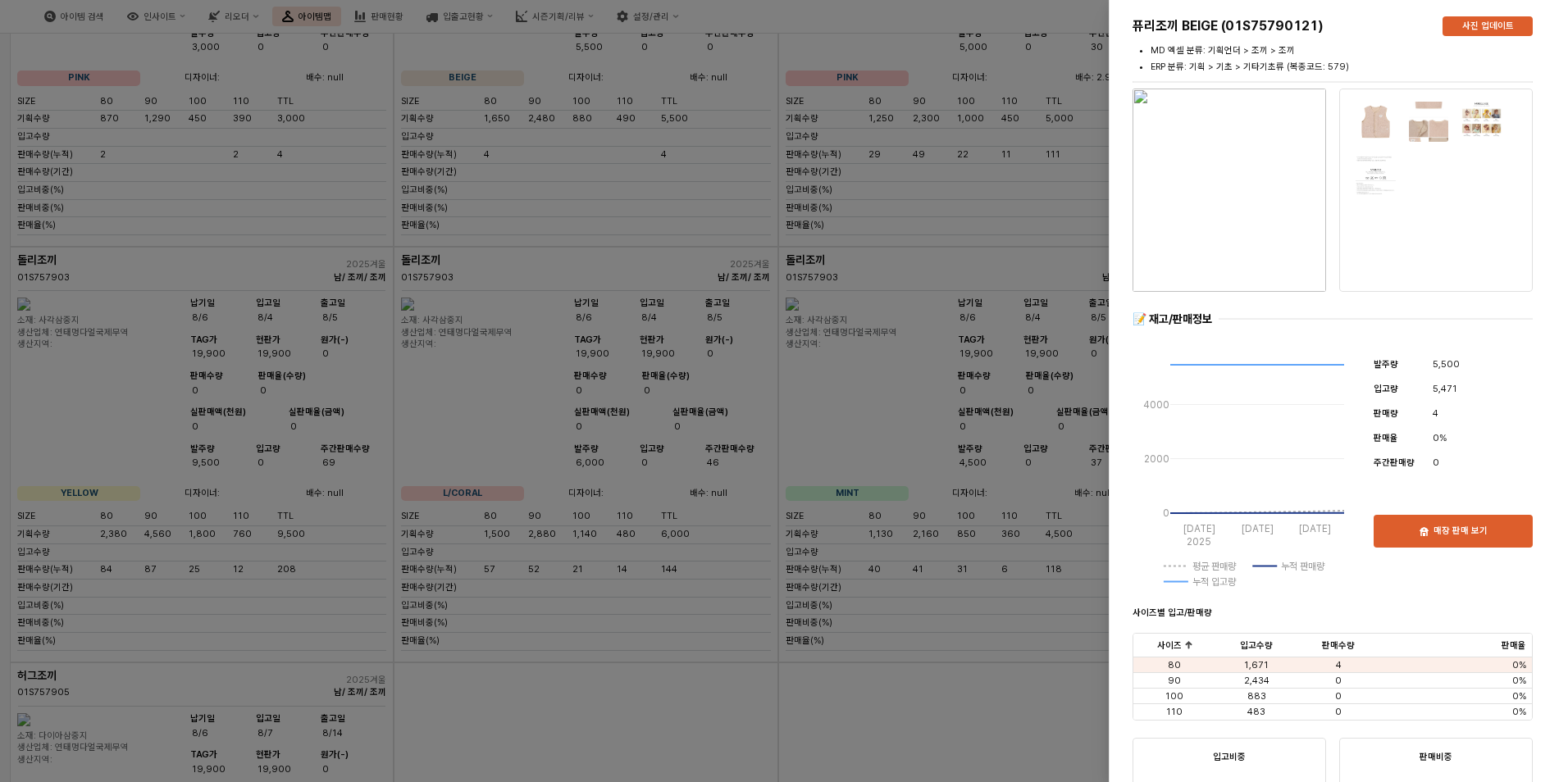
drag, startPoint x: 508, startPoint y: 536, endPoint x: 448, endPoint y: 473, distance: 87.0
click at [508, 536] on div at bounding box center [784, 391] width 1568 height 782
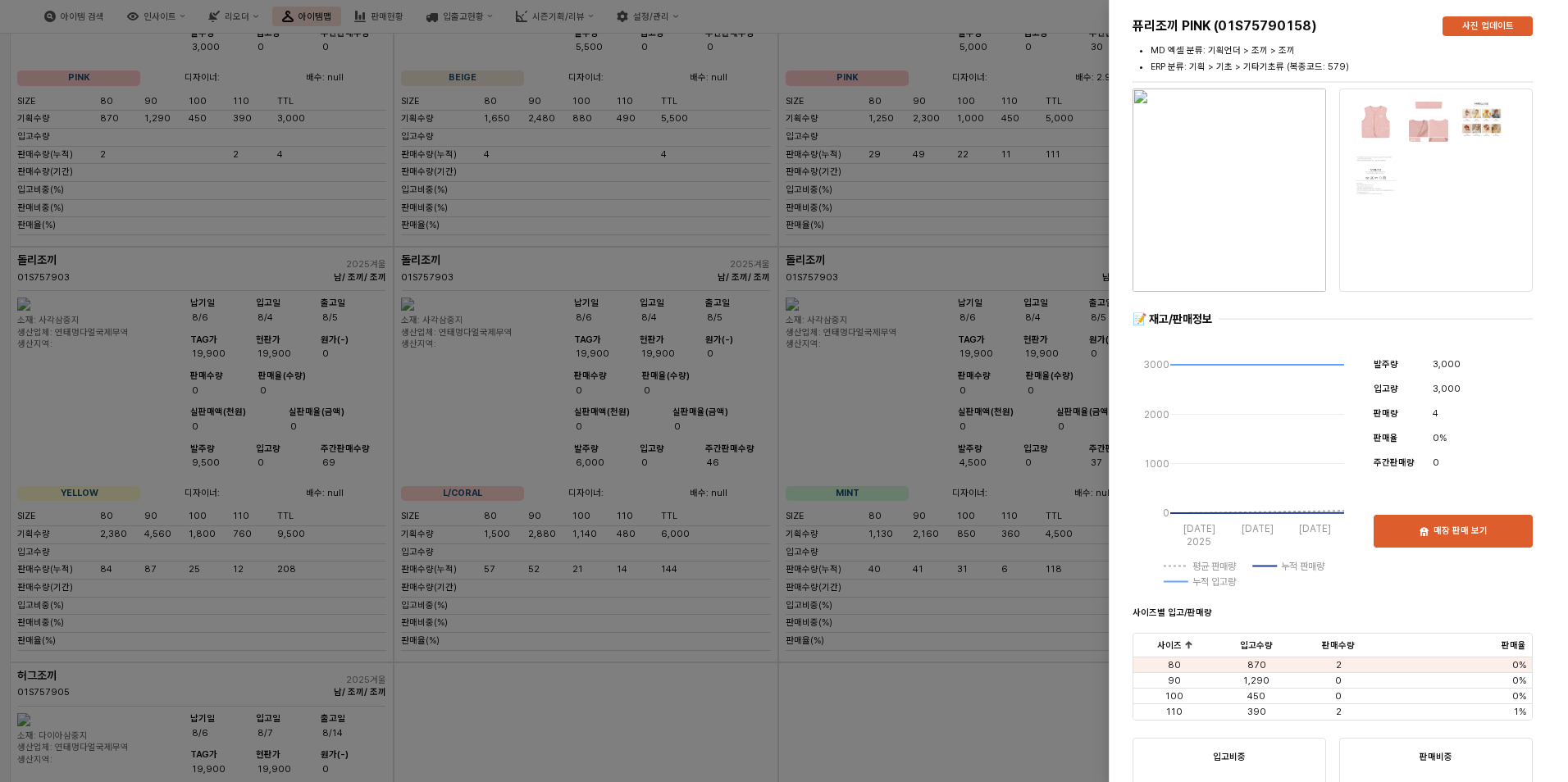
click at [472, 525] on div at bounding box center [784, 391] width 1568 height 782
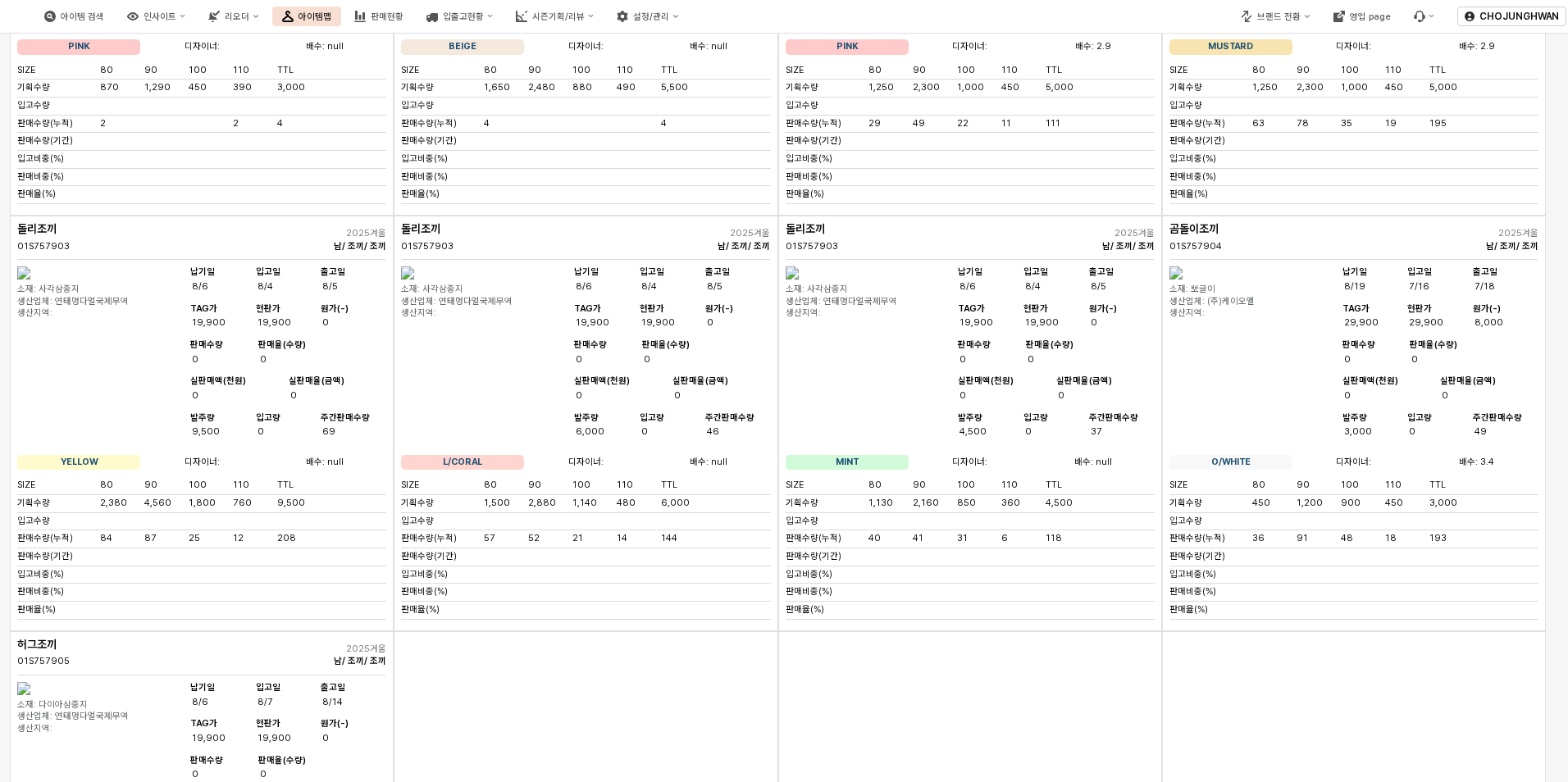
scroll to position [5763, 0]
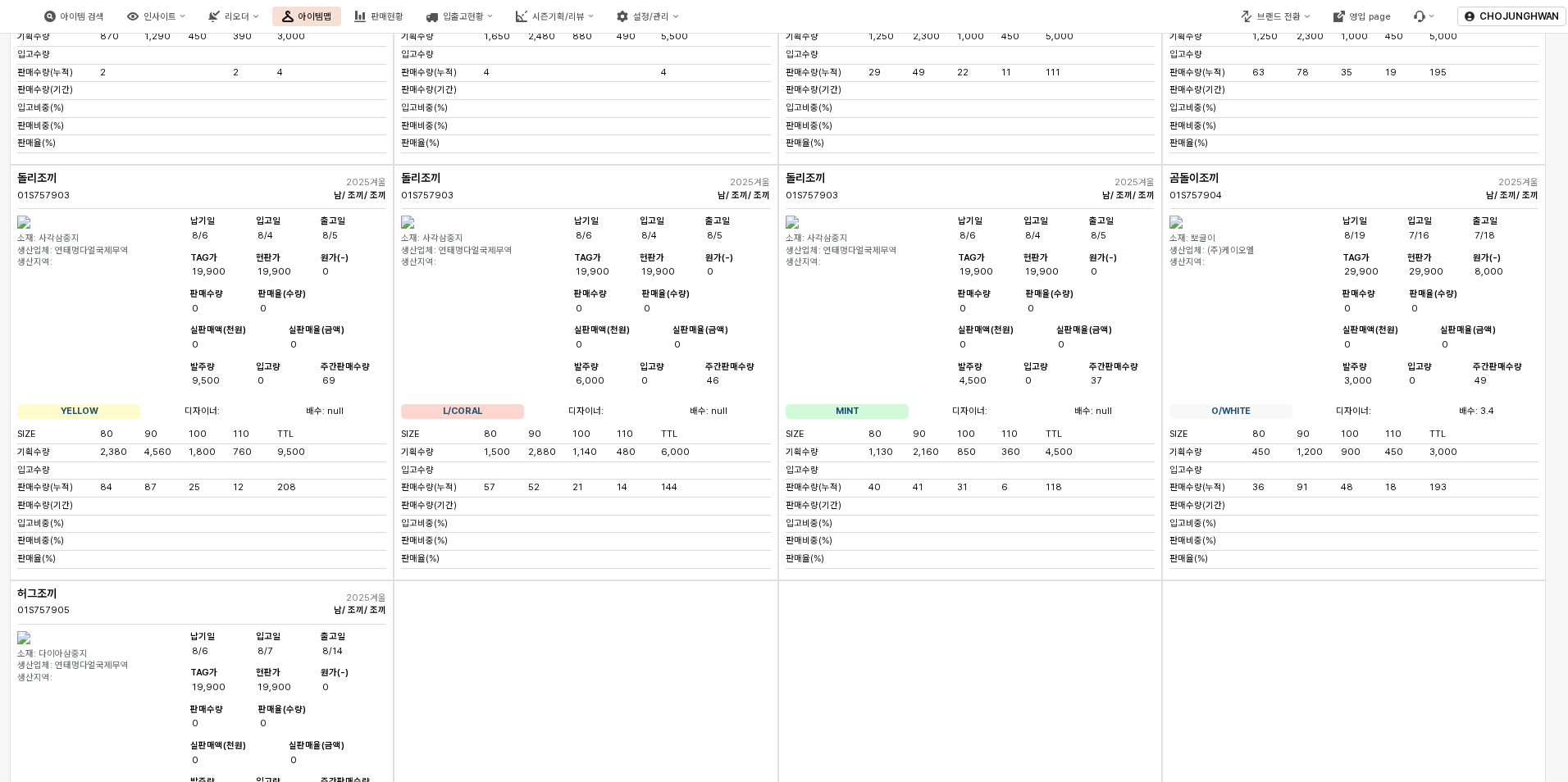
click at [799, 229] on img "App Frame" at bounding box center [792, 222] width 13 height 13
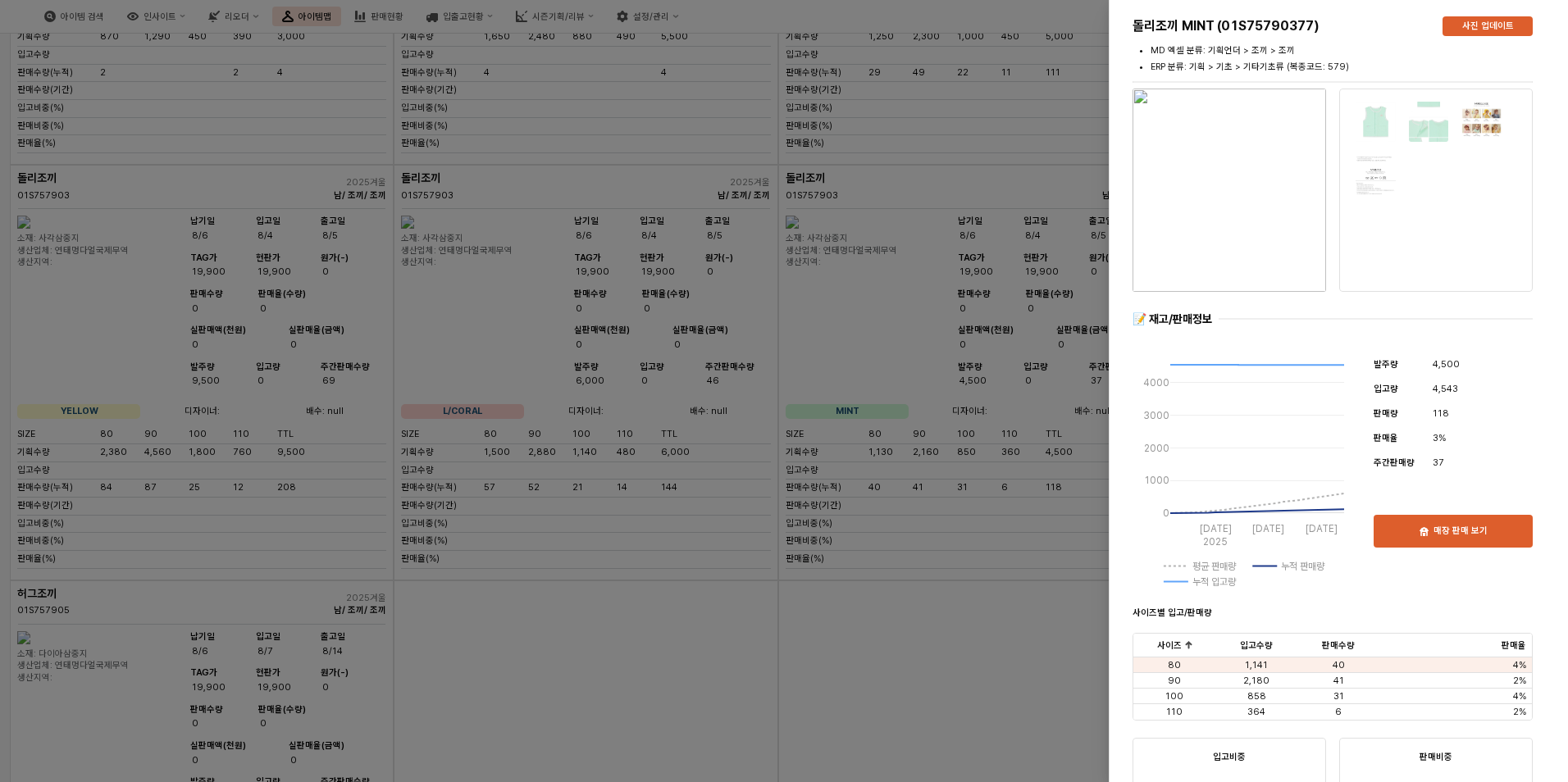
drag, startPoint x: 150, startPoint y: 634, endPoint x: 160, endPoint y: 634, distance: 10.0
click at [150, 634] on div at bounding box center [784, 391] width 1568 height 782
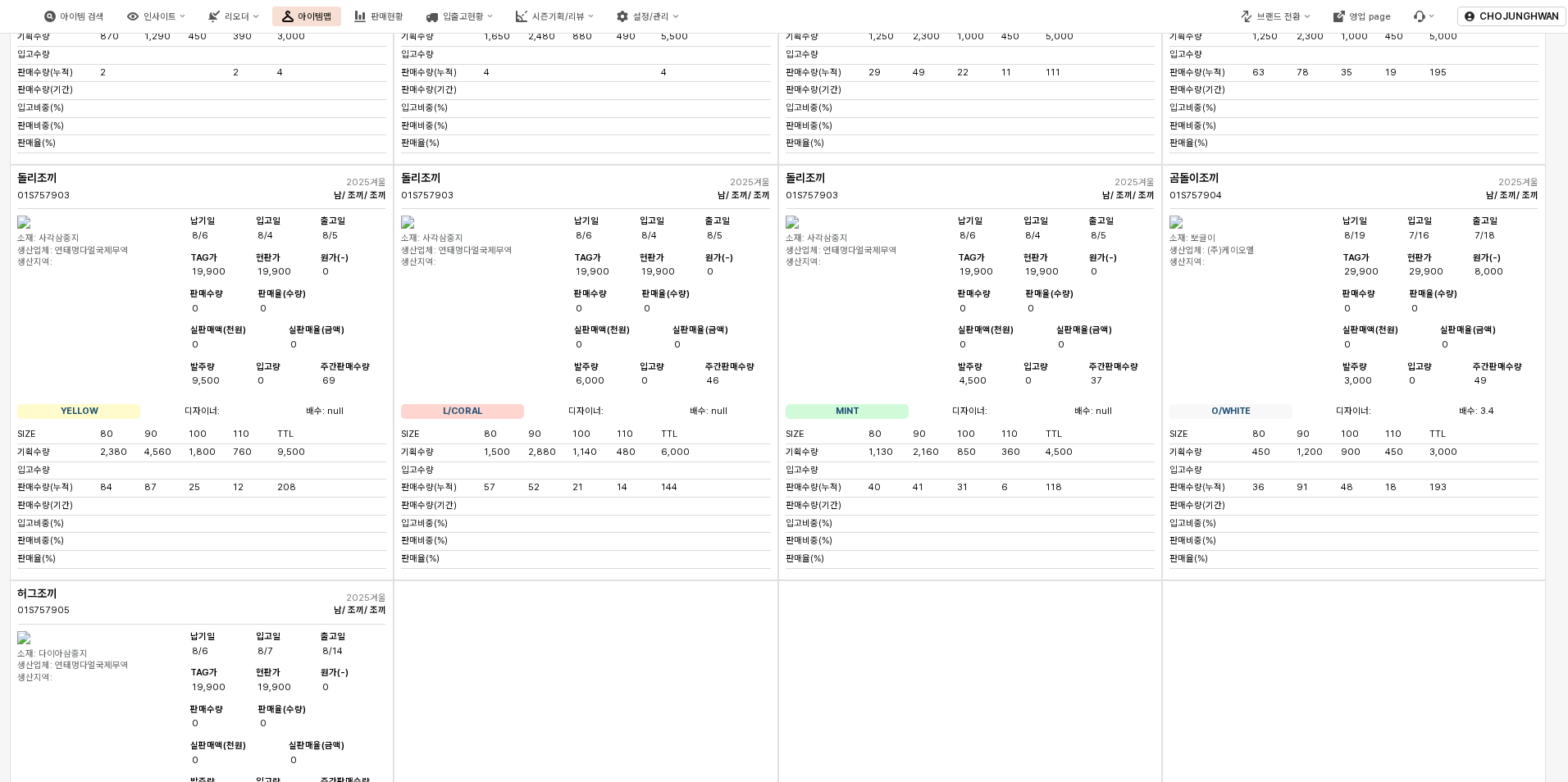
click at [30, 229] on img "App Frame" at bounding box center [24, 222] width 13 height 13
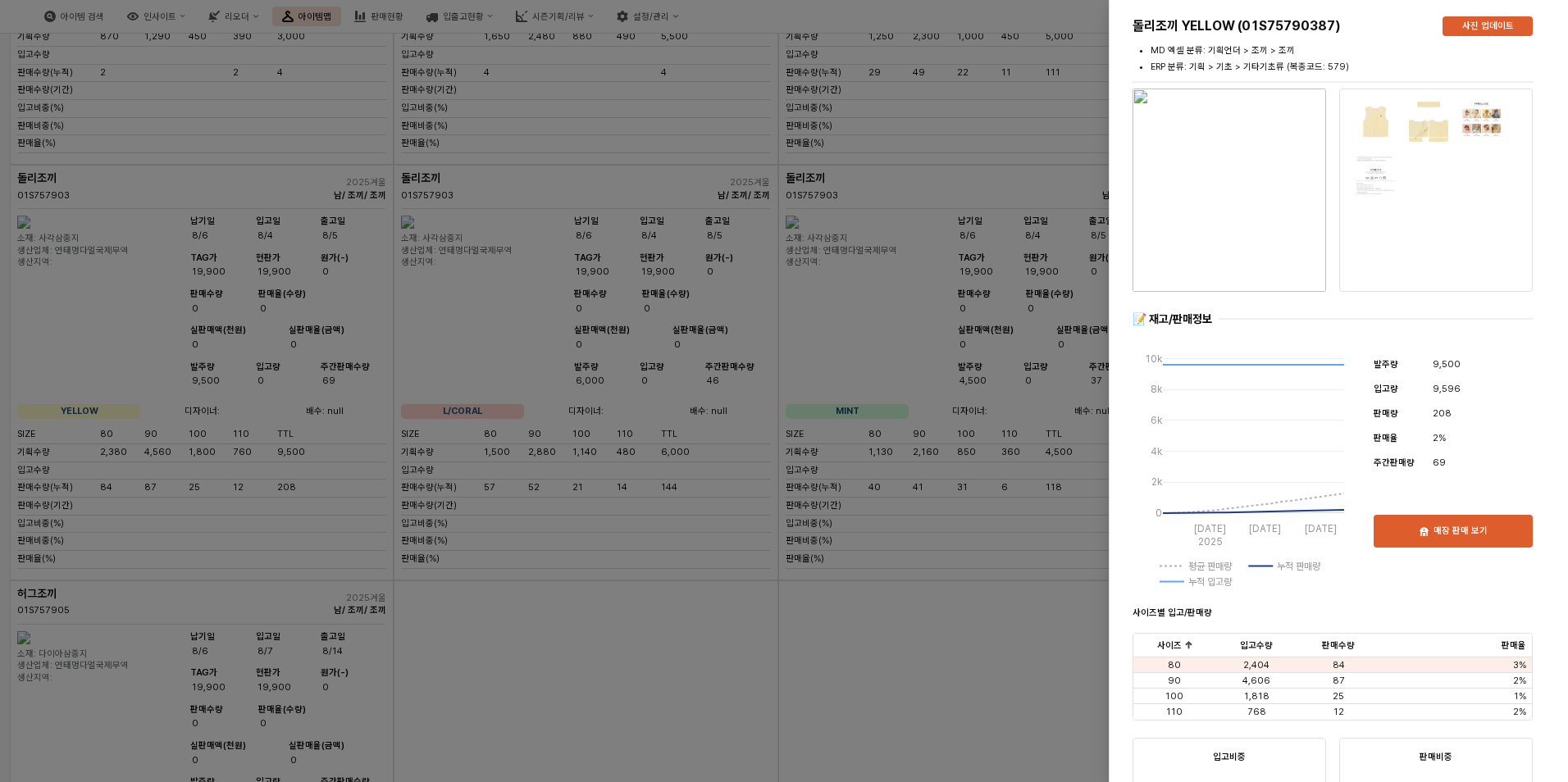
click at [383, 621] on div at bounding box center [784, 391] width 1568 height 782
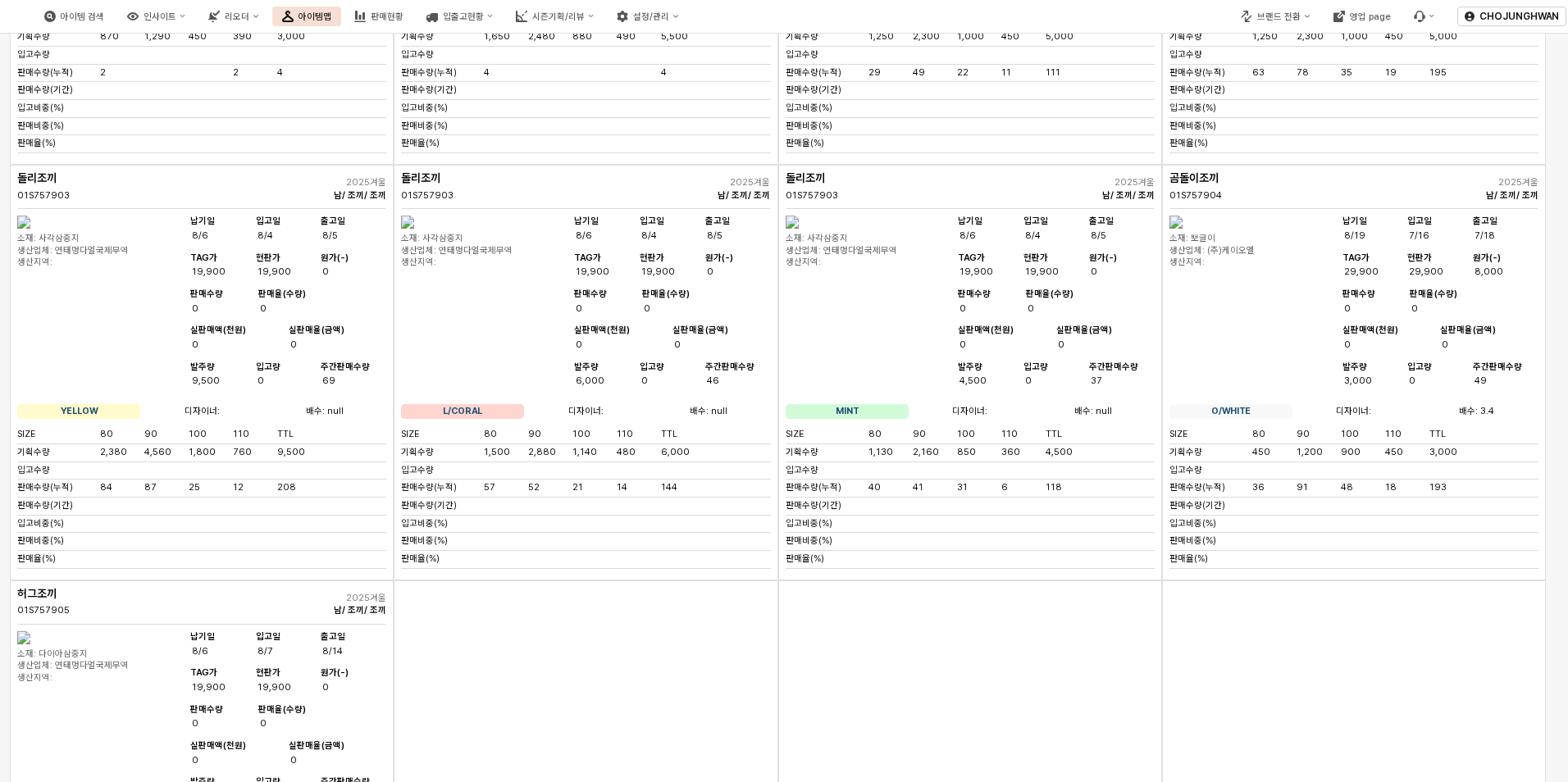
click at [414, 229] on img "App Frame" at bounding box center [407, 222] width 13 height 13
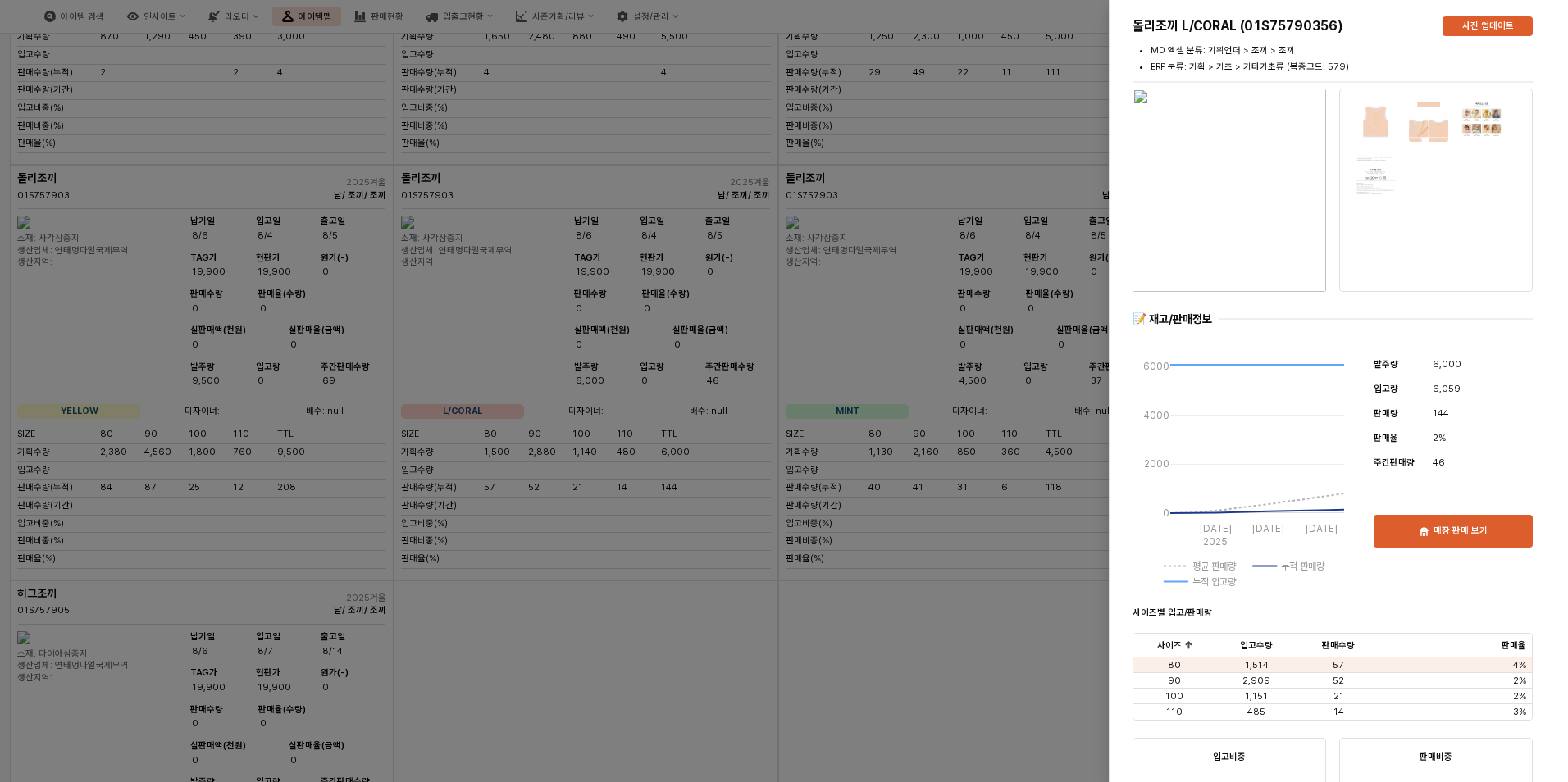
click at [481, 445] on div at bounding box center [784, 391] width 1568 height 782
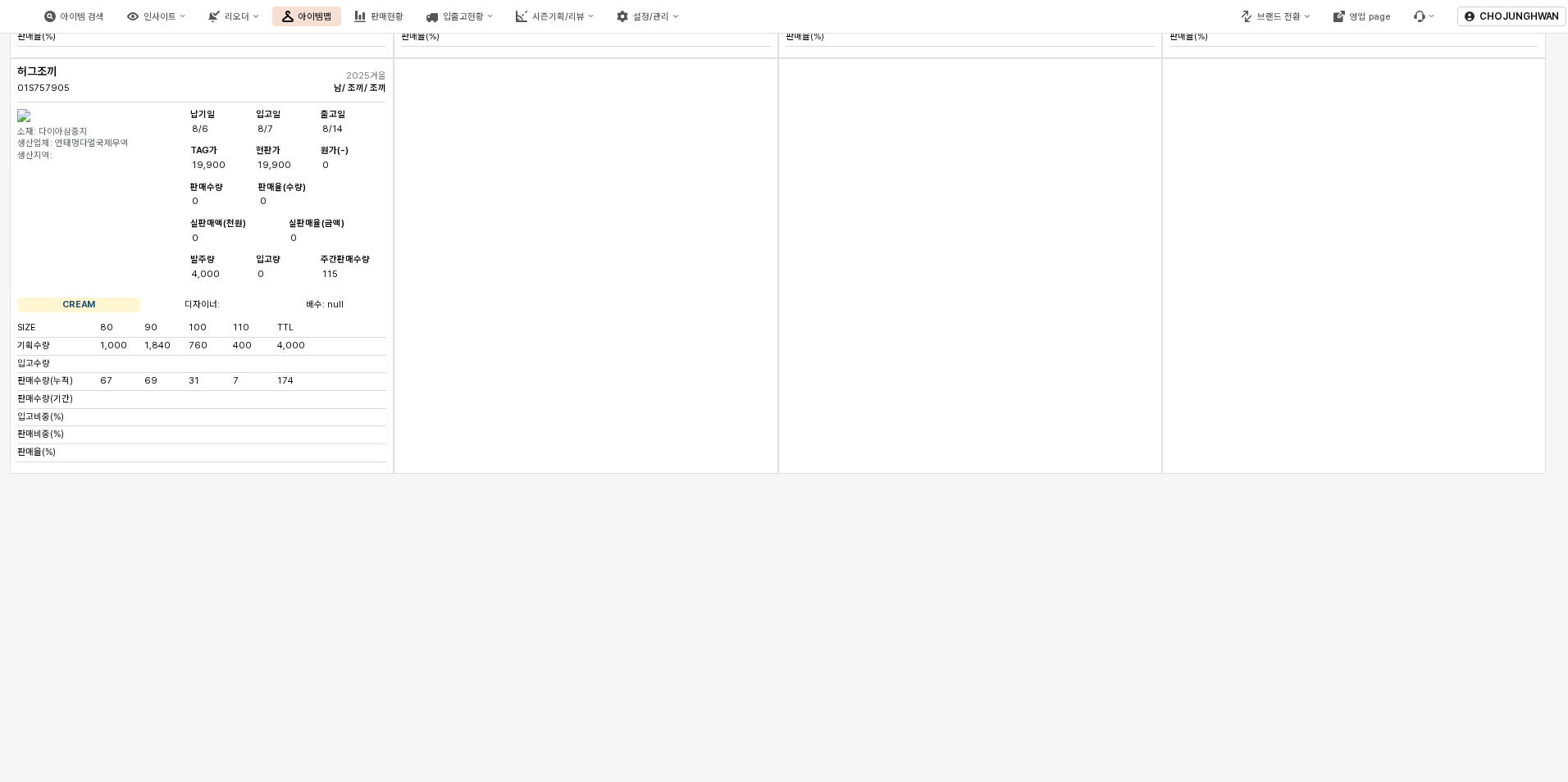
scroll to position [6337, 0]
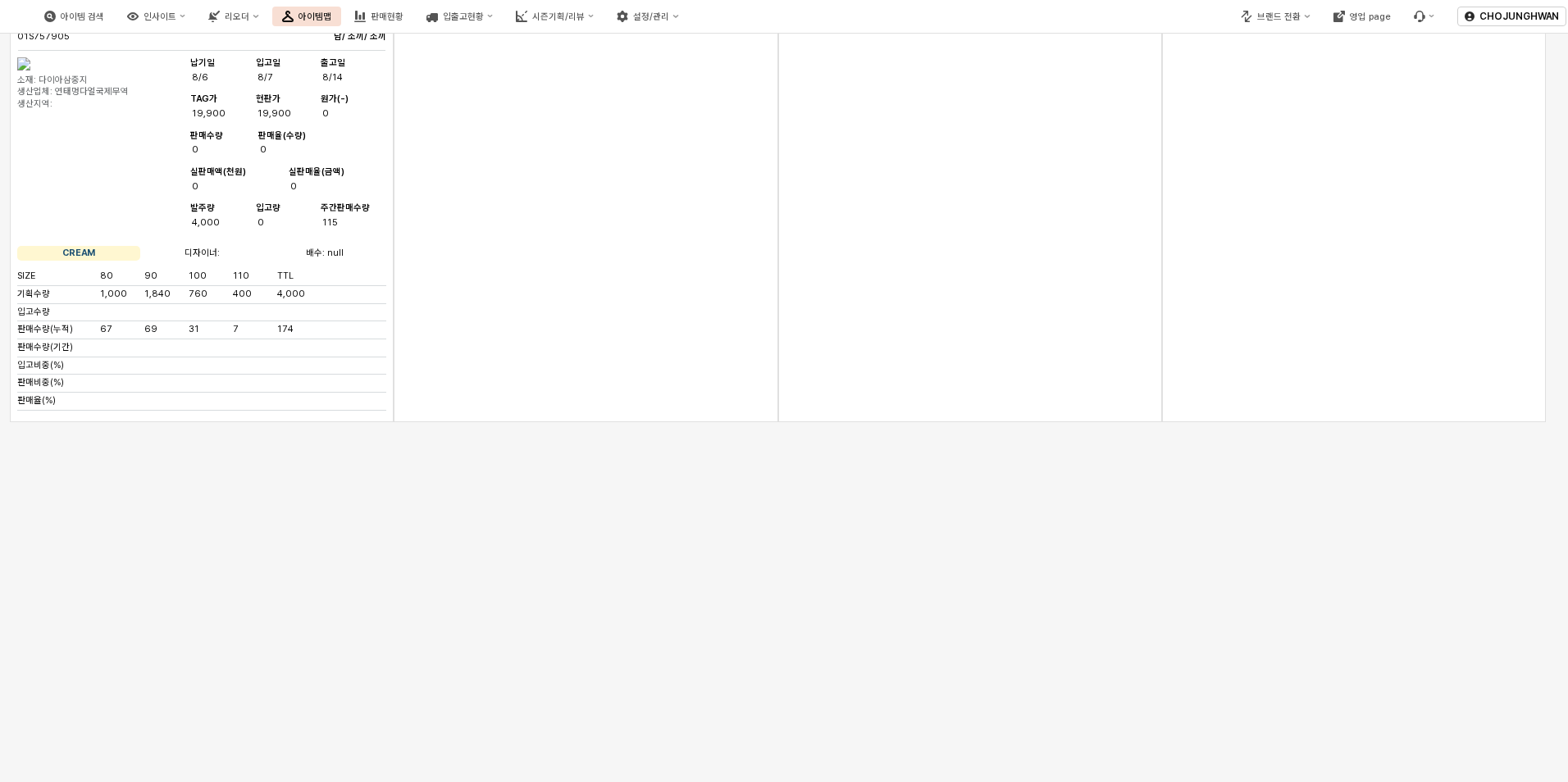
click at [30, 71] on img "App Frame" at bounding box center [24, 64] width 13 height 13
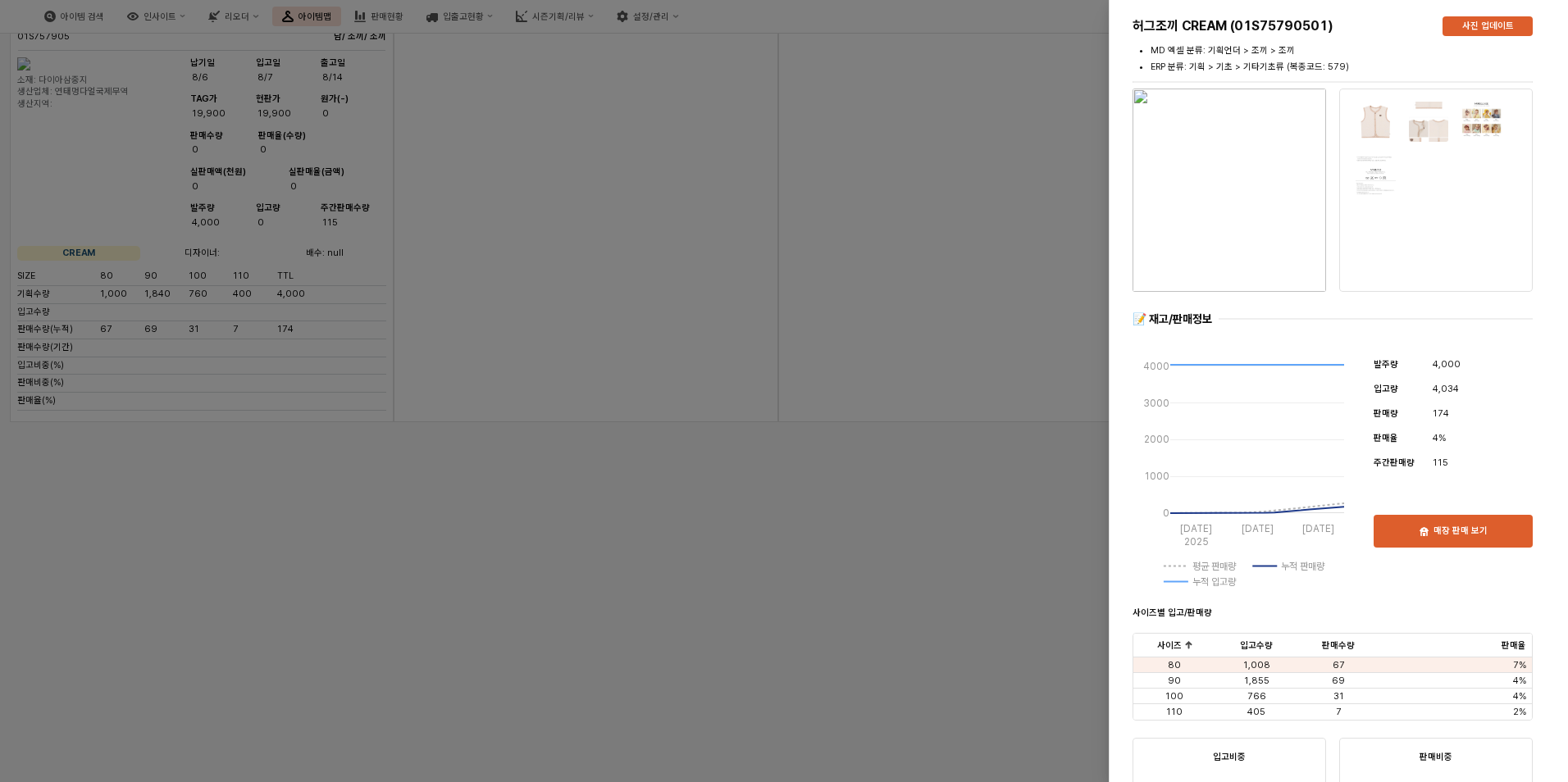
click at [986, 420] on div at bounding box center [784, 391] width 1568 height 782
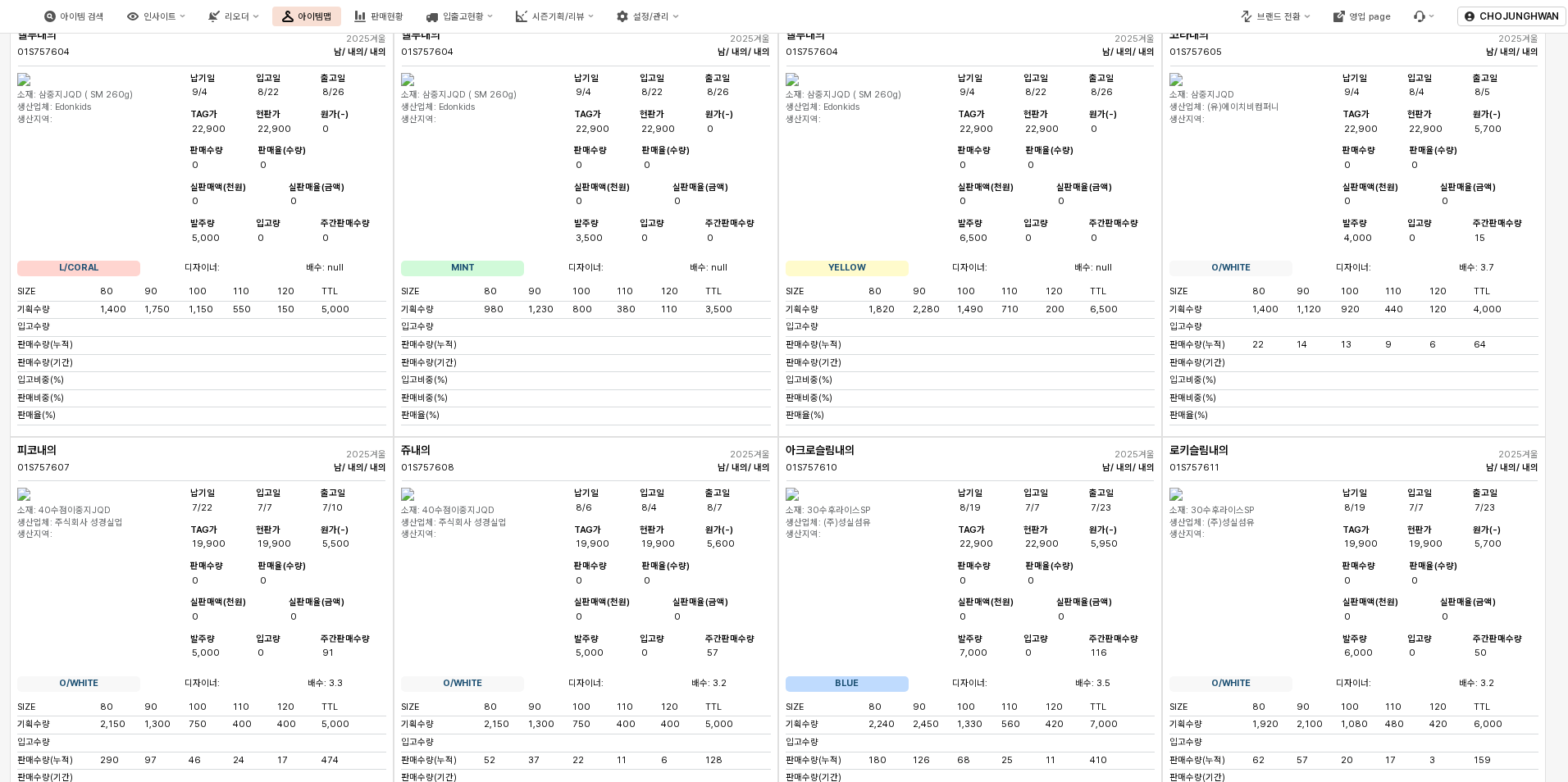
scroll to position [0, 0]
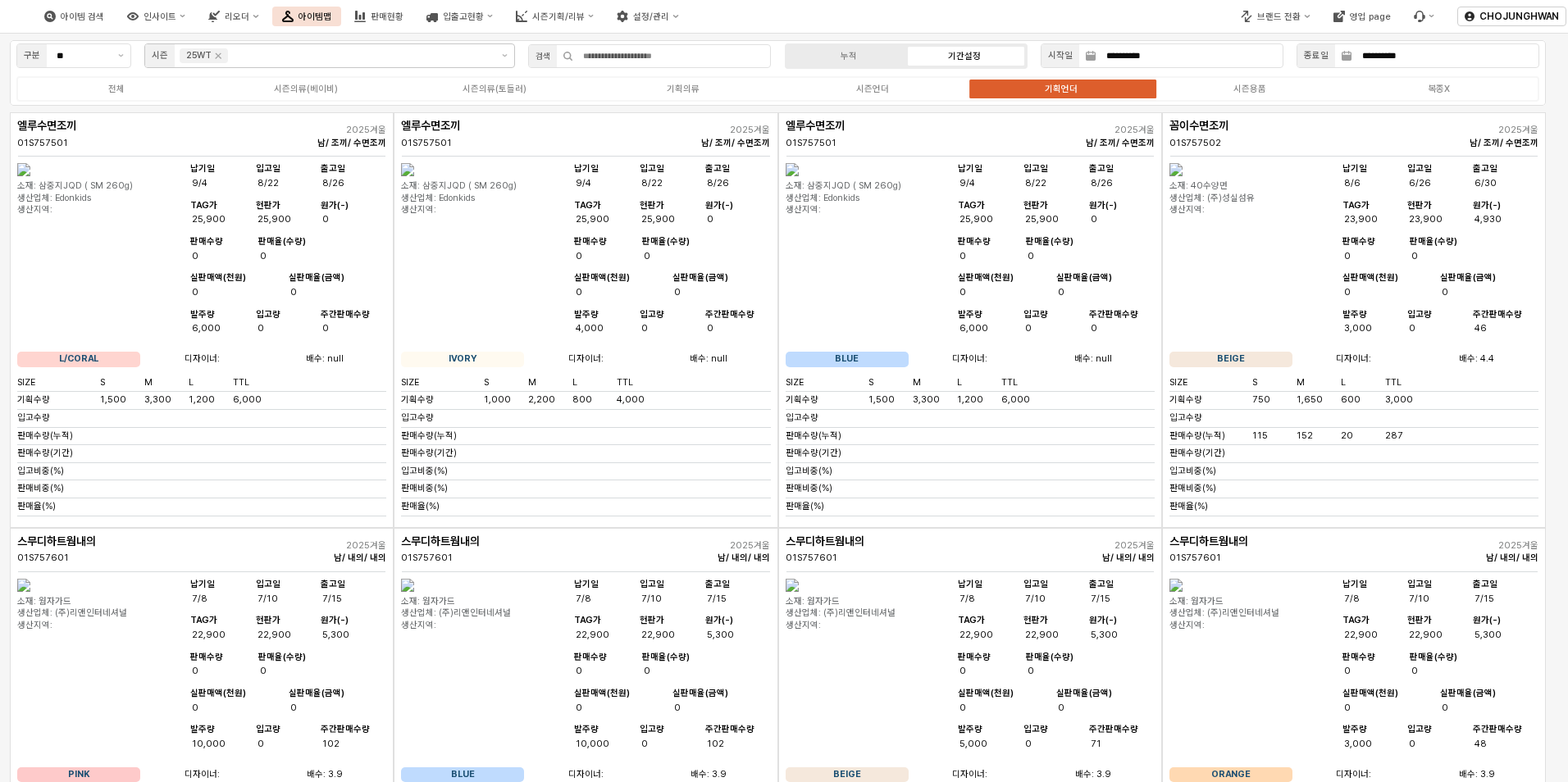
click at [879, 99] on div "전체 시즌의류(베이비) 시즌의류(토들러) 기획의류 시즌언더 기획언더 시즌용품 복종X" at bounding box center [777, 89] width 1523 height 25
click at [879, 92] on div "시즌언더" at bounding box center [873, 89] width 33 height 11
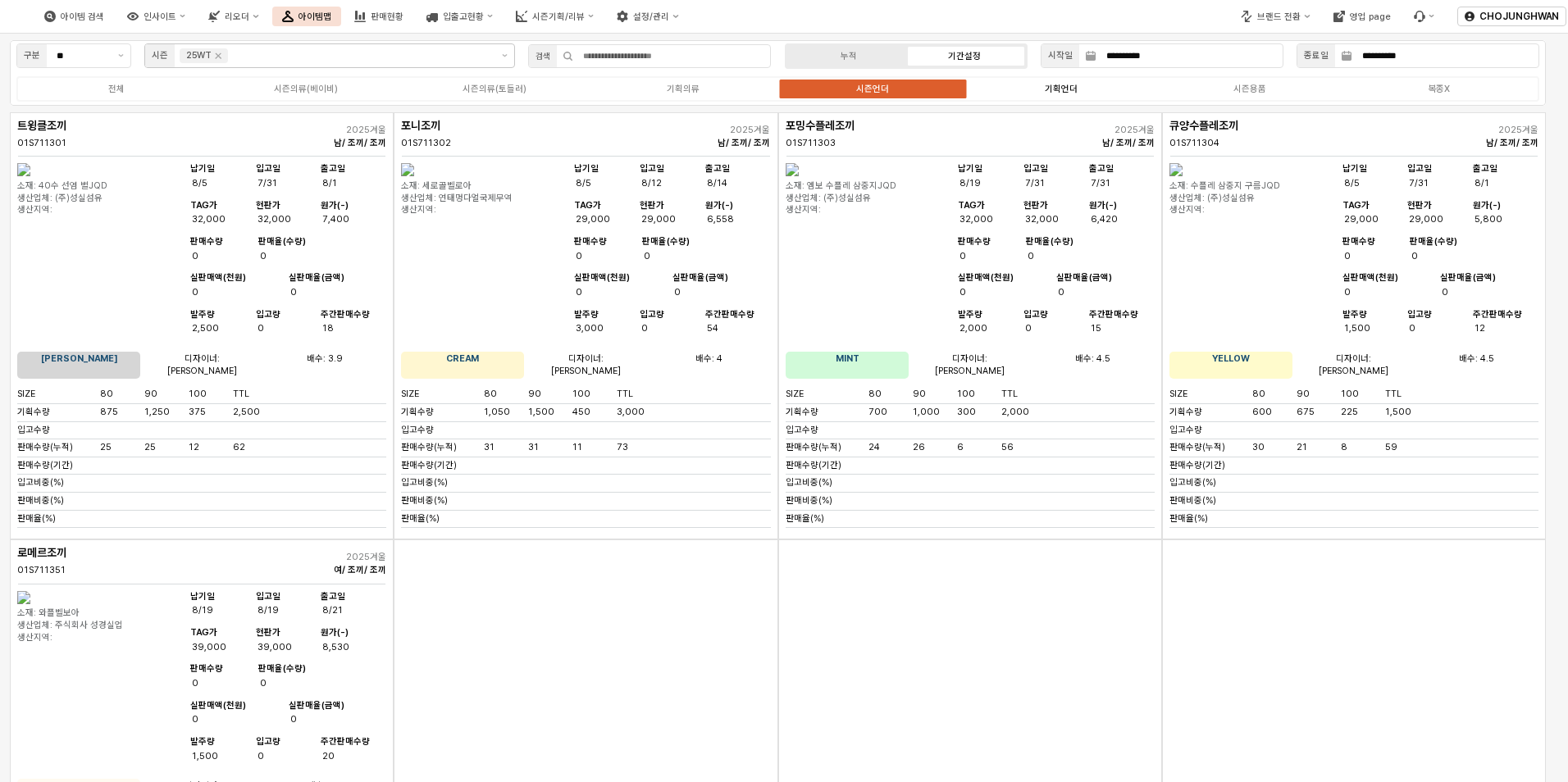
click at [1065, 88] on div "기획언더" at bounding box center [1061, 89] width 33 height 11
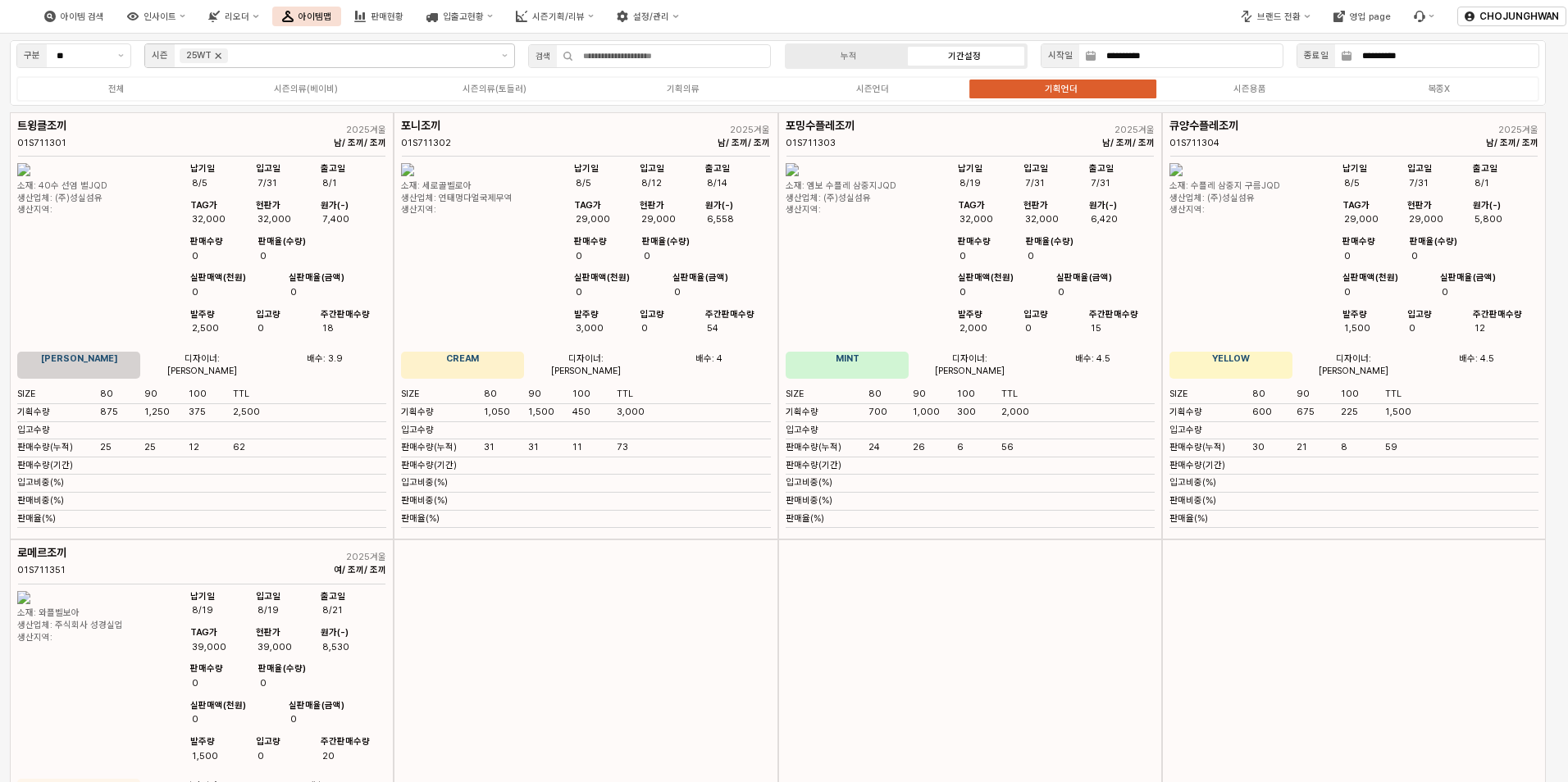
click at [222, 58] on icon "Remove 25WT" at bounding box center [218, 56] width 13 height 13
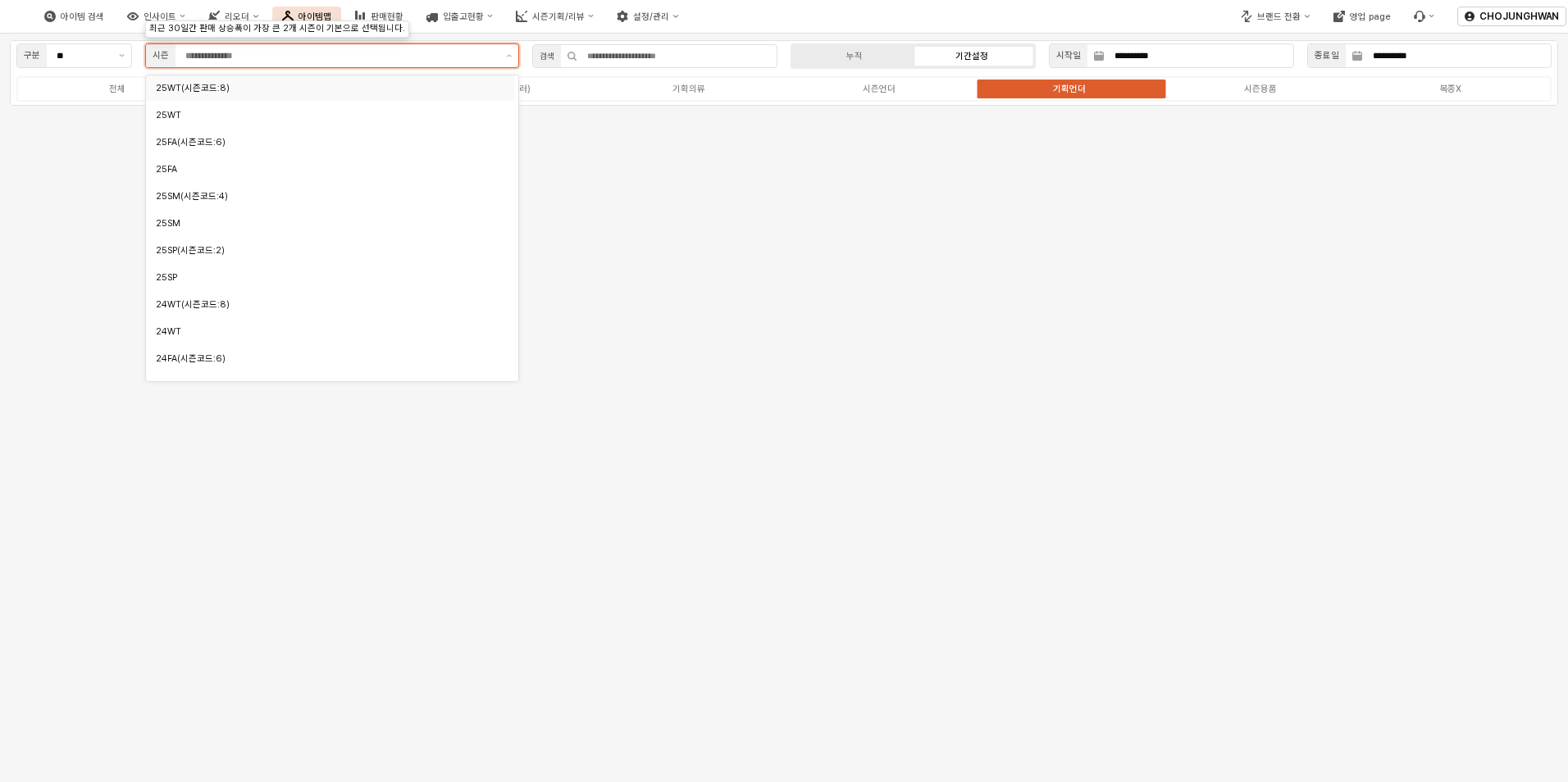
click at [212, 90] on div "25WT(시즌코드:8)" at bounding box center [326, 88] width 341 height 12
click at [196, 118] on div "25WT" at bounding box center [326, 115] width 341 height 12
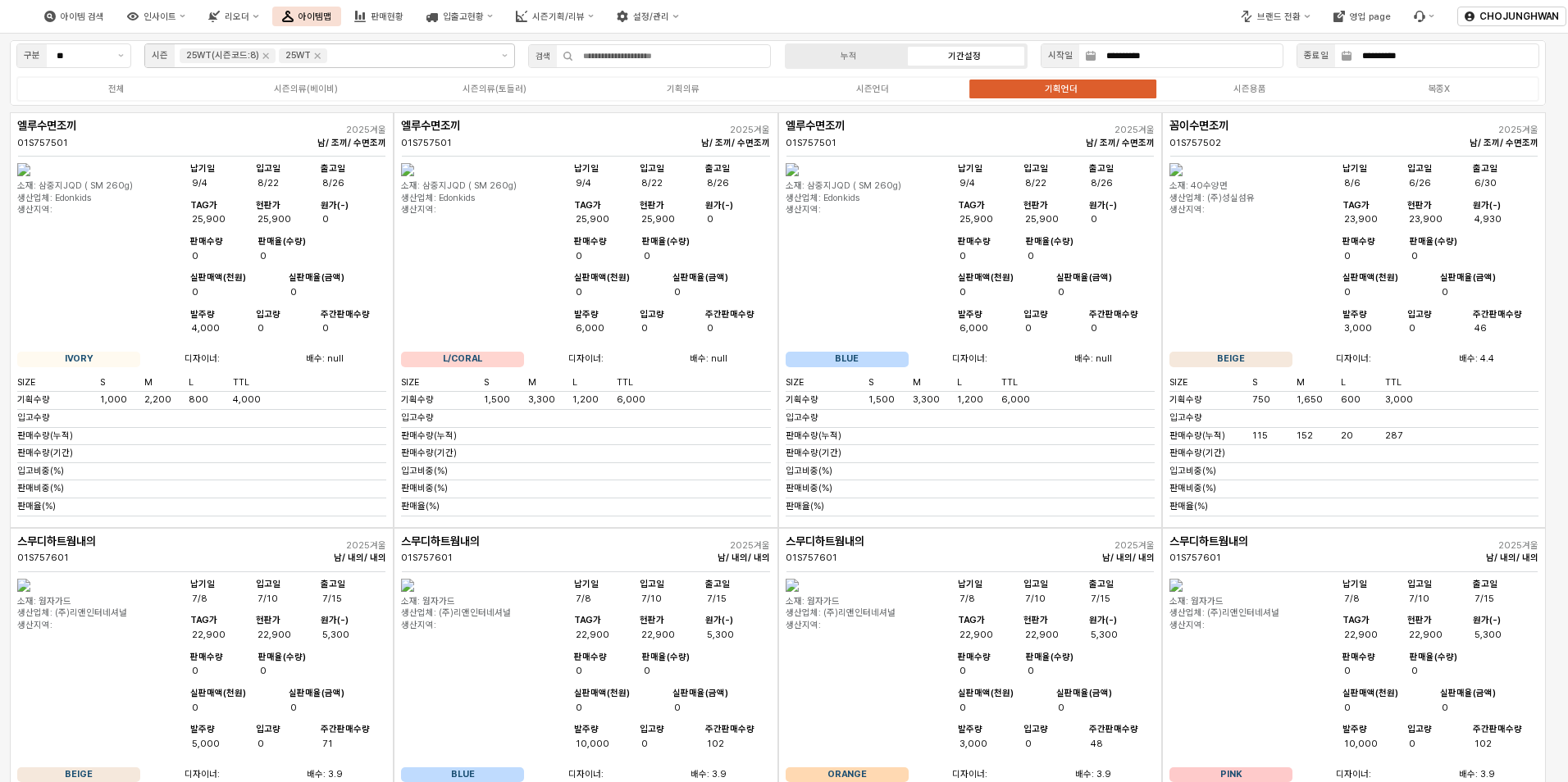
click at [573, 114] on div "엘루수면조끼 01S757501 2025겨울 남/ 조끼/ 수면조끼 소재: 삼중지JQD ( SM 260g) 생산업체: Edonkids 생산지역: …" at bounding box center [585, 320] width 384 height 415
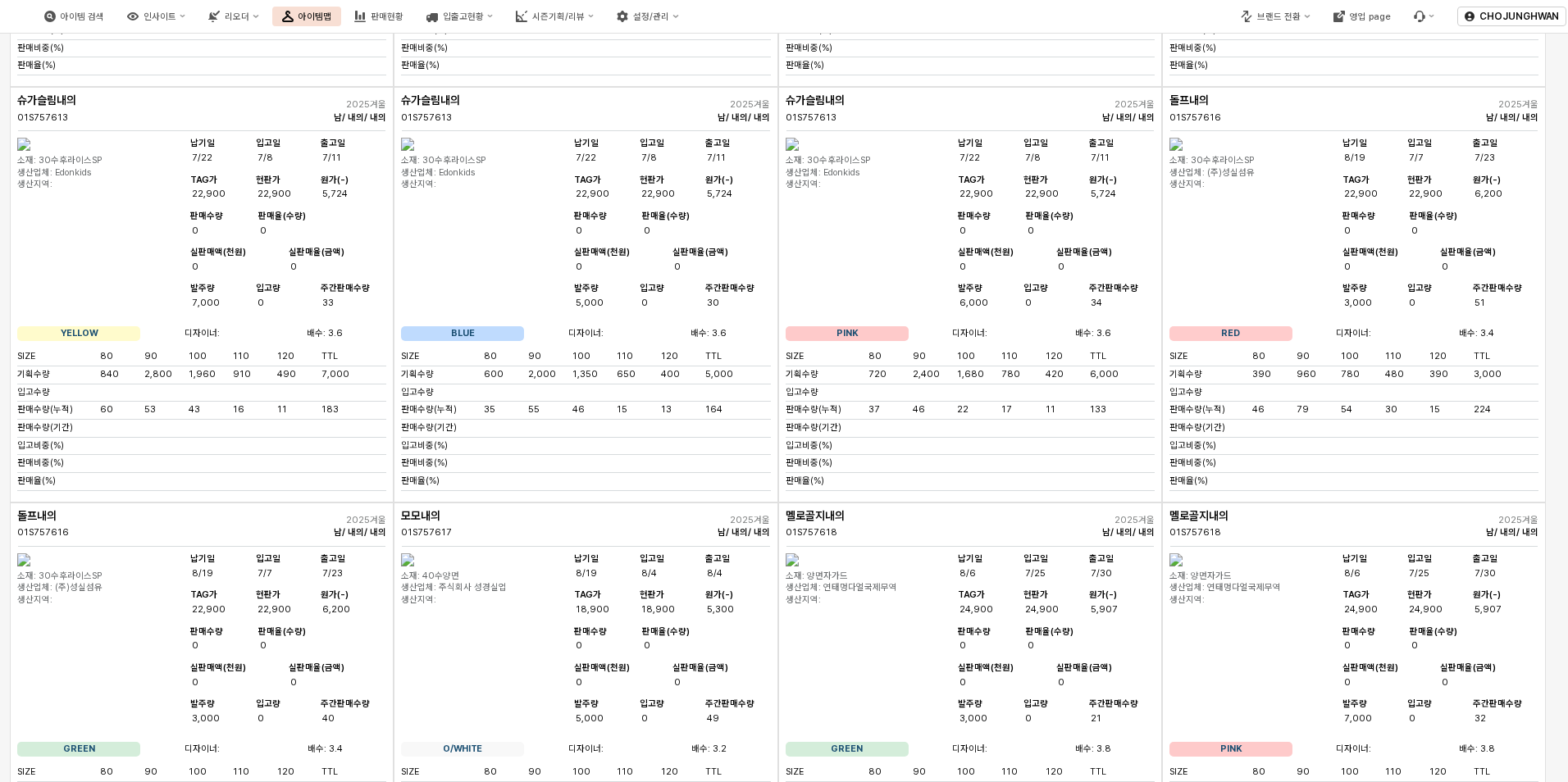
scroll to position [2131, 0]
